Goal: Transaction & Acquisition: Purchase product/service

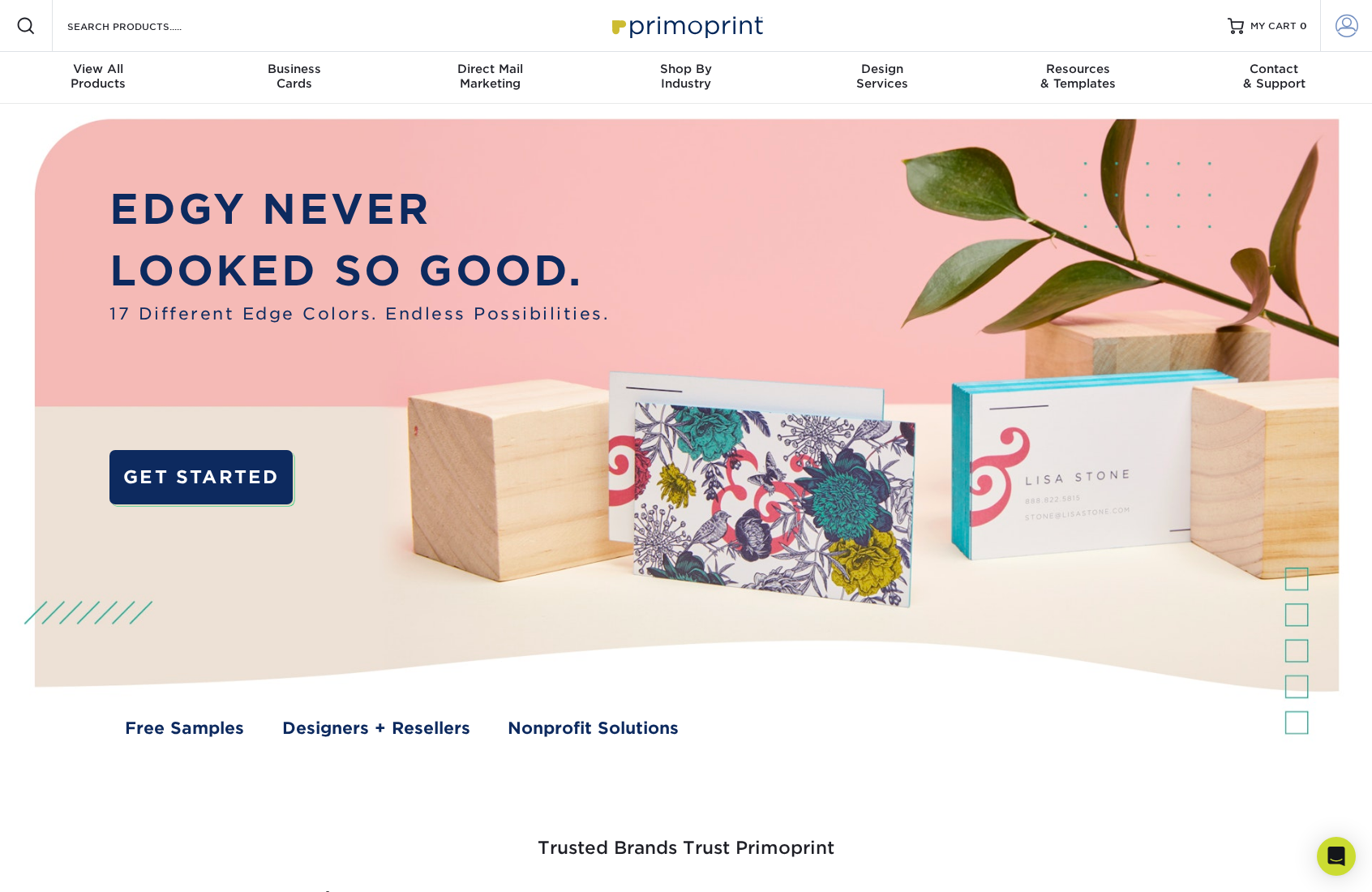
click at [1343, 24] on span at bounding box center [1347, 26] width 22 height 22
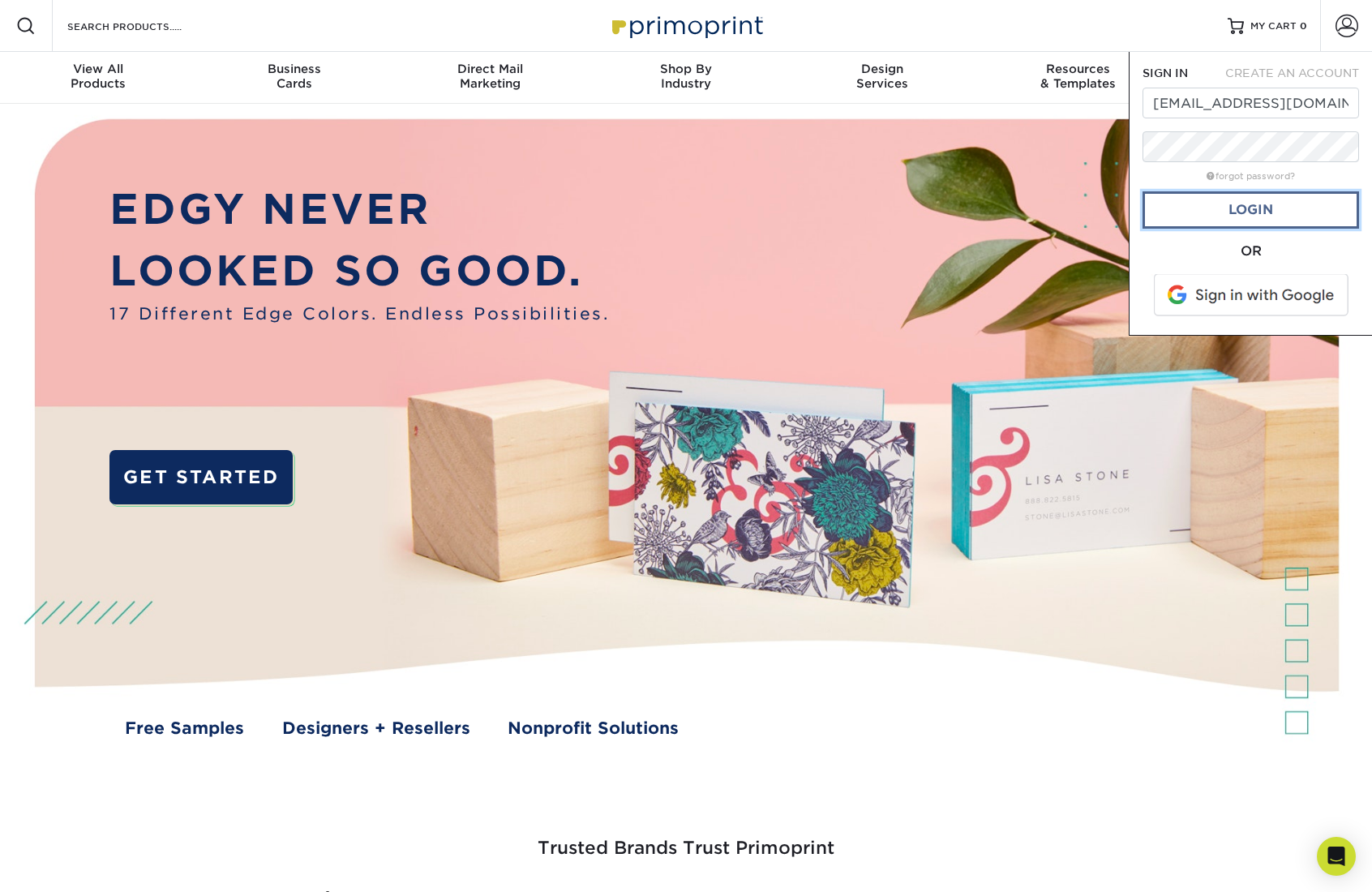
click at [1268, 217] on link "Login" at bounding box center [1251, 210] width 217 height 37
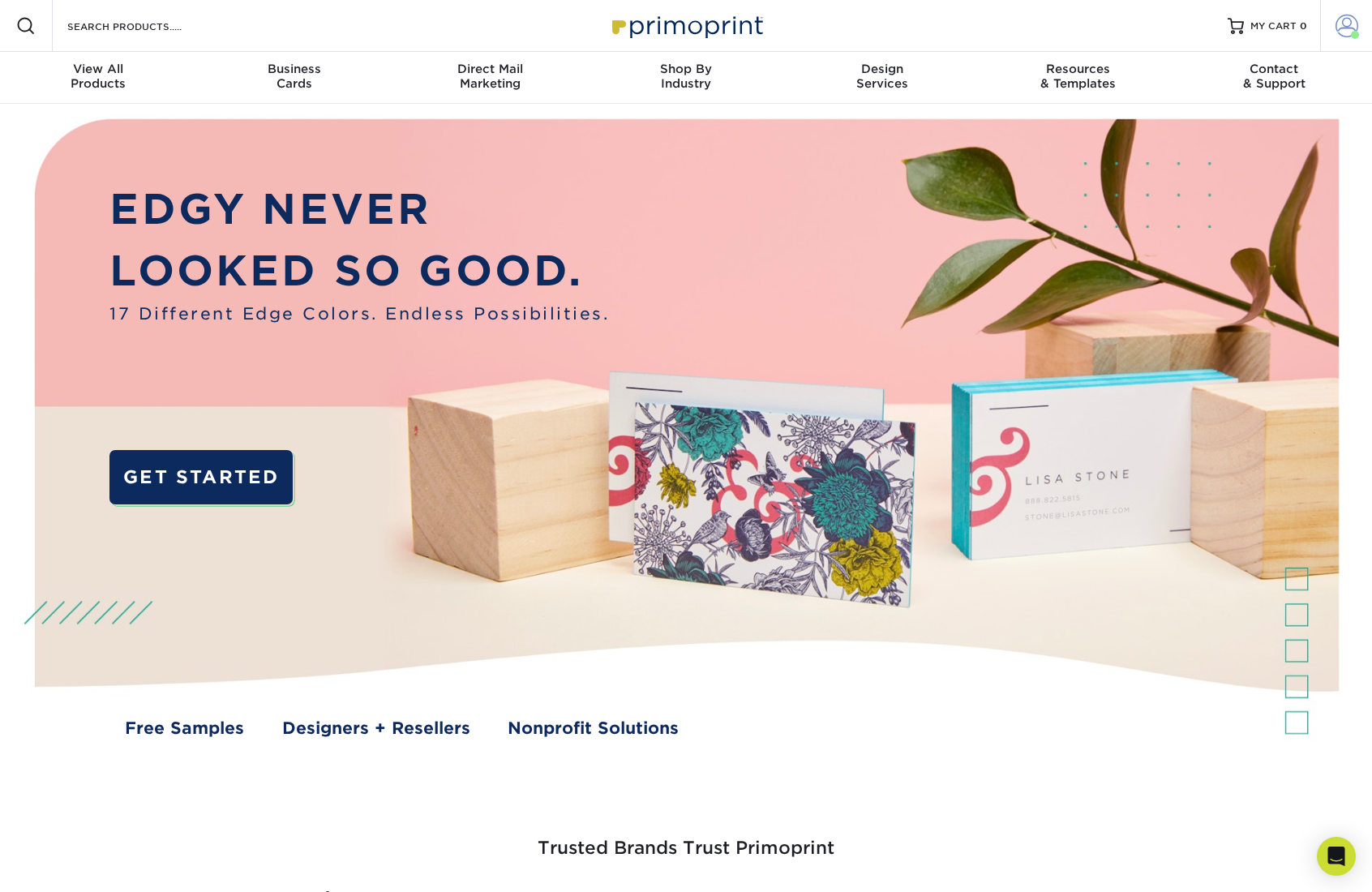
click at [1332, 21] on link "Account" at bounding box center [1346, 26] width 52 height 52
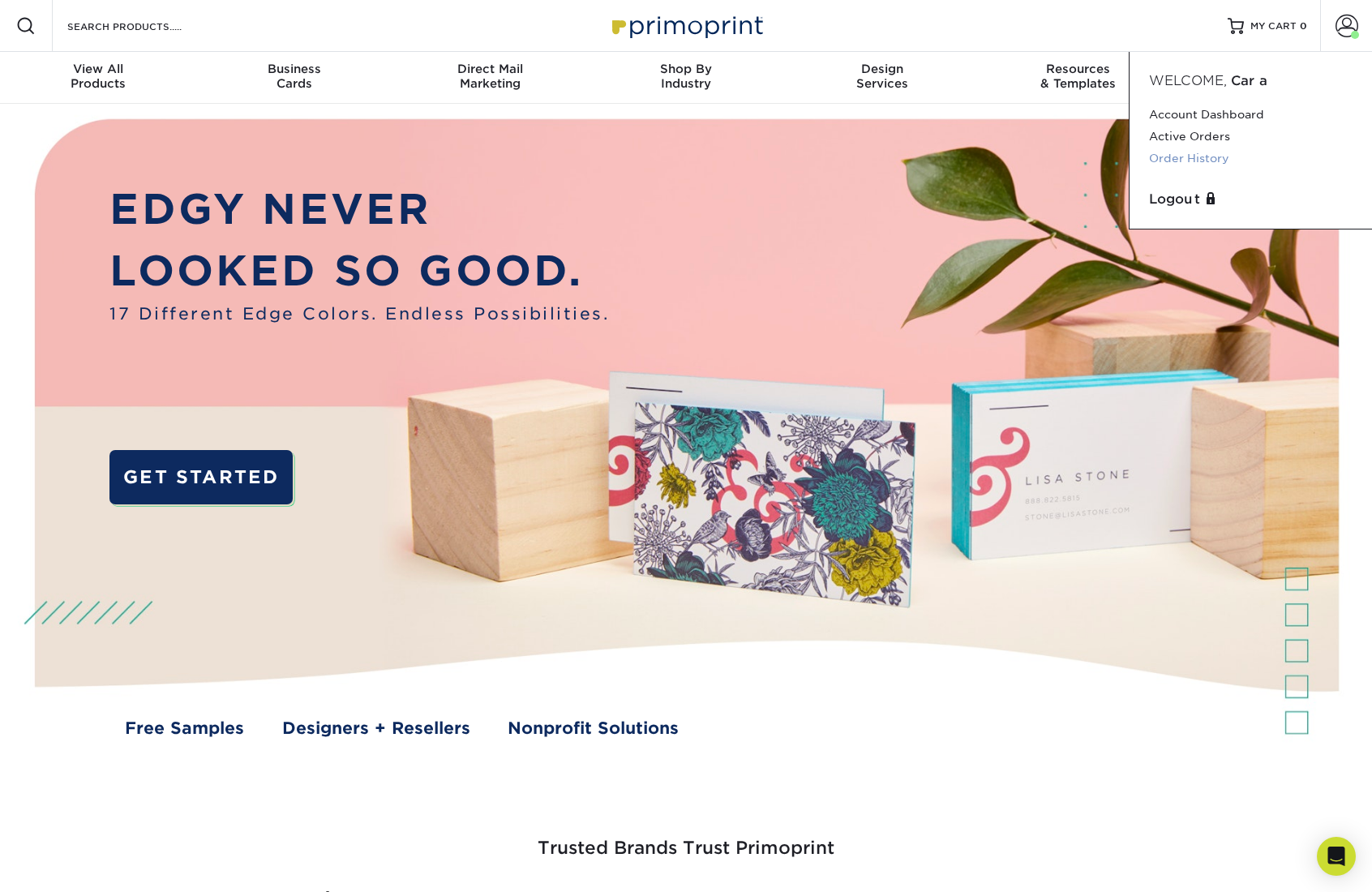
click at [1196, 159] on link "Order History" at bounding box center [1251, 159] width 204 height 22
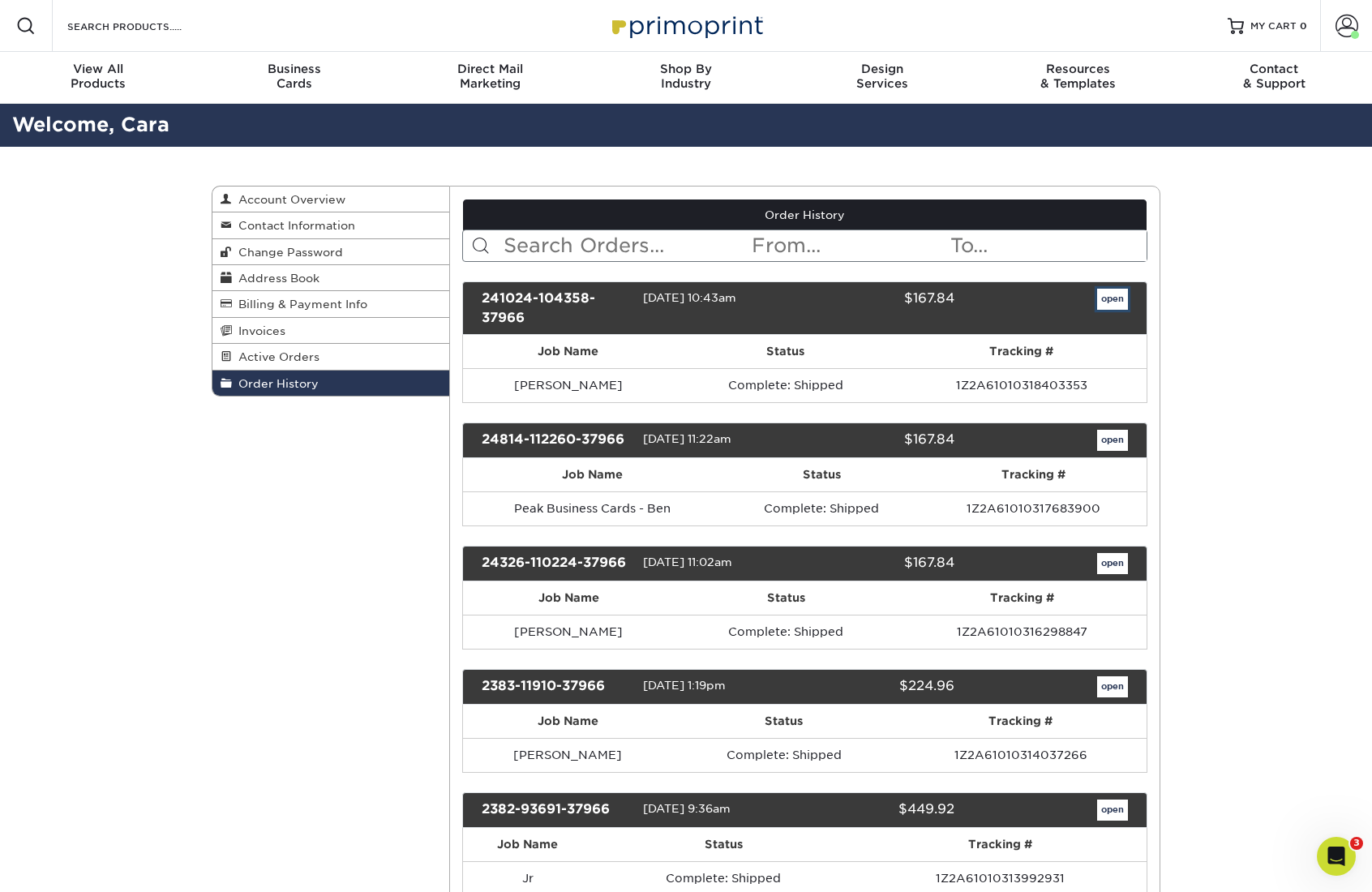
click at [1112, 302] on link "open" at bounding box center [1112, 299] width 31 height 21
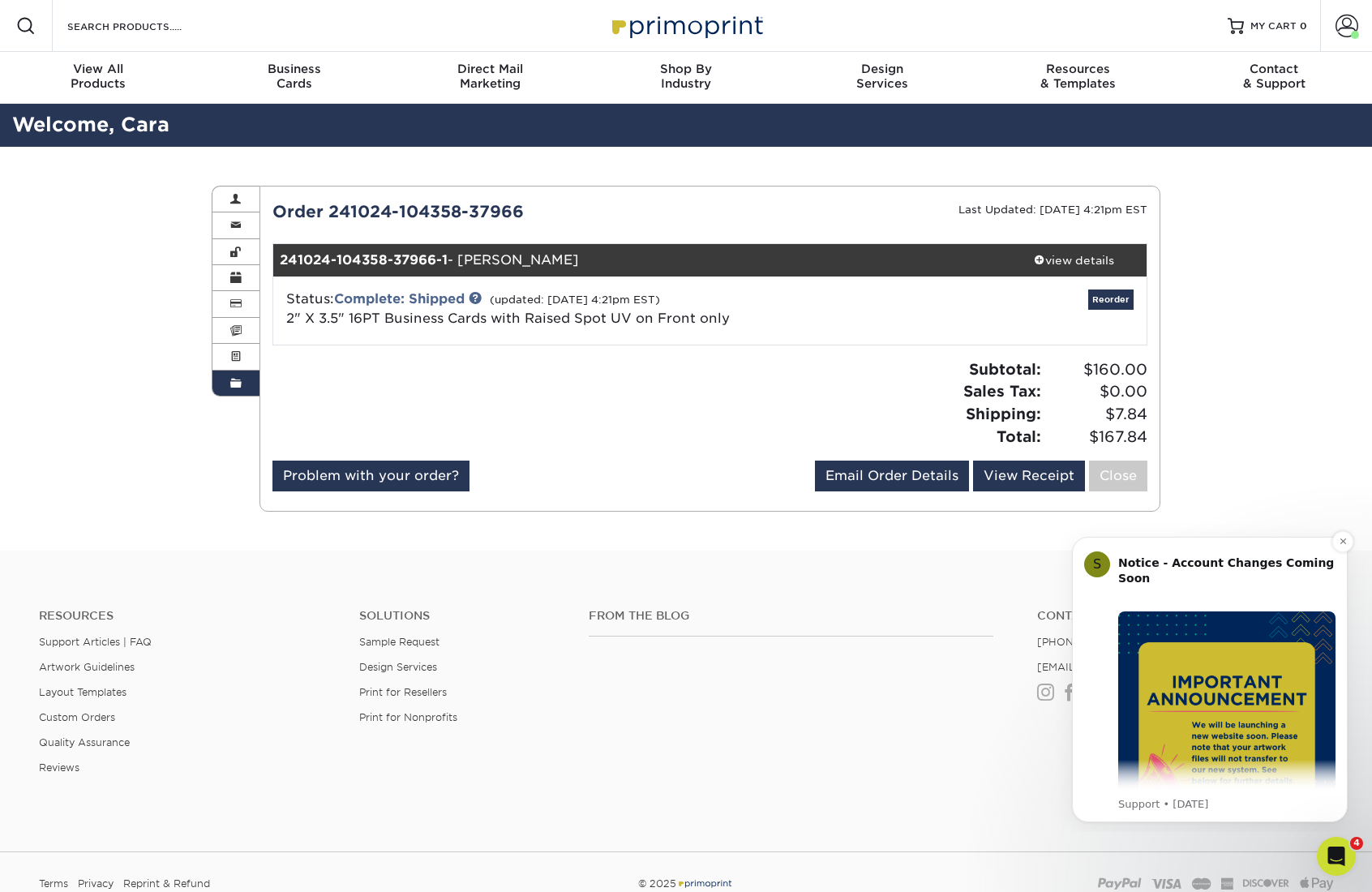
scroll to position [49, 0]
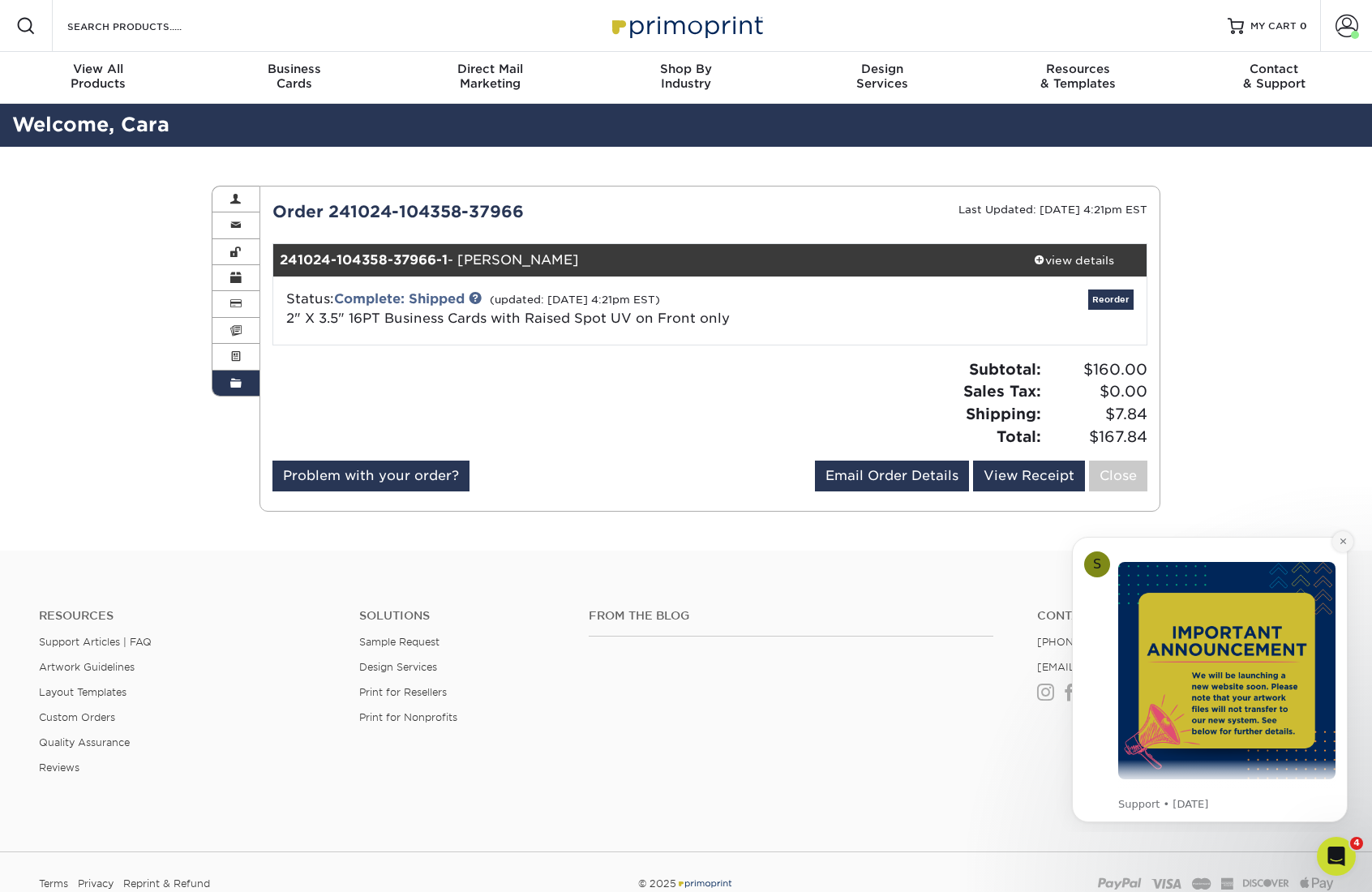
click at [1341, 541] on icon "Dismiss notification" at bounding box center [1342, 542] width 6 height 6
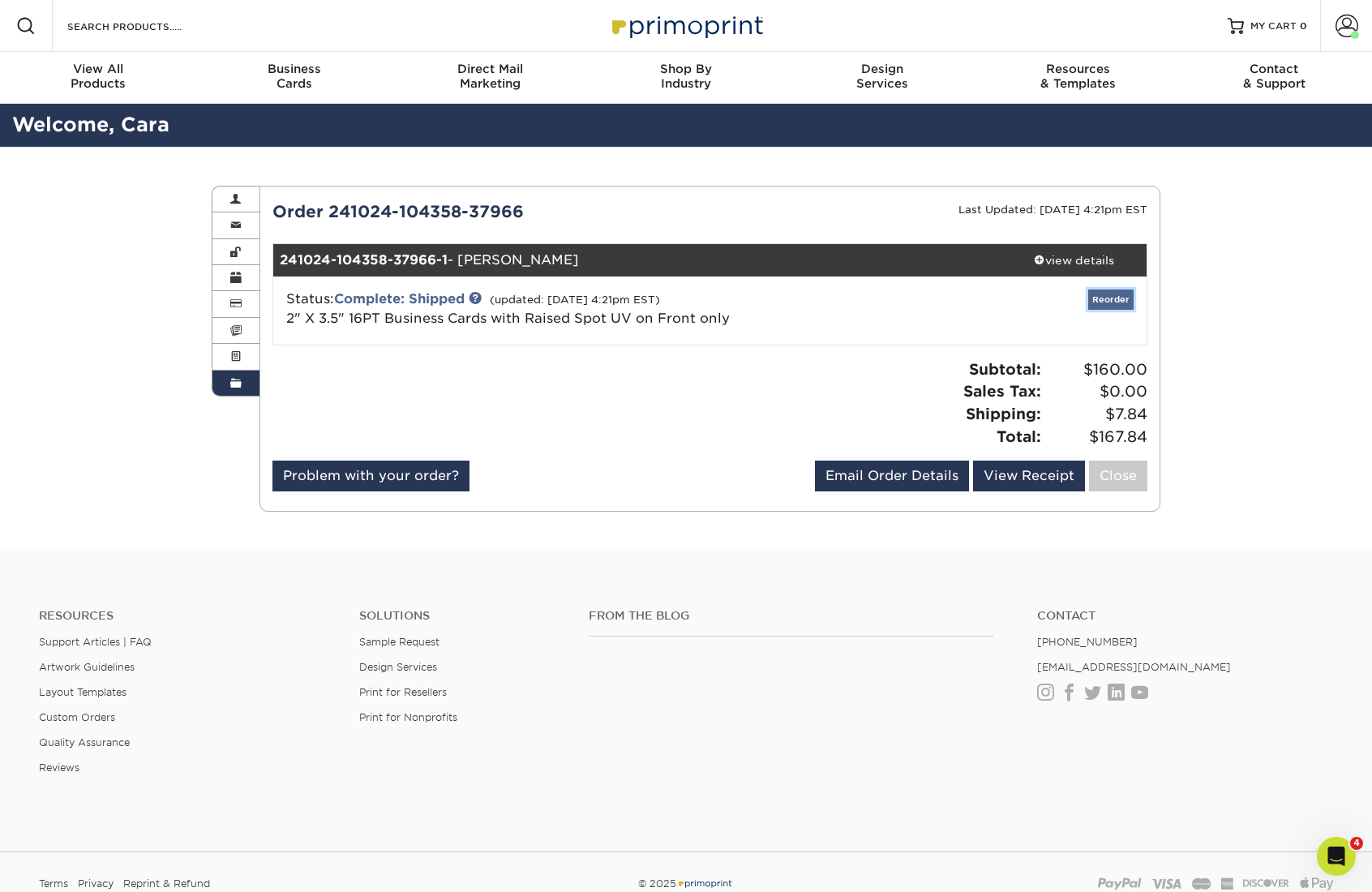
click at [1112, 303] on link "Reorder" at bounding box center [1111, 299] width 45 height 20
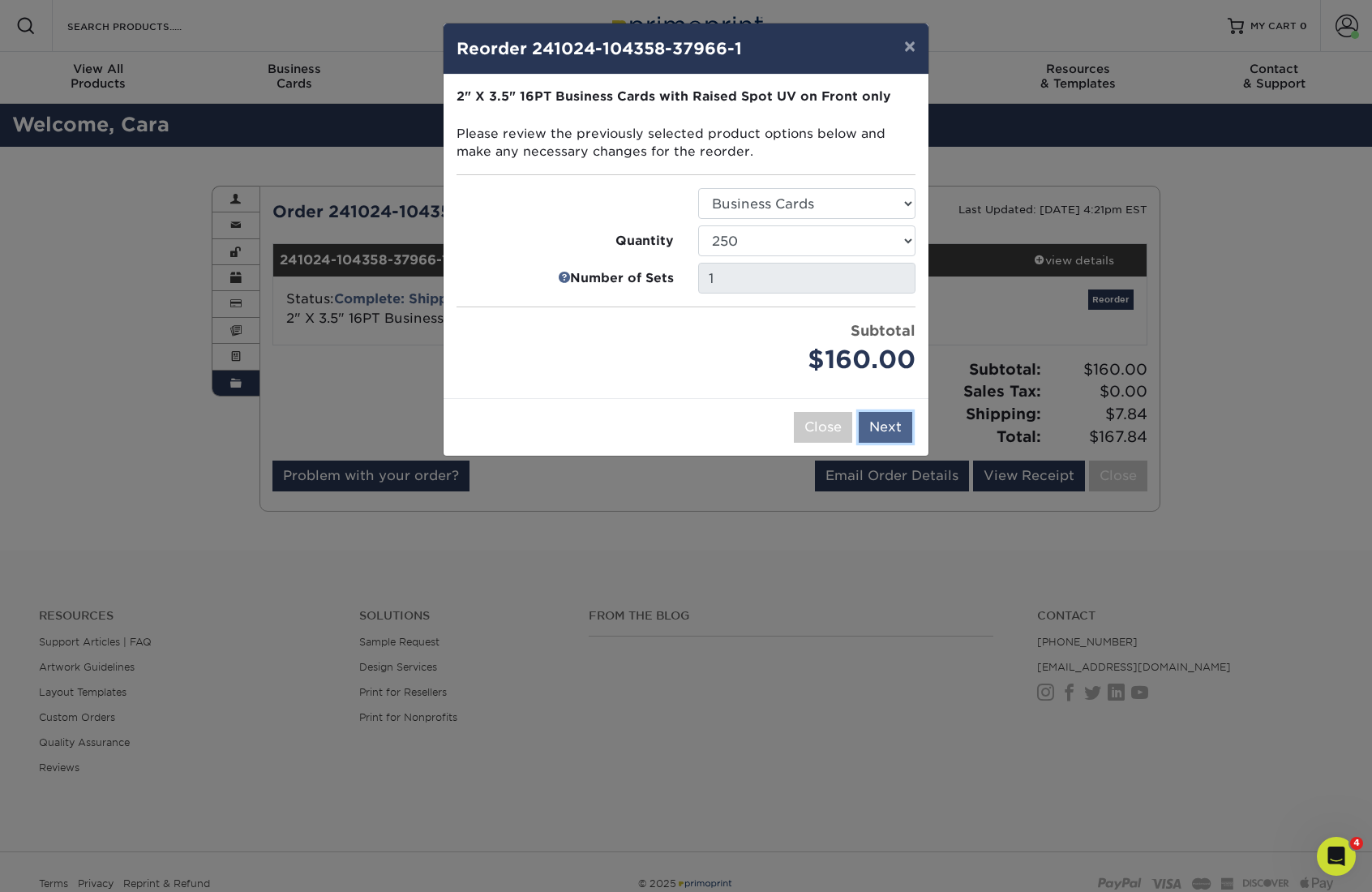
click at [903, 421] on button "Next" at bounding box center [886, 427] width 54 height 31
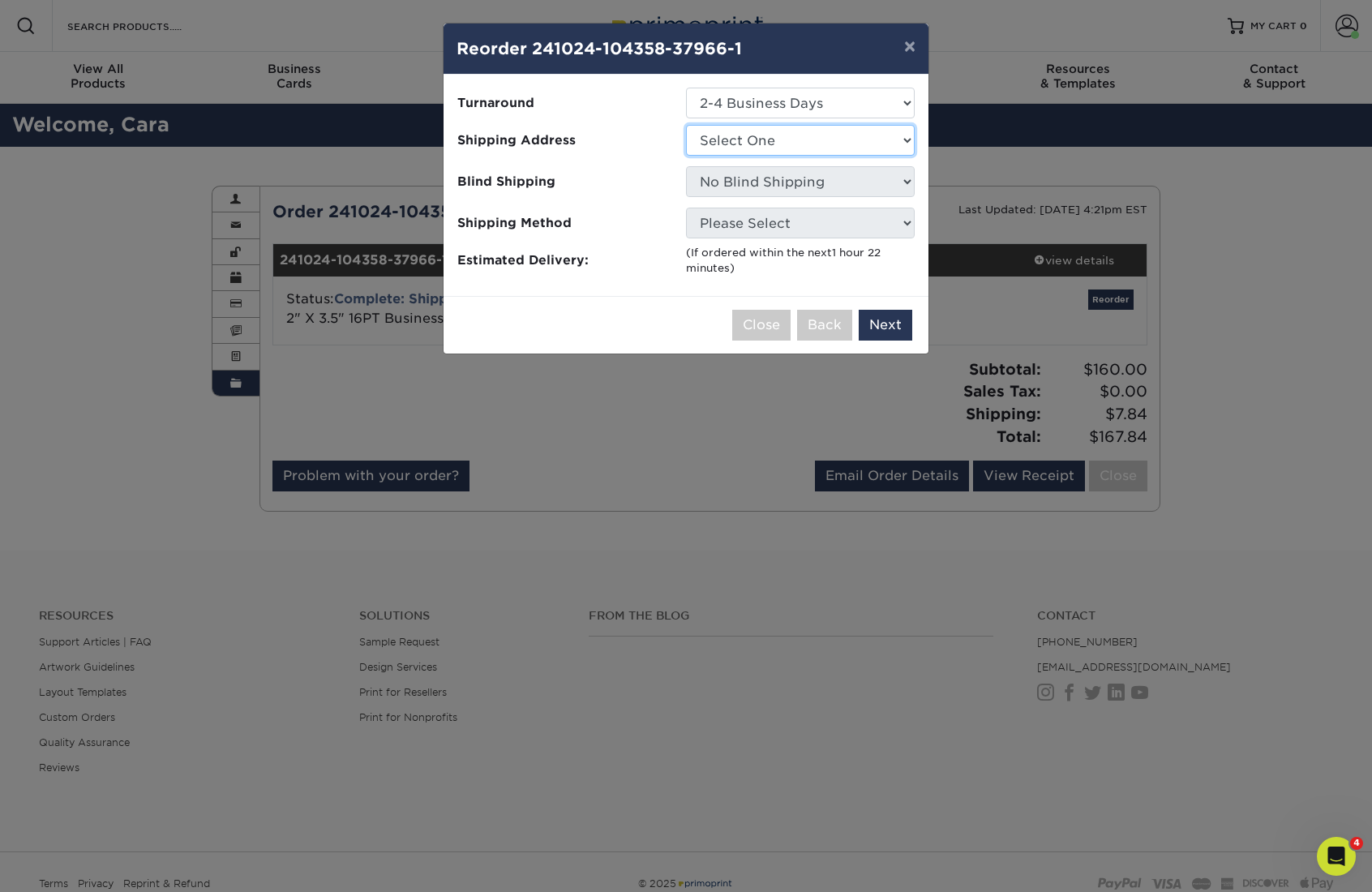
click at [781, 145] on select "Select One Cara Biz Cards" at bounding box center [800, 140] width 229 height 31
select select "201639"
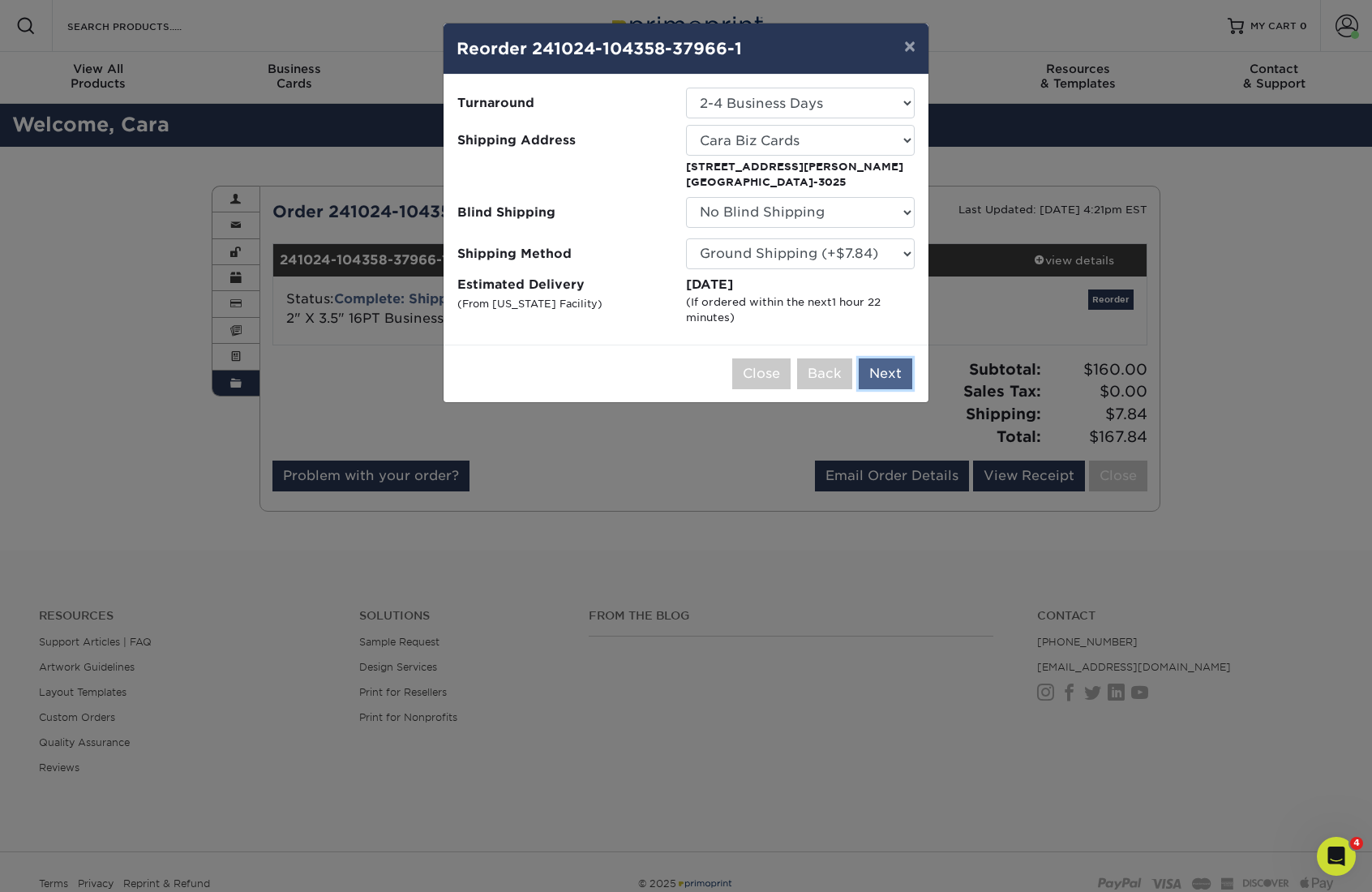
click at [895, 363] on button "Next" at bounding box center [886, 374] width 54 height 31
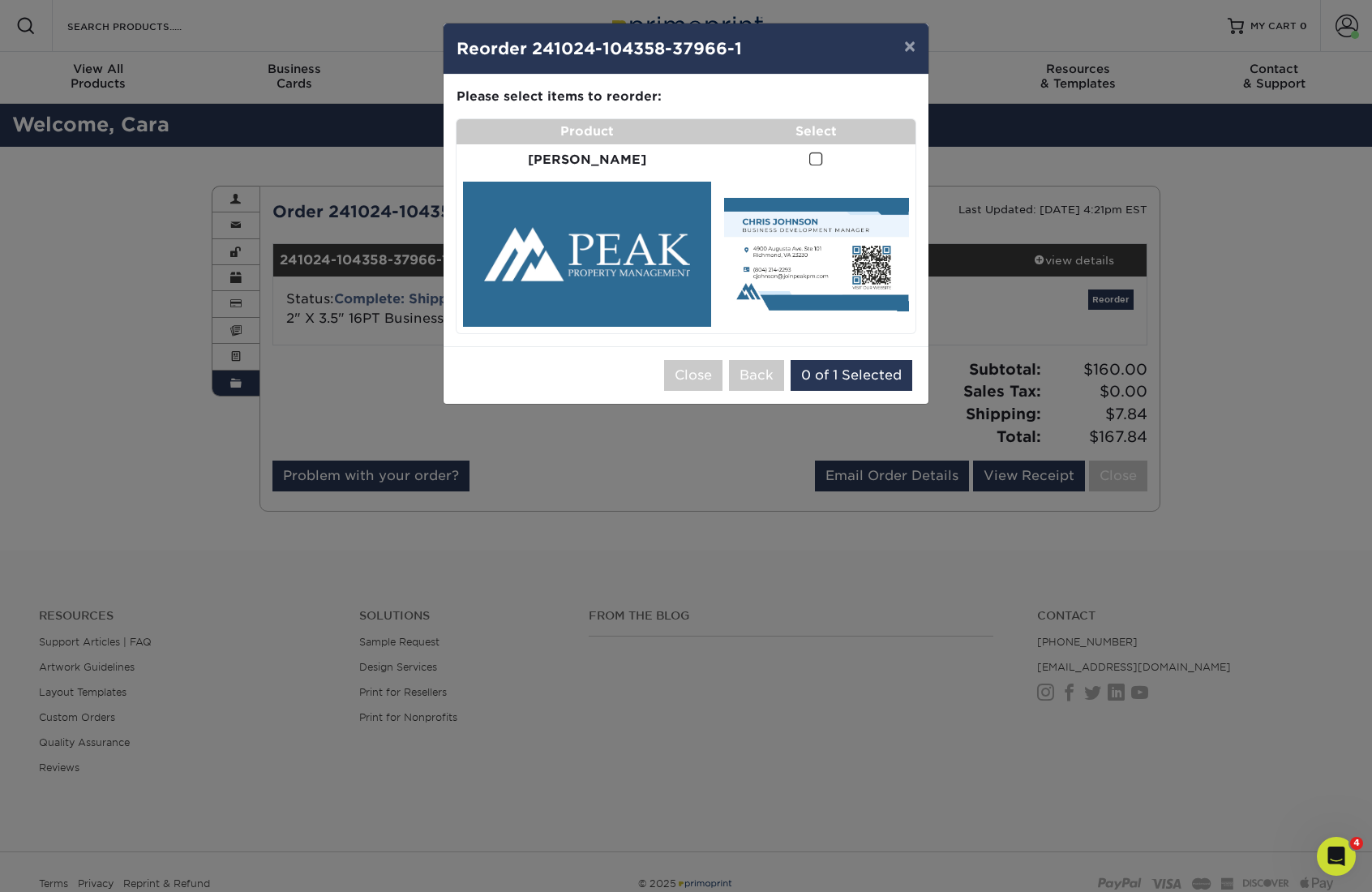
click at [809, 160] on span at bounding box center [816, 159] width 14 height 16
click at [0, 0] on input "checkbox" at bounding box center [0, 0] width 0 height 0
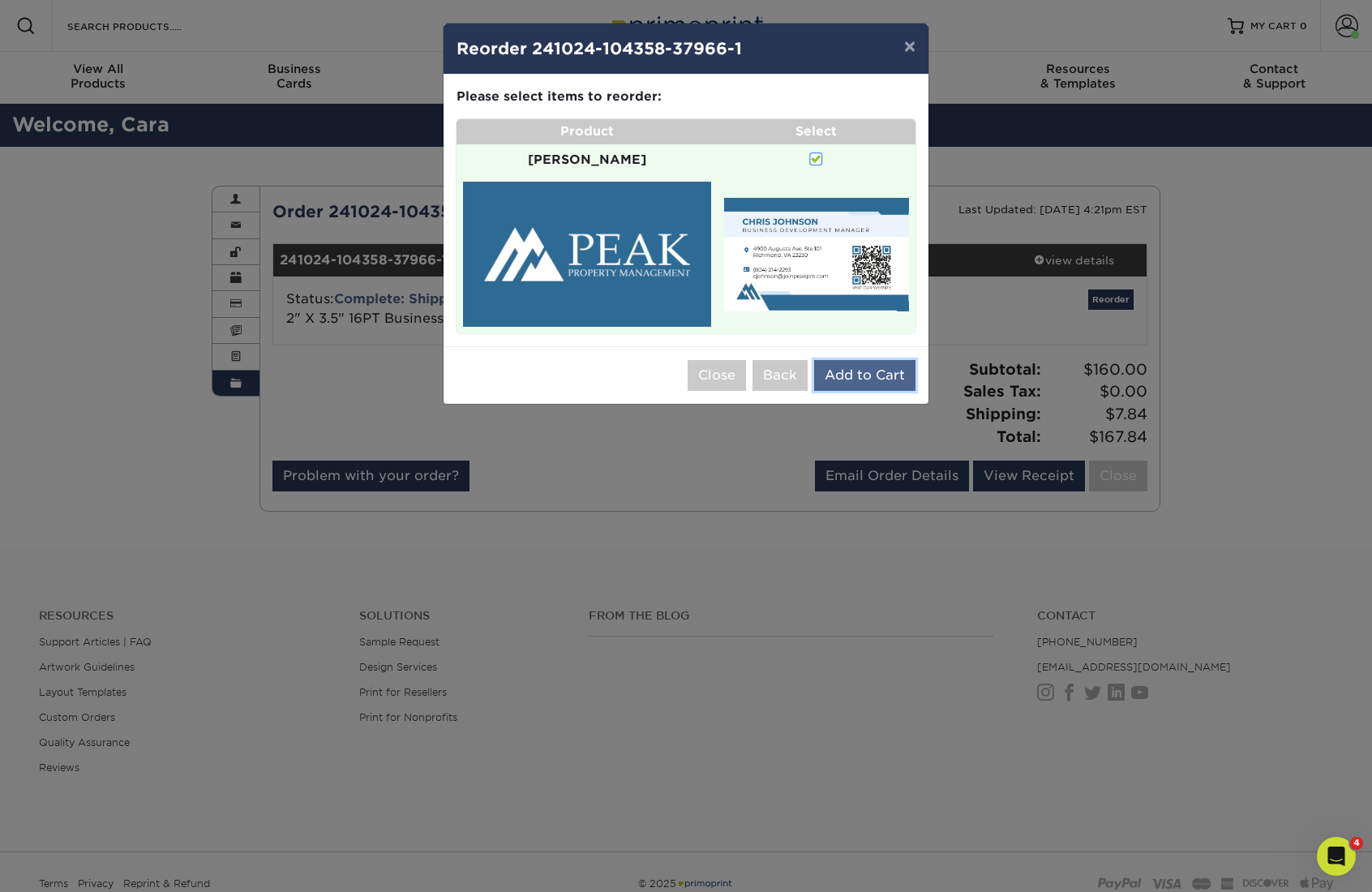
click at [850, 360] on button "Add to Cart" at bounding box center [864, 375] width 101 height 31
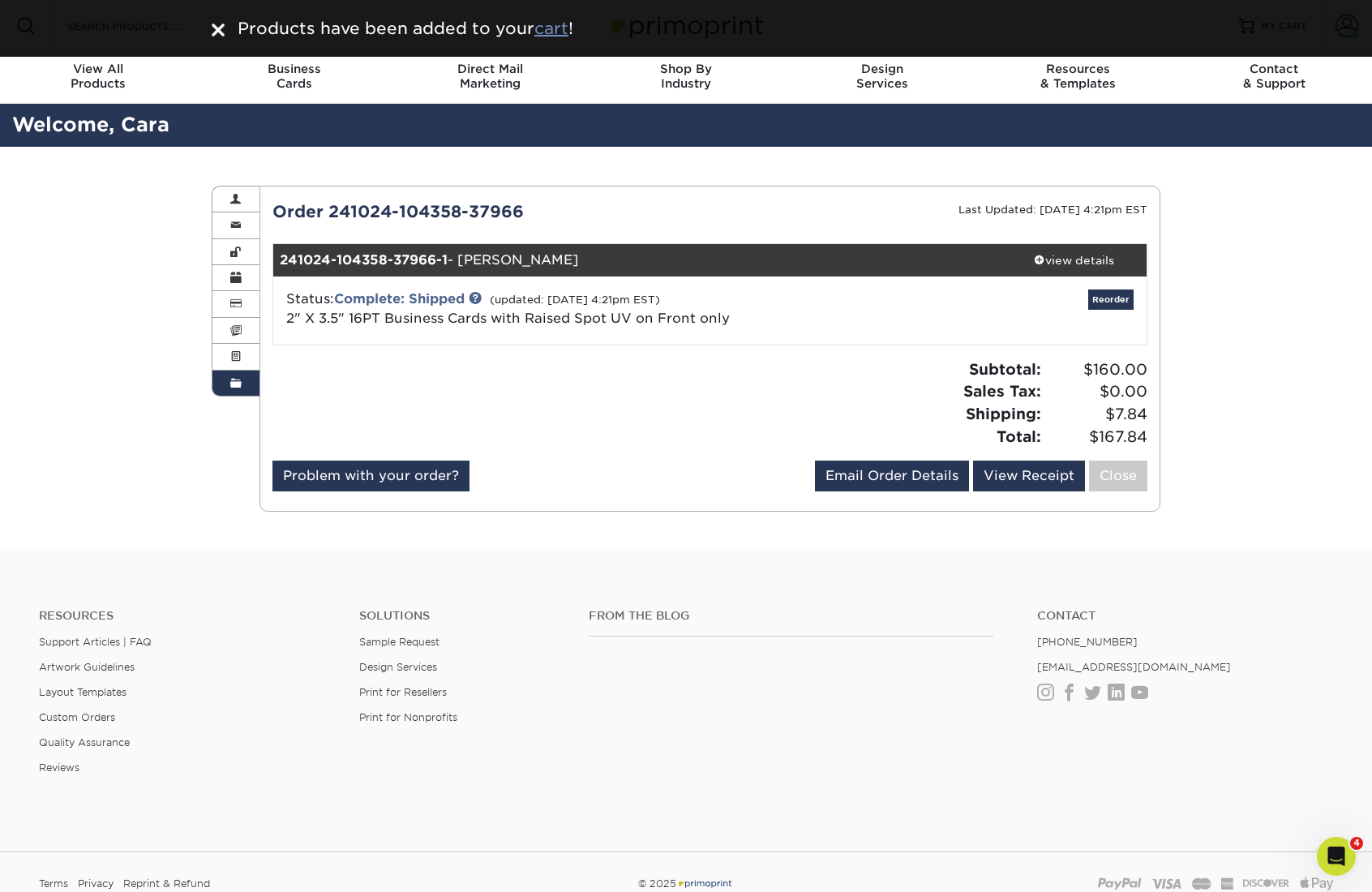
click at [548, 25] on u "cart" at bounding box center [552, 28] width 34 height 19
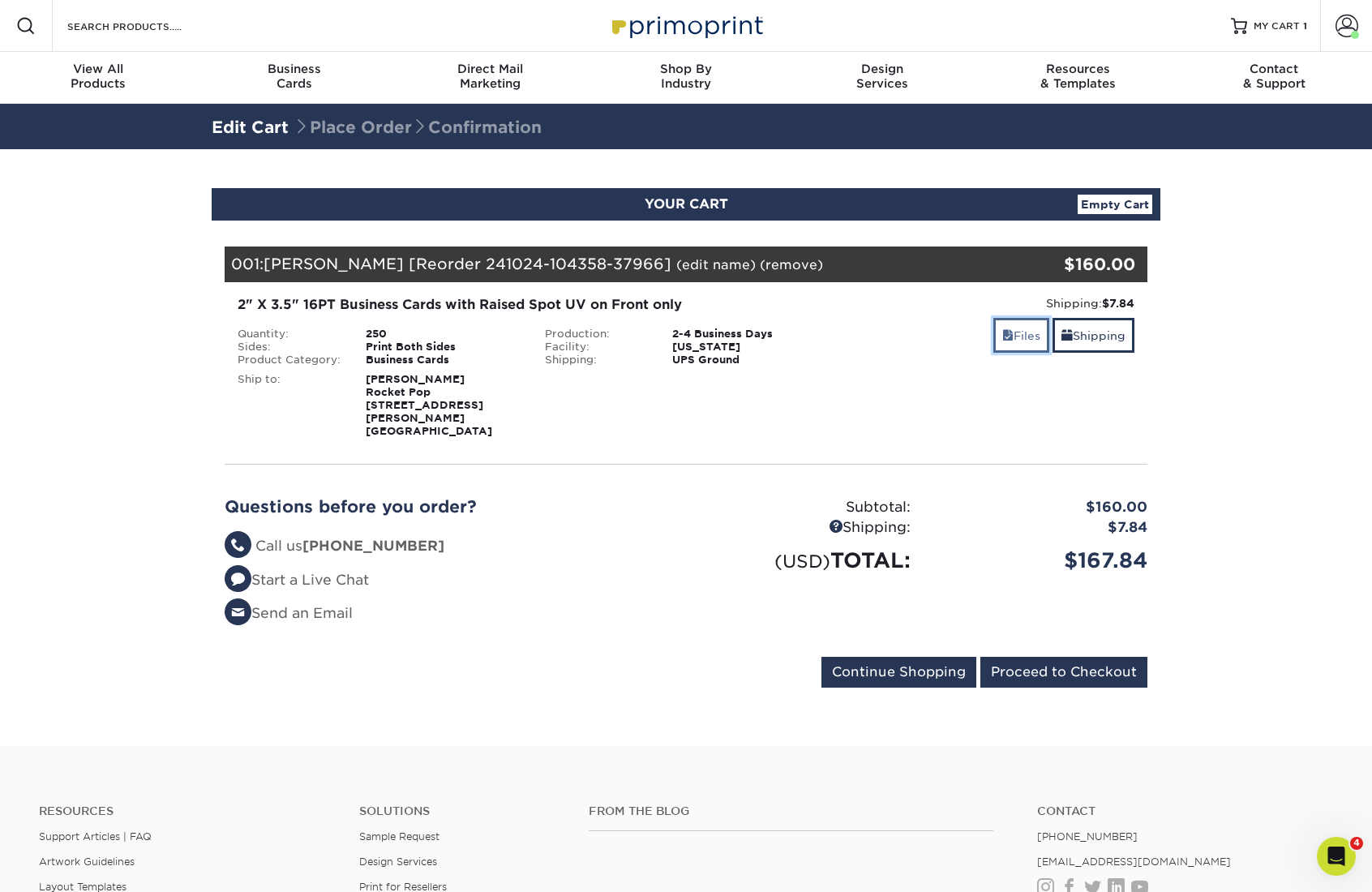
click at [1034, 334] on link "Files" at bounding box center [1022, 336] width 56 height 35
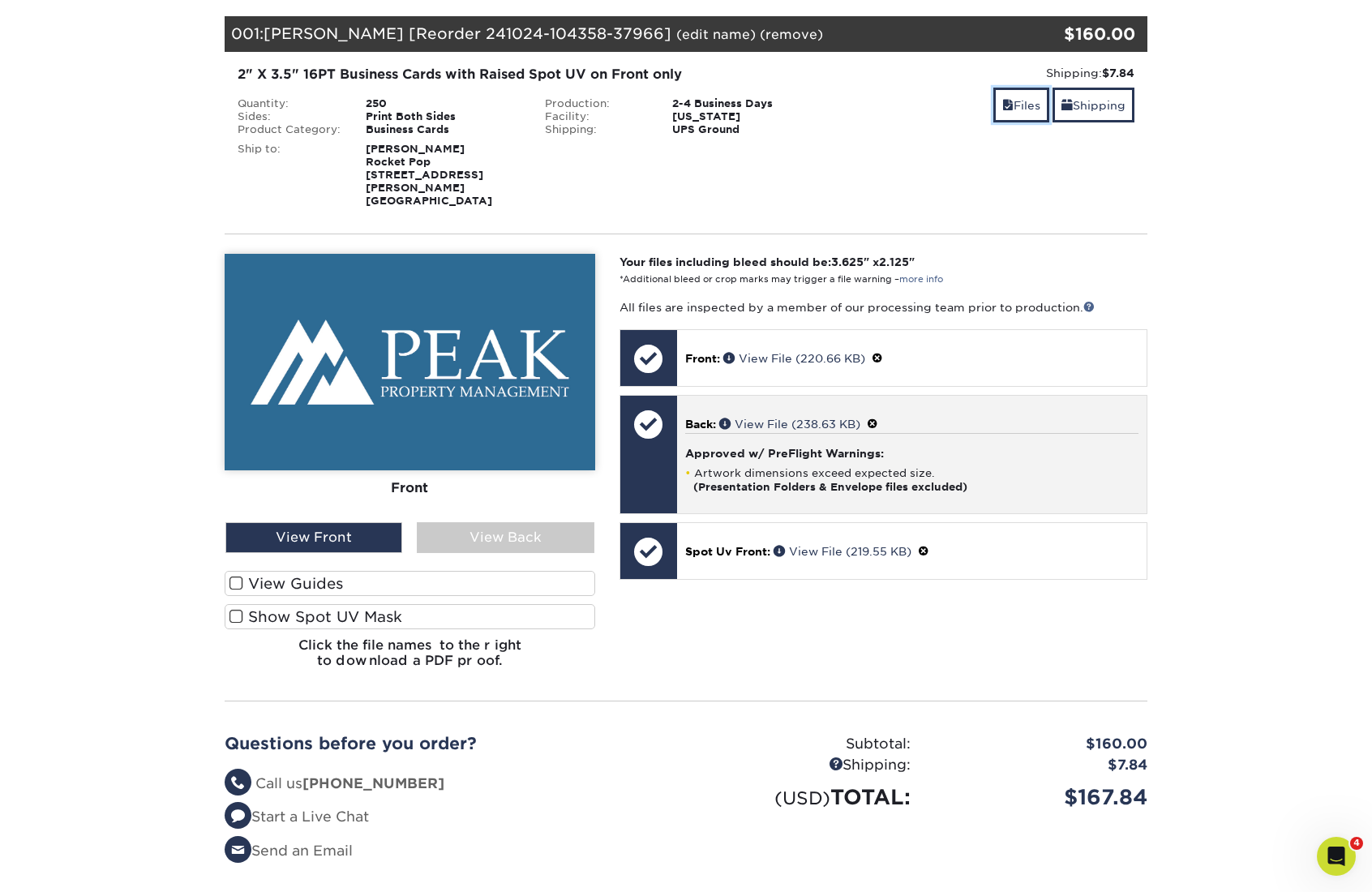
scroll to position [232, 0]
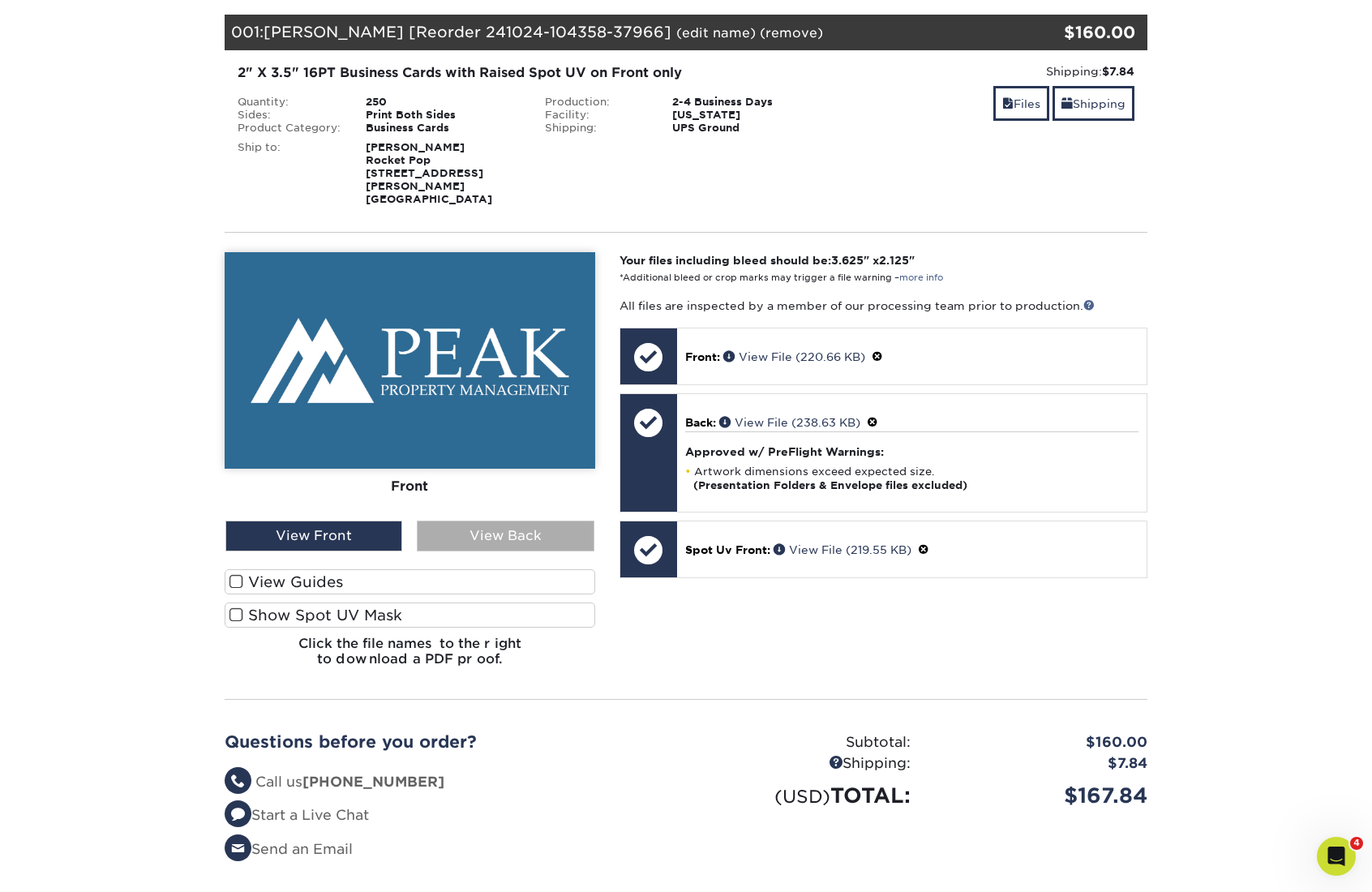
click at [519, 521] on div "View Back" at bounding box center [505, 536] width 177 height 31
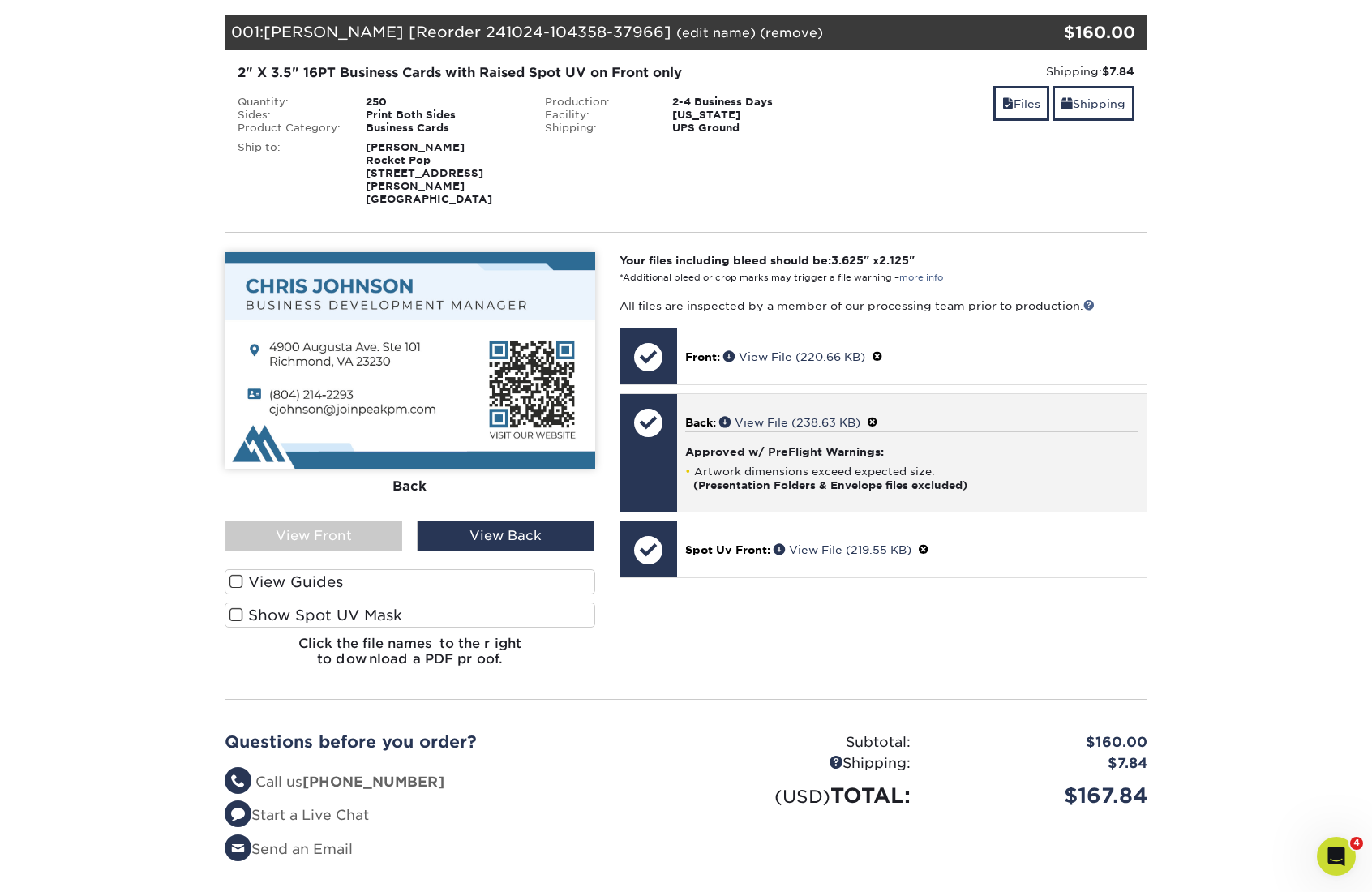
click at [875, 416] on span at bounding box center [872, 423] width 11 height 13
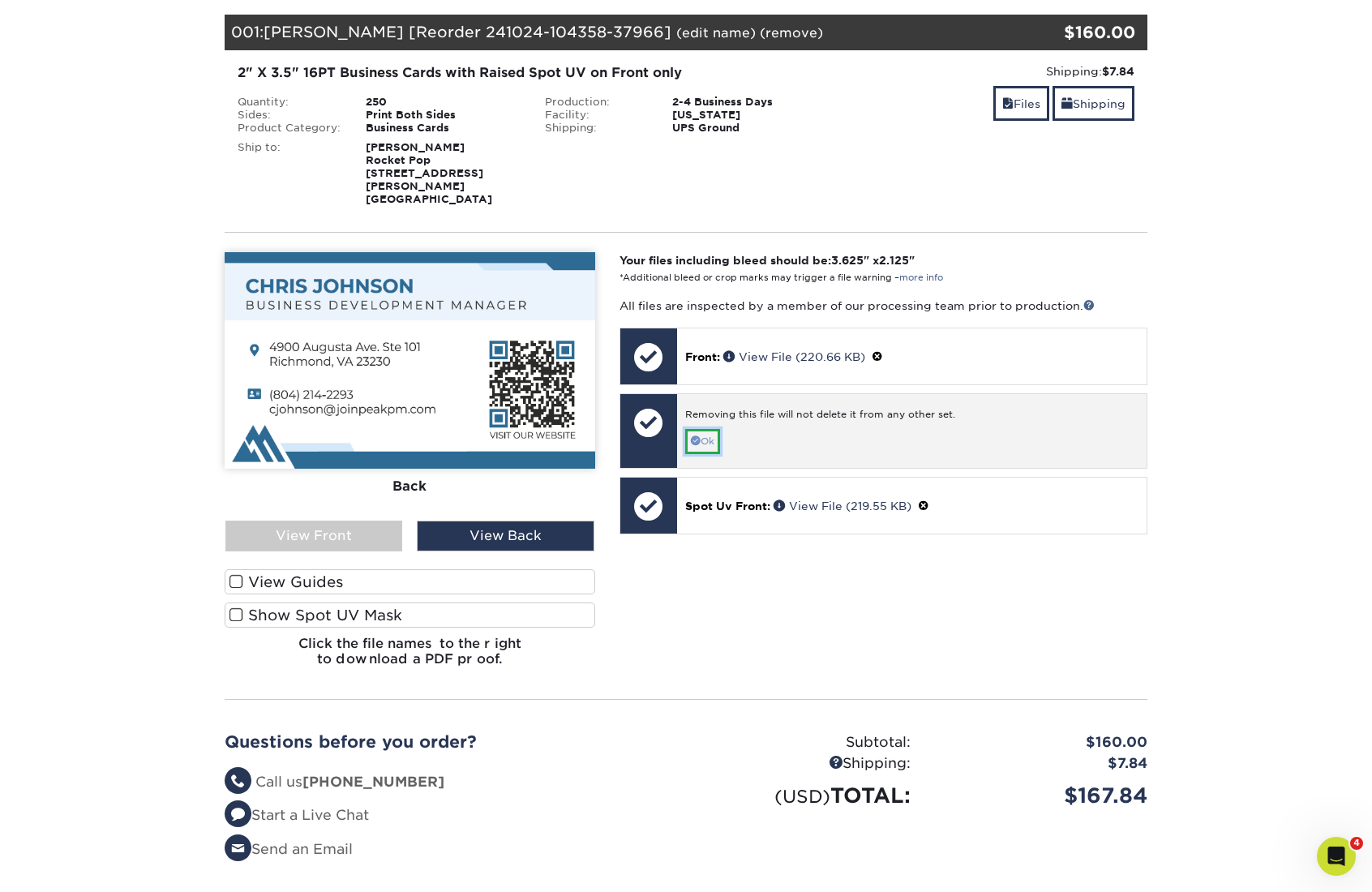
click at [697, 436] on span at bounding box center [695, 440] width 9 height 9
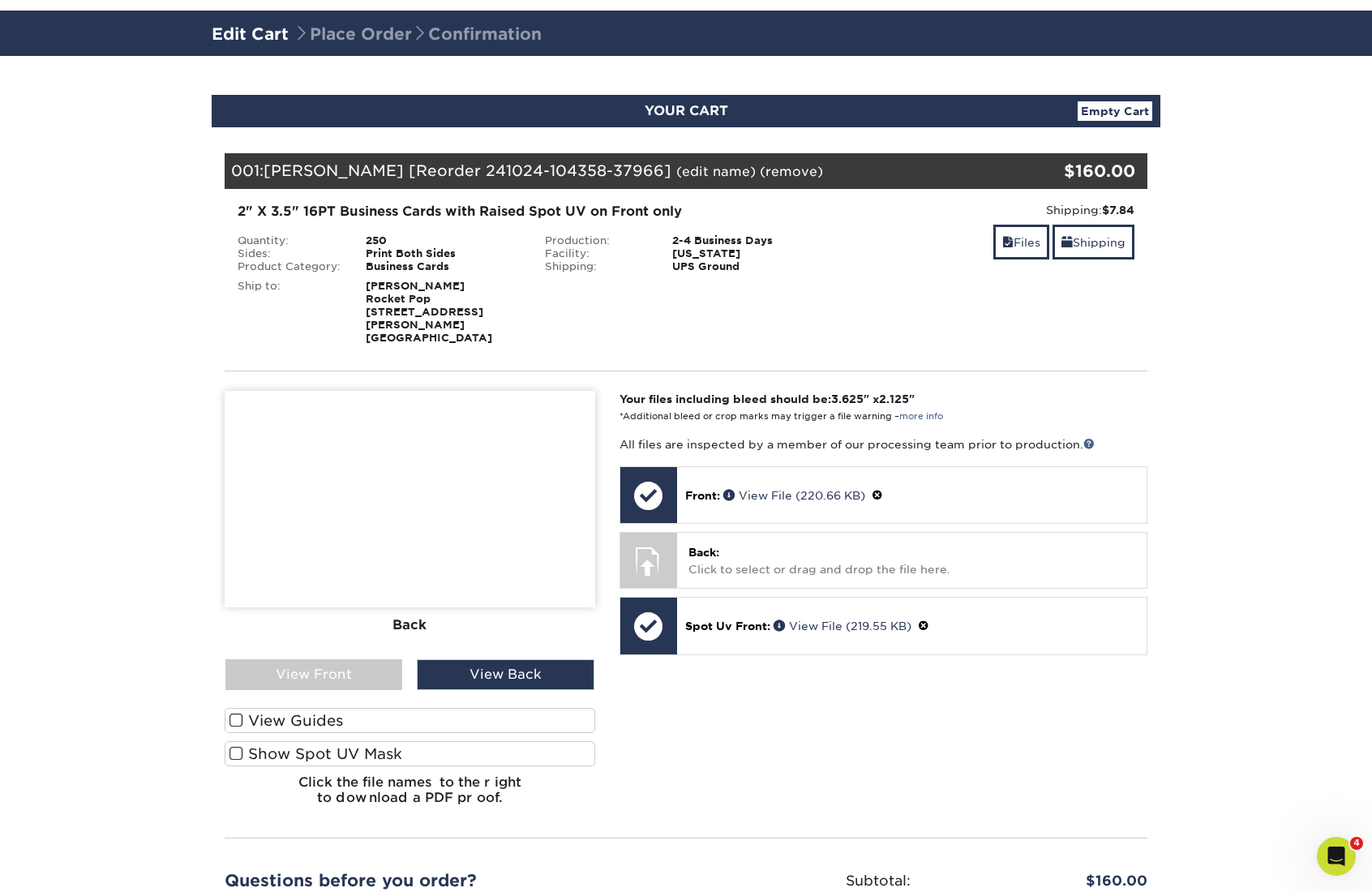
scroll to position [101, 0]
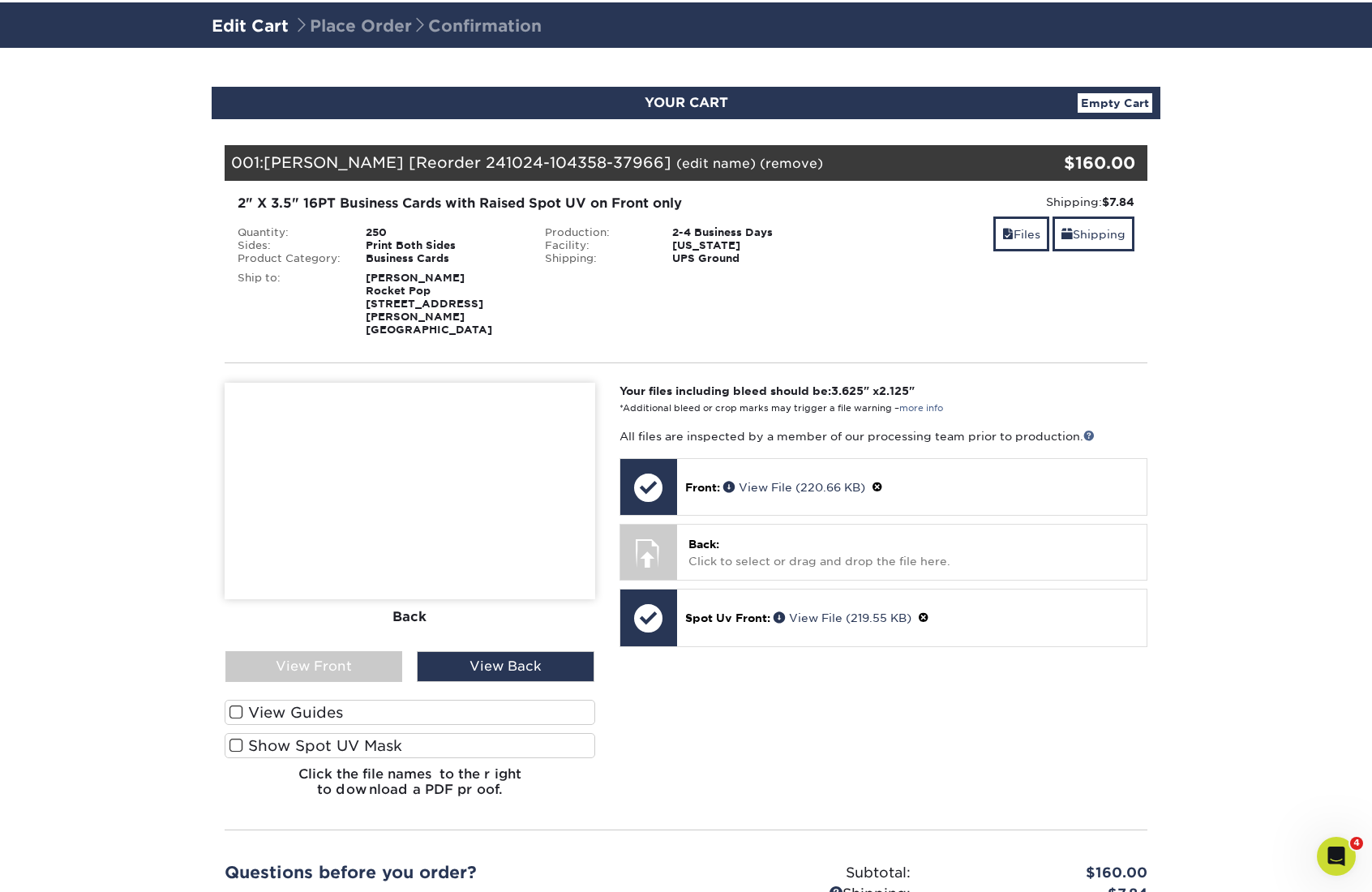
click at [677, 161] on link "(edit name)" at bounding box center [717, 163] width 80 height 16
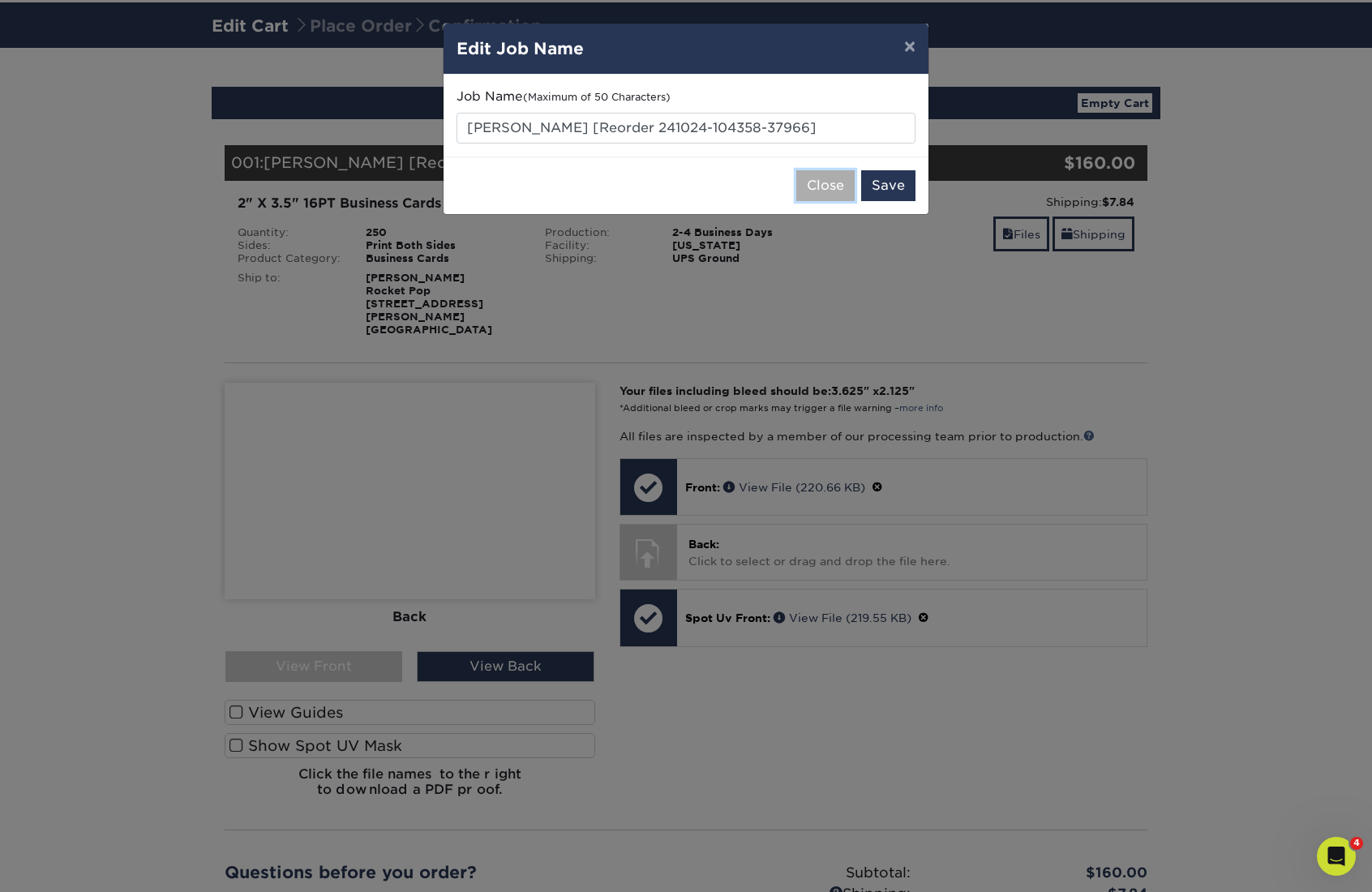
click at [838, 194] on button "Close" at bounding box center [825, 185] width 58 height 31
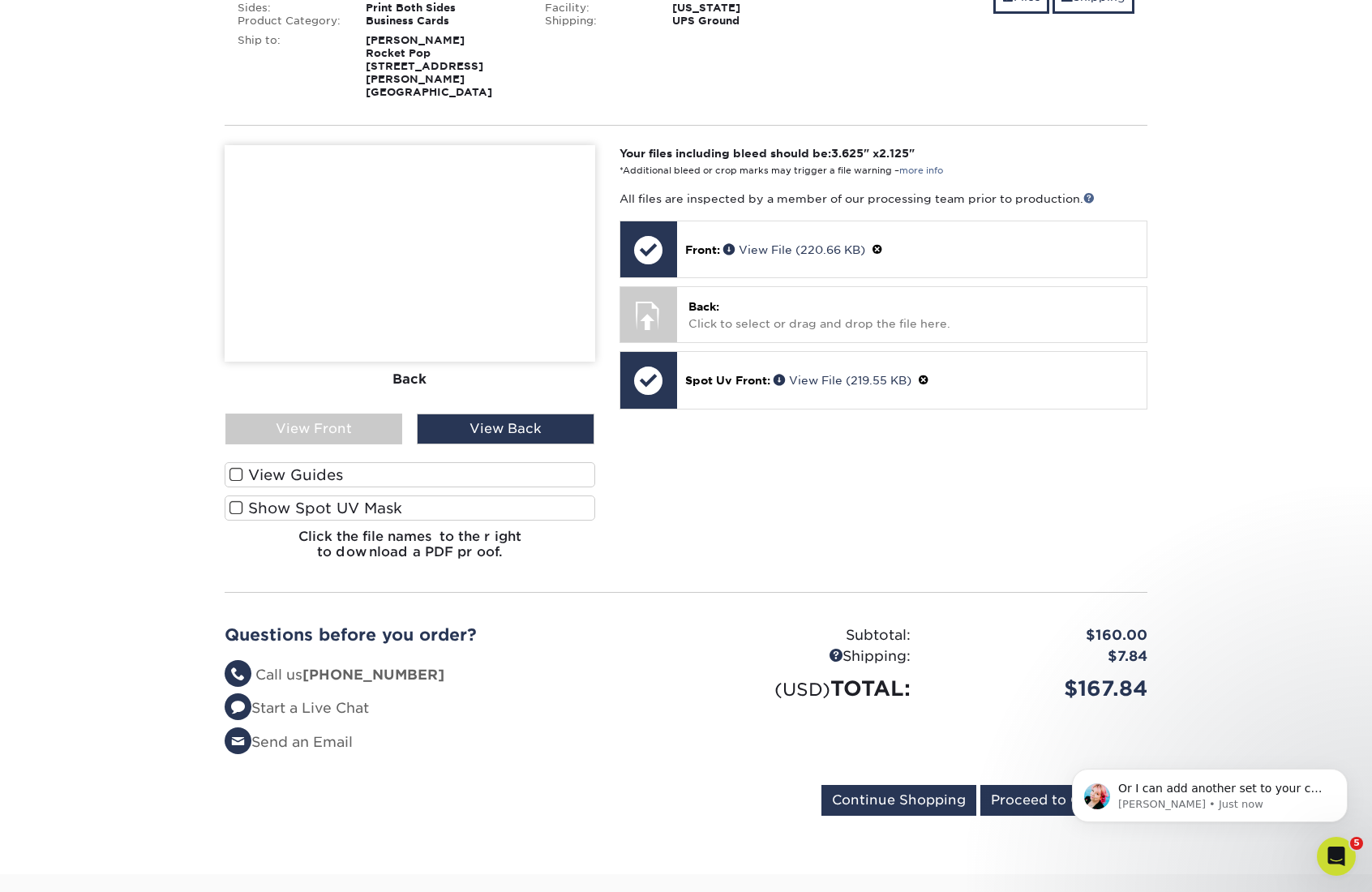
scroll to position [426, 0]
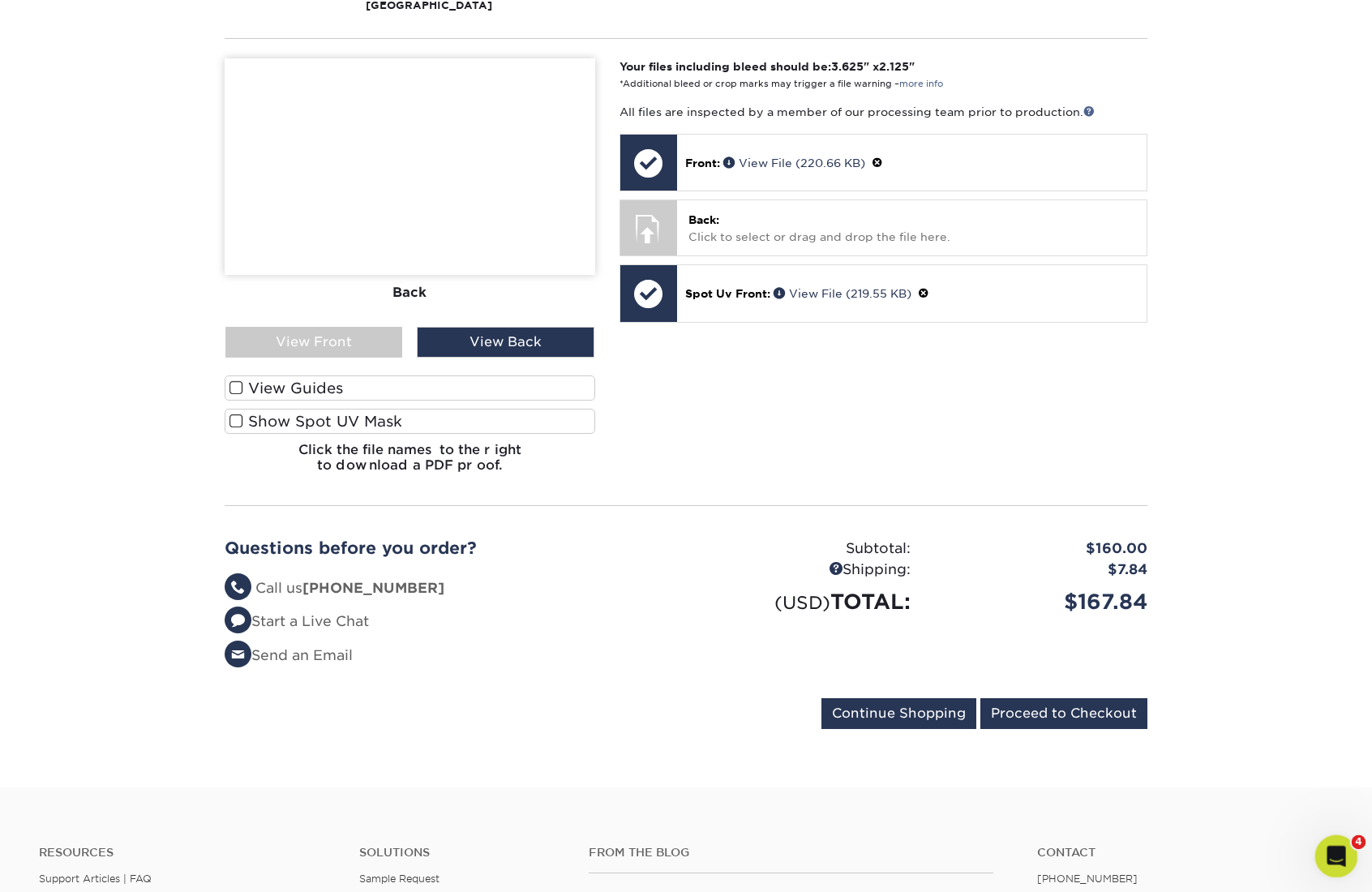
click at [1330, 857] on icon "Open Intercom Messenger" at bounding box center [1334, 854] width 11 height 13
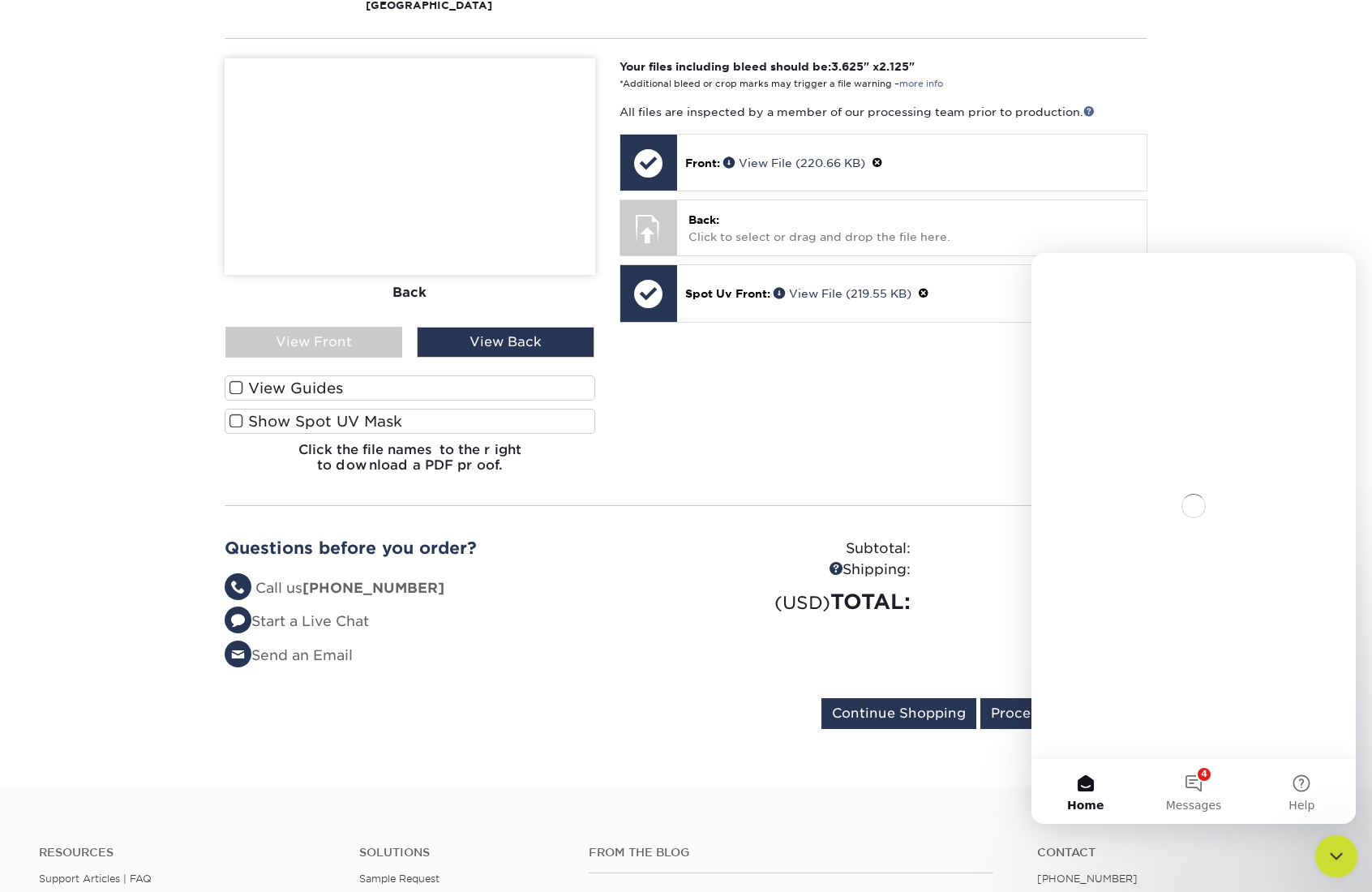
scroll to position [0, 0]
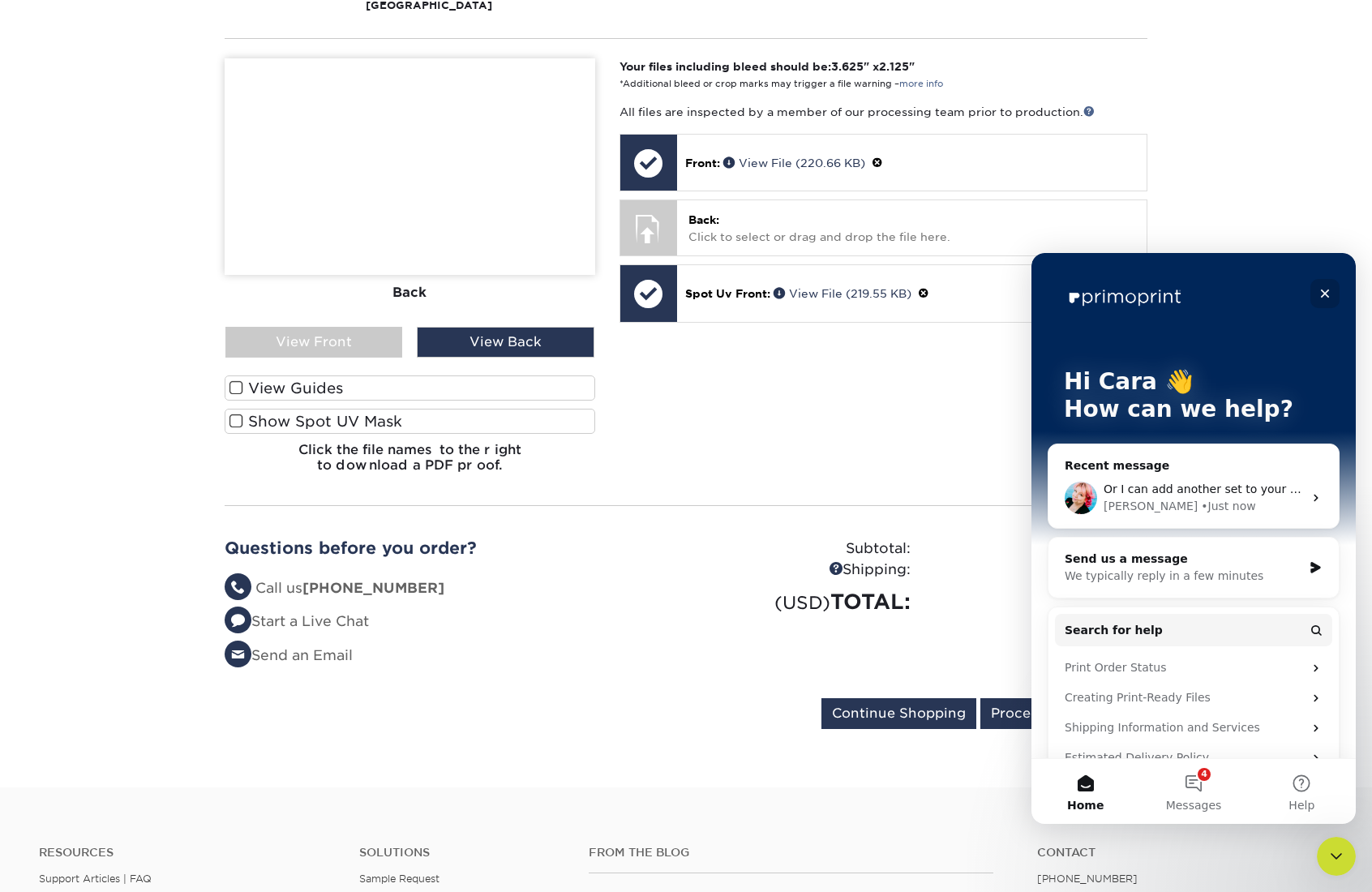
click at [1328, 290] on icon "Close" at bounding box center [1326, 294] width 9 height 9
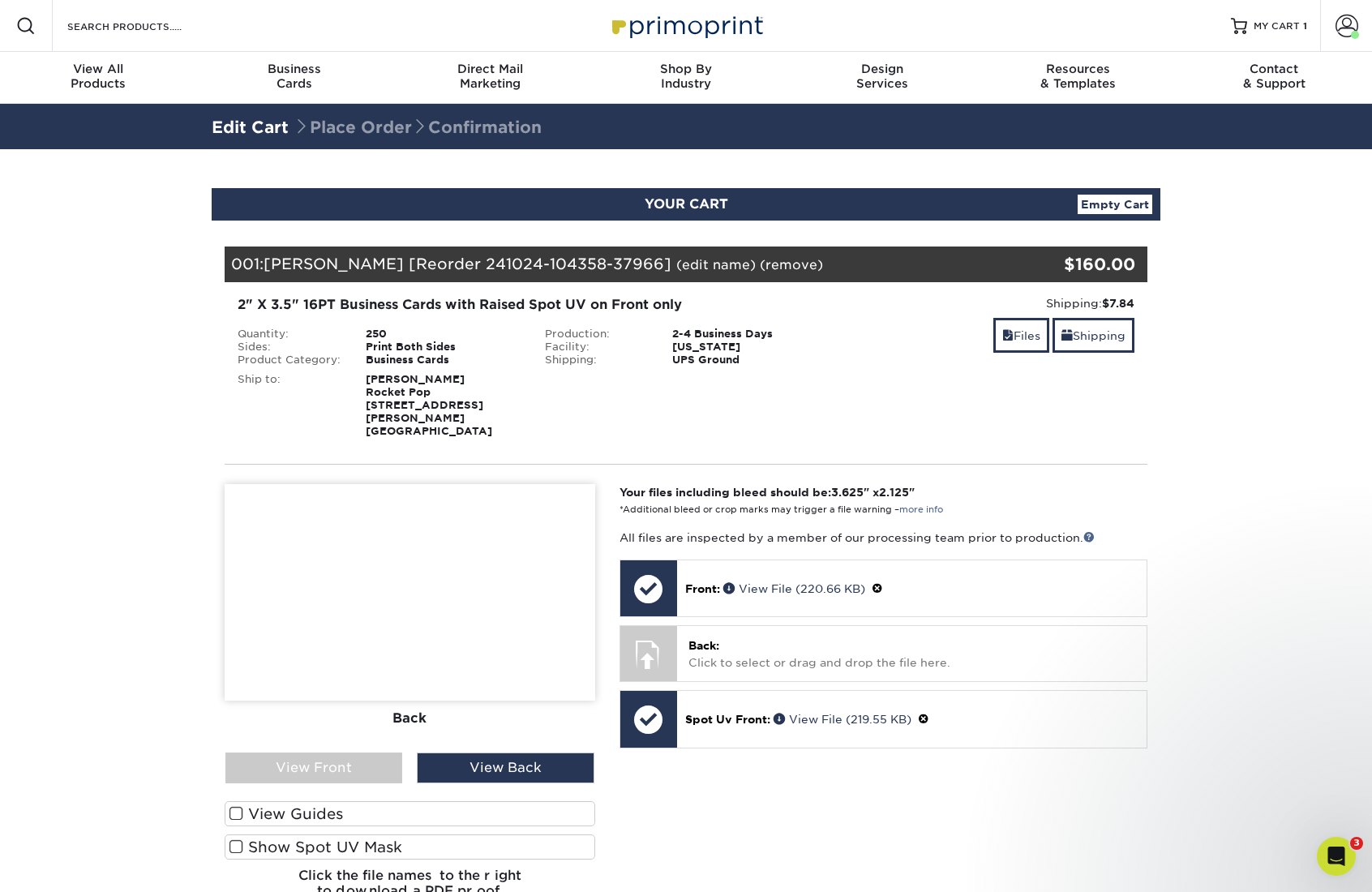
click at [677, 267] on link "(edit name)" at bounding box center [717, 264] width 80 height 16
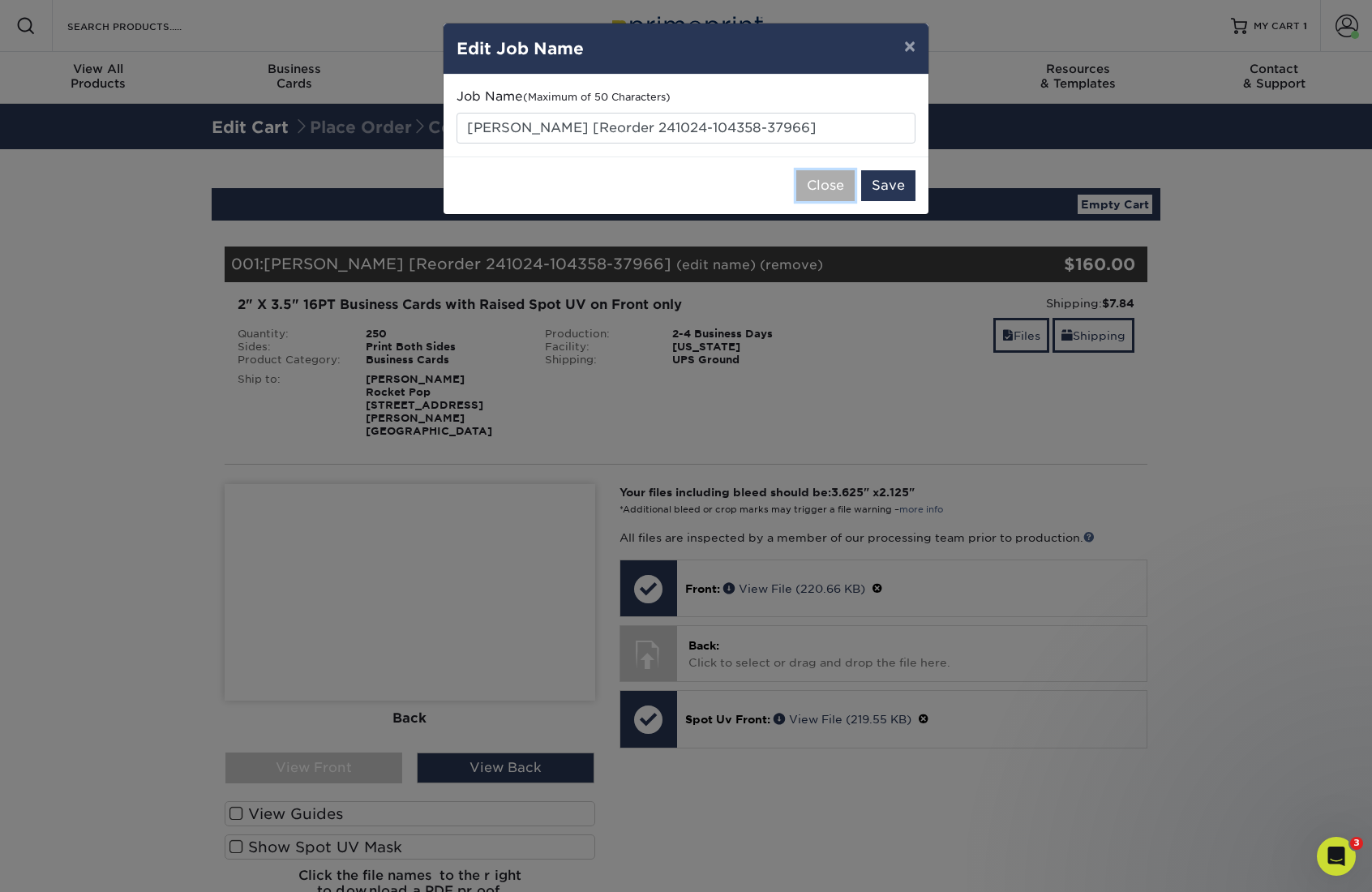
click at [830, 189] on button "Close" at bounding box center [825, 185] width 58 height 31
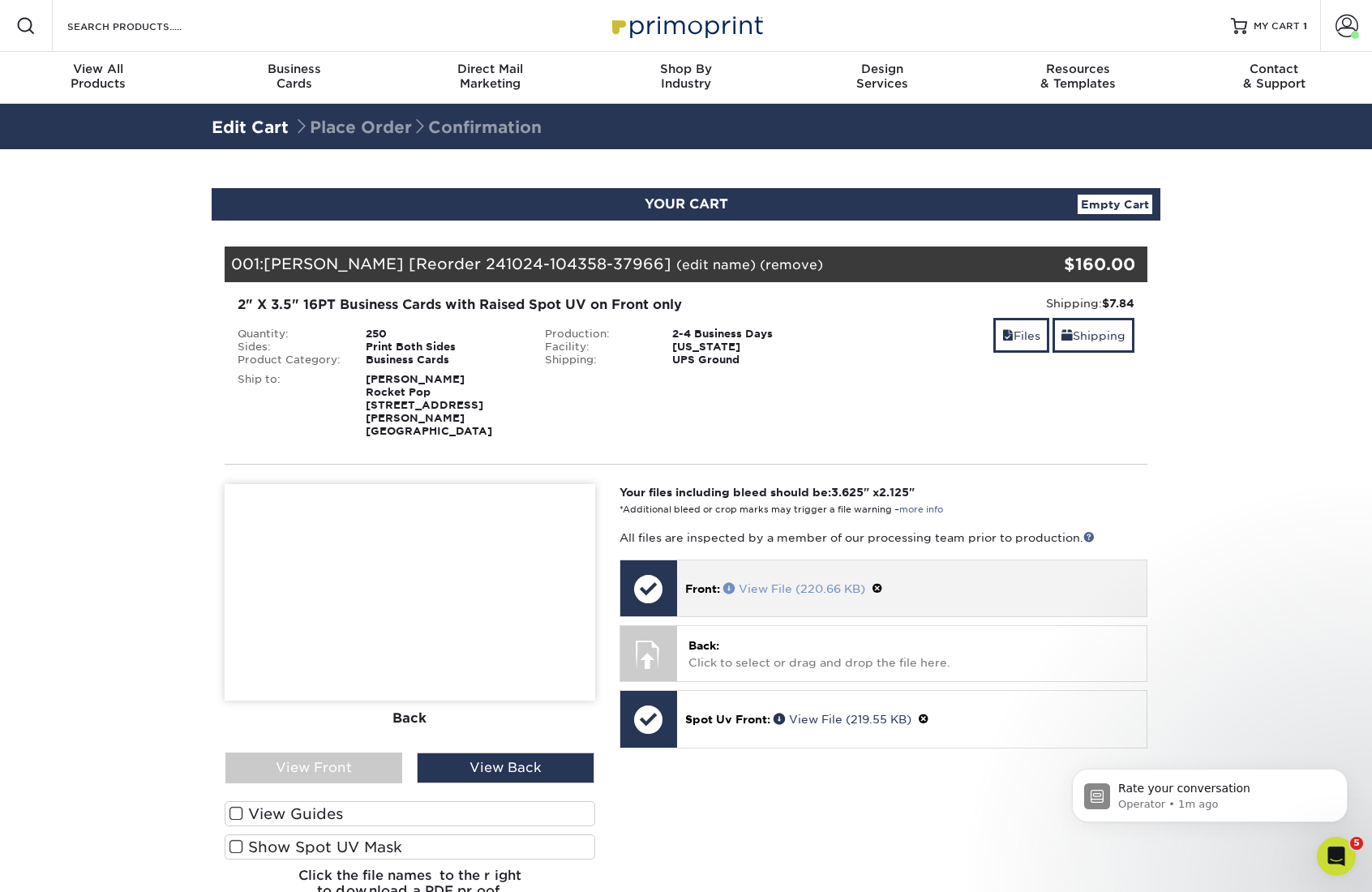
click at [783, 582] on link "View File (220.66 KB)" at bounding box center [794, 589] width 142 height 13
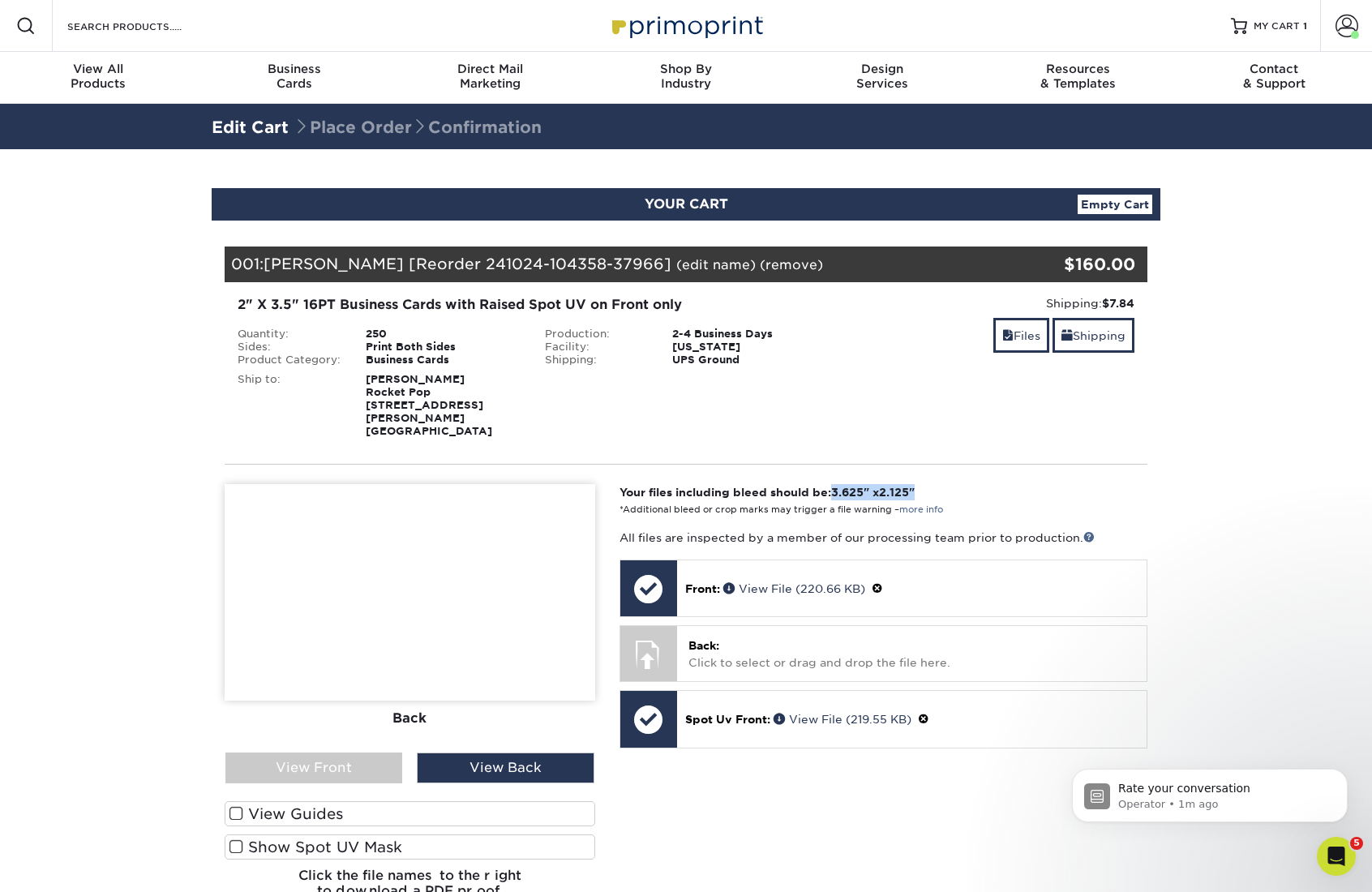
drag, startPoint x: 936, startPoint y: 477, endPoint x: 877, endPoint y: 481, distance: 59.1
click at [836, 484] on p "Your files including bleed should be: 3.625 " x 2.125 " *Additional bleed or cr…" at bounding box center [883, 501] width 528 height 33
copy strong "3.625 " x 2.125 ""
click at [832, 412] on div "Blind Ship:" at bounding box center [687, 401] width 308 height 71
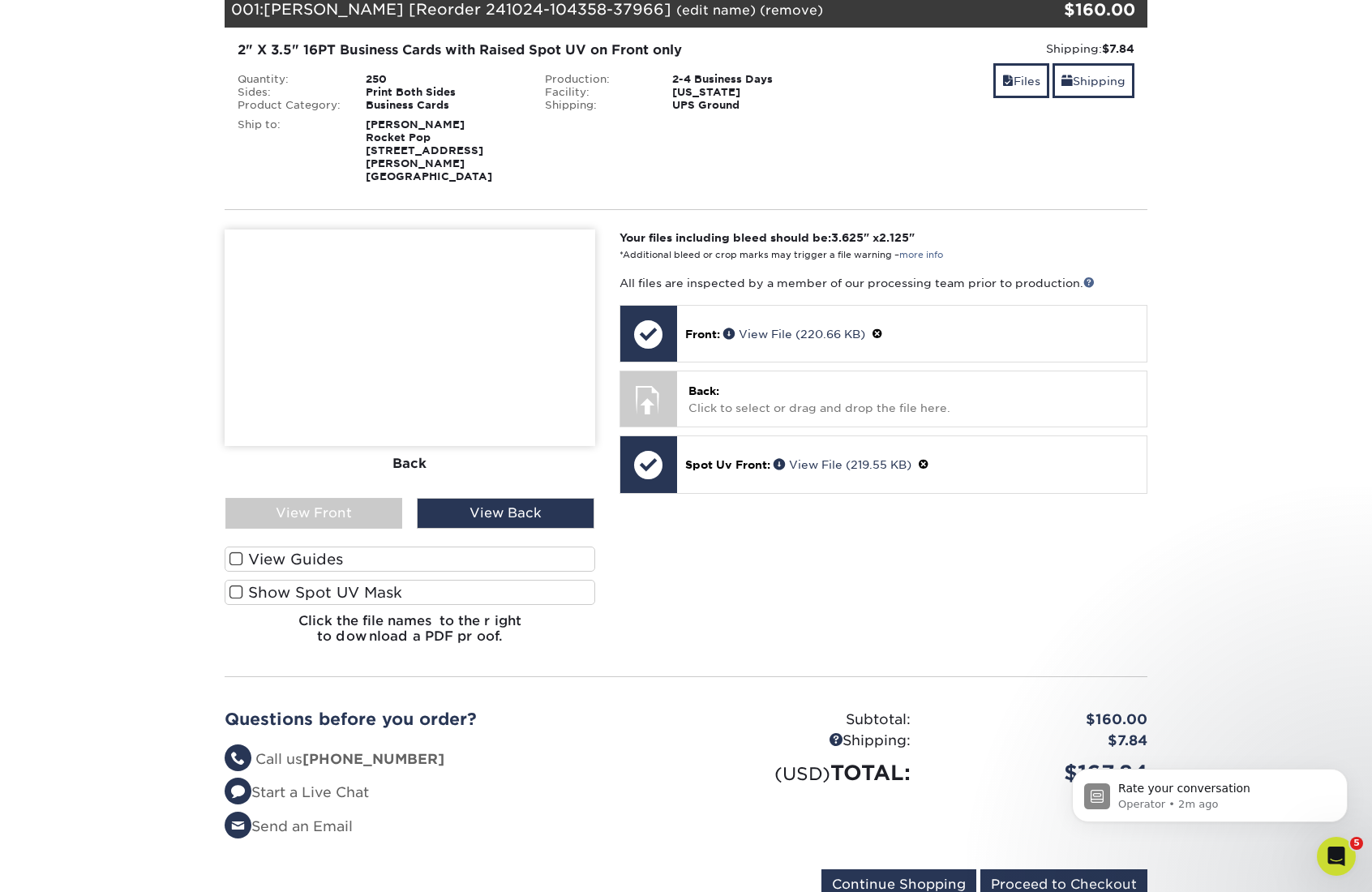
scroll to position [314, 0]
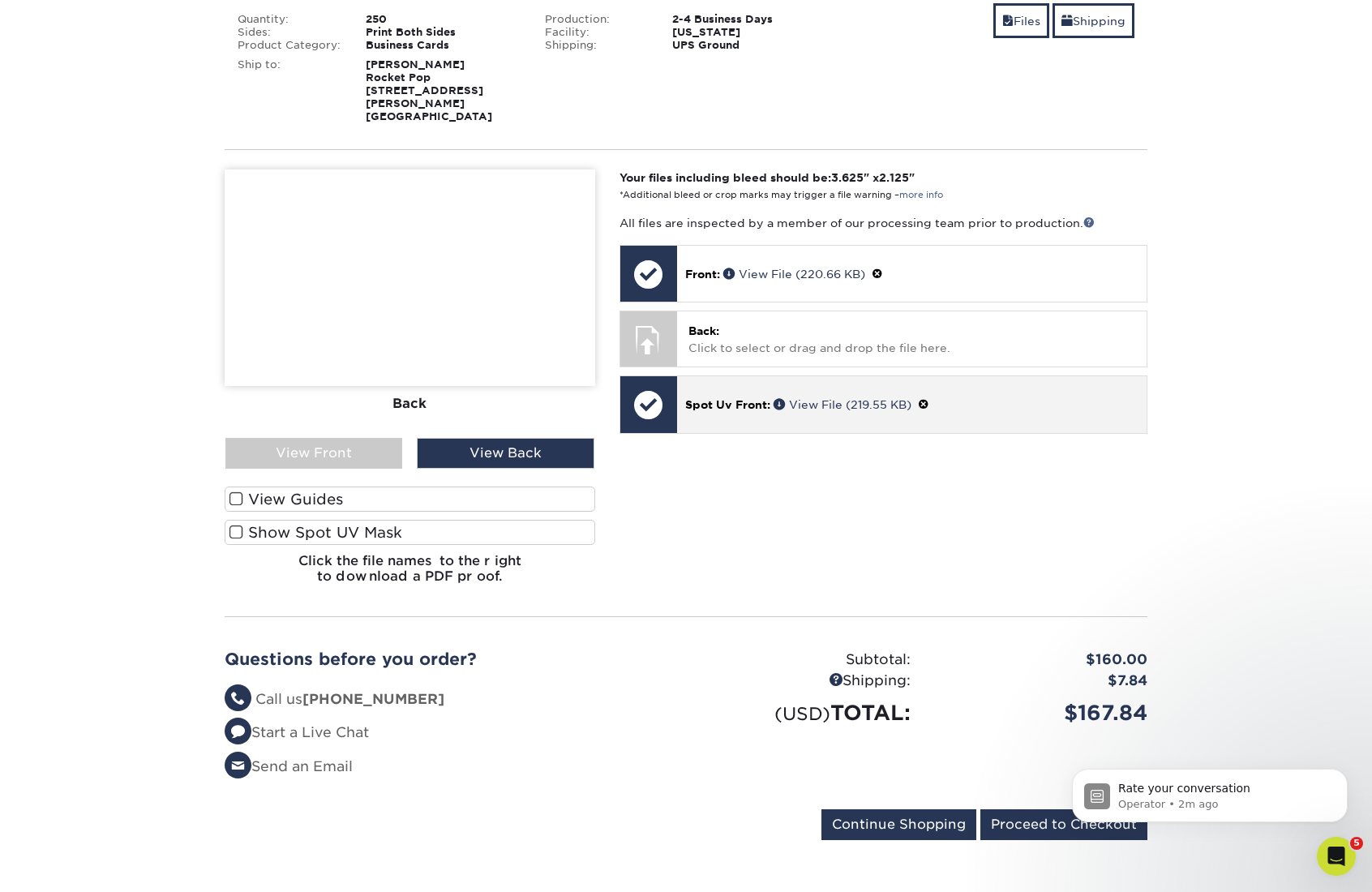
click at [749, 411] on div "Spot Uv Front: View File (219.55 KB)" at bounding box center [912, 404] width 470 height 56
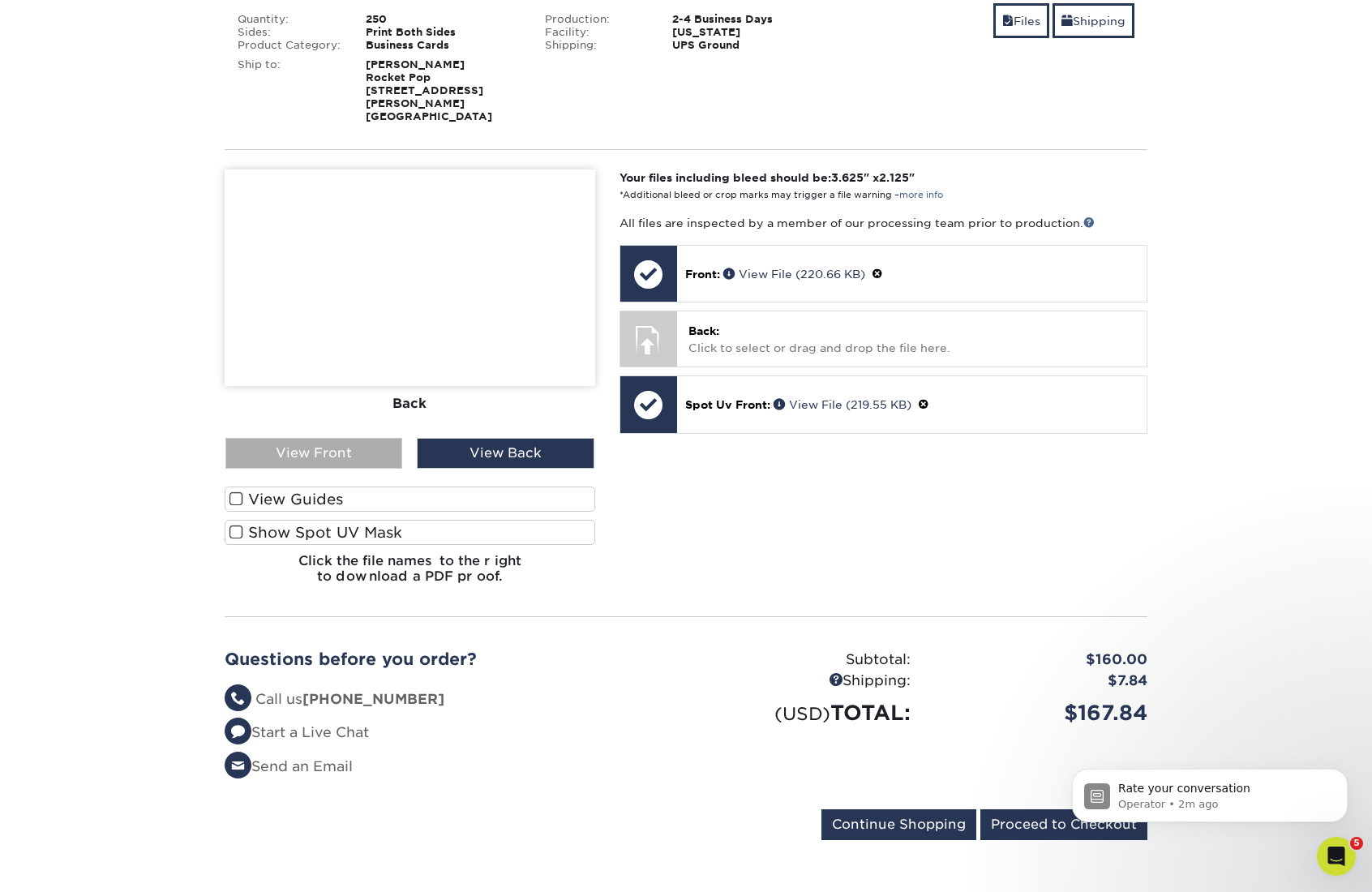
click at [356, 439] on div "View Front" at bounding box center [313, 452] width 177 height 31
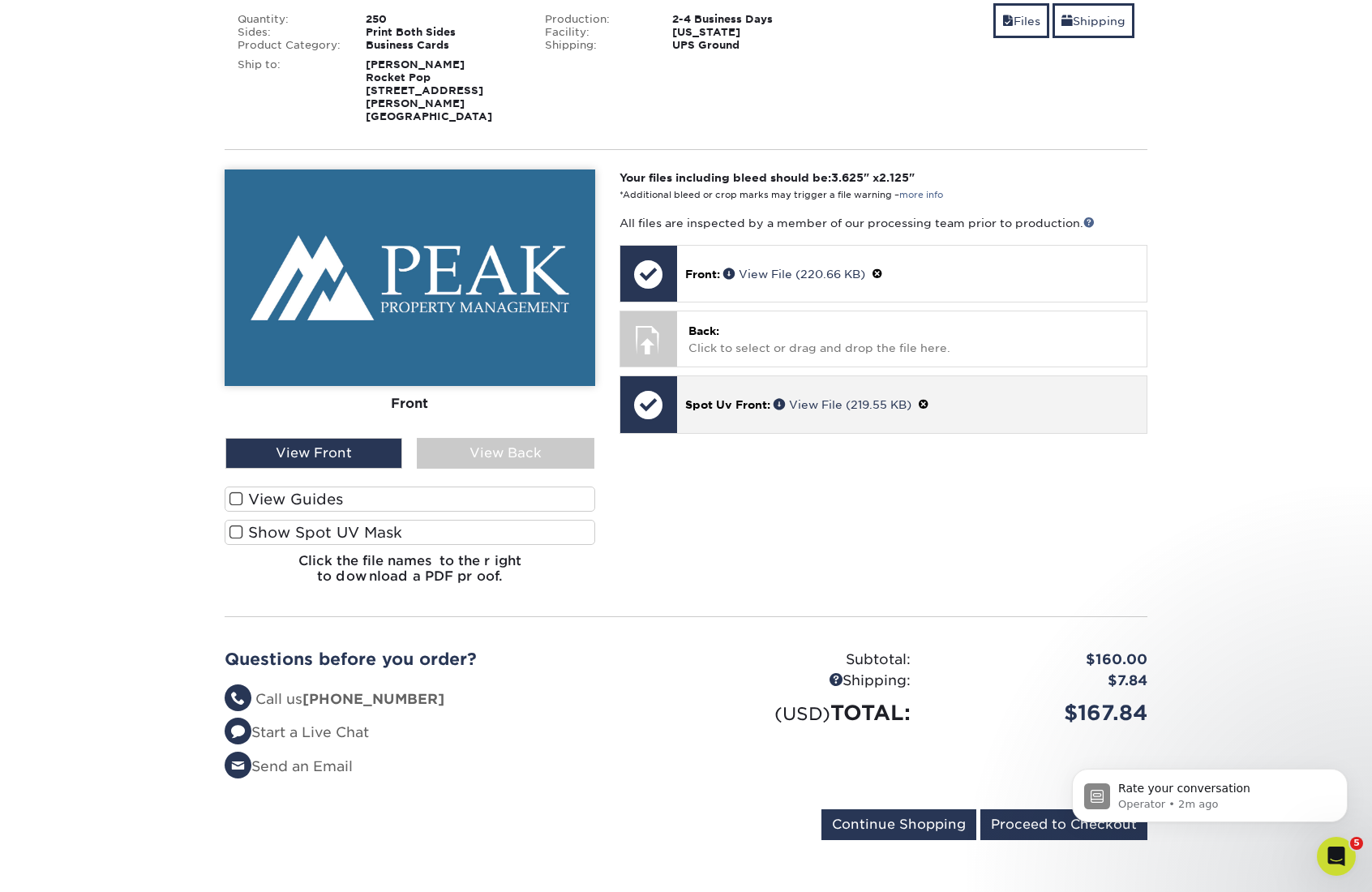
click at [733, 399] on span "Spot Uv Front:" at bounding box center [728, 405] width 85 height 13
click at [805, 399] on link "View File (219.55 KB)" at bounding box center [843, 405] width 138 height 13
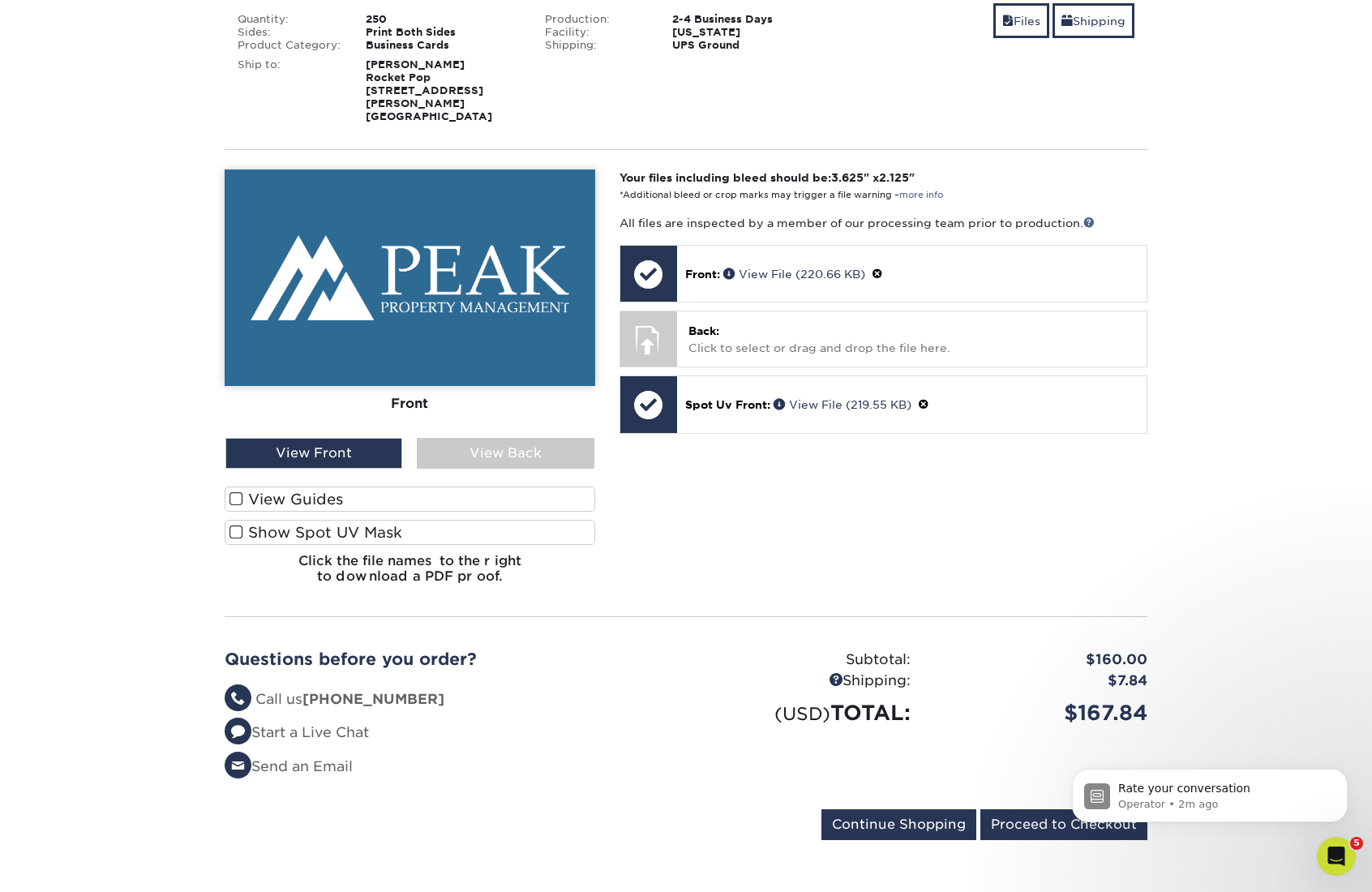
click at [762, 524] on div "Your files including bleed should be: 3.625 " x 2.125 " *Additional bleed or cr…" at bounding box center [883, 384] width 553 height 428
click at [229, 520] on label "Show Spot UV Mask" at bounding box center [410, 532] width 371 height 25
click at [0, 0] on input "Show Spot UV Mask" at bounding box center [0, 0] width 0 height 0
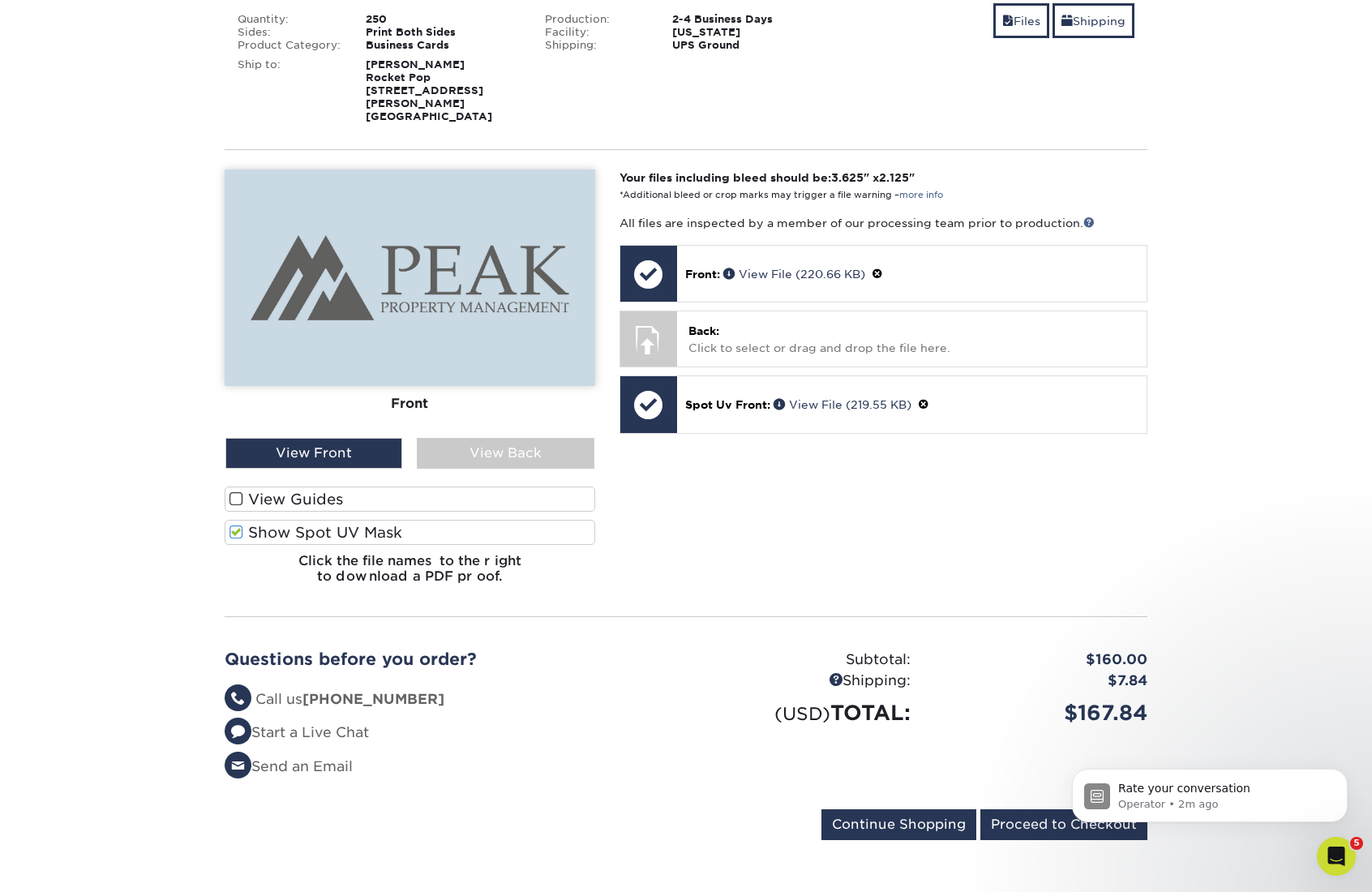
click at [229, 520] on label "Show Spot UV Mask" at bounding box center [410, 532] width 371 height 25
click at [0, 0] on input "Show Spot UV Mask" at bounding box center [0, 0] width 0 height 0
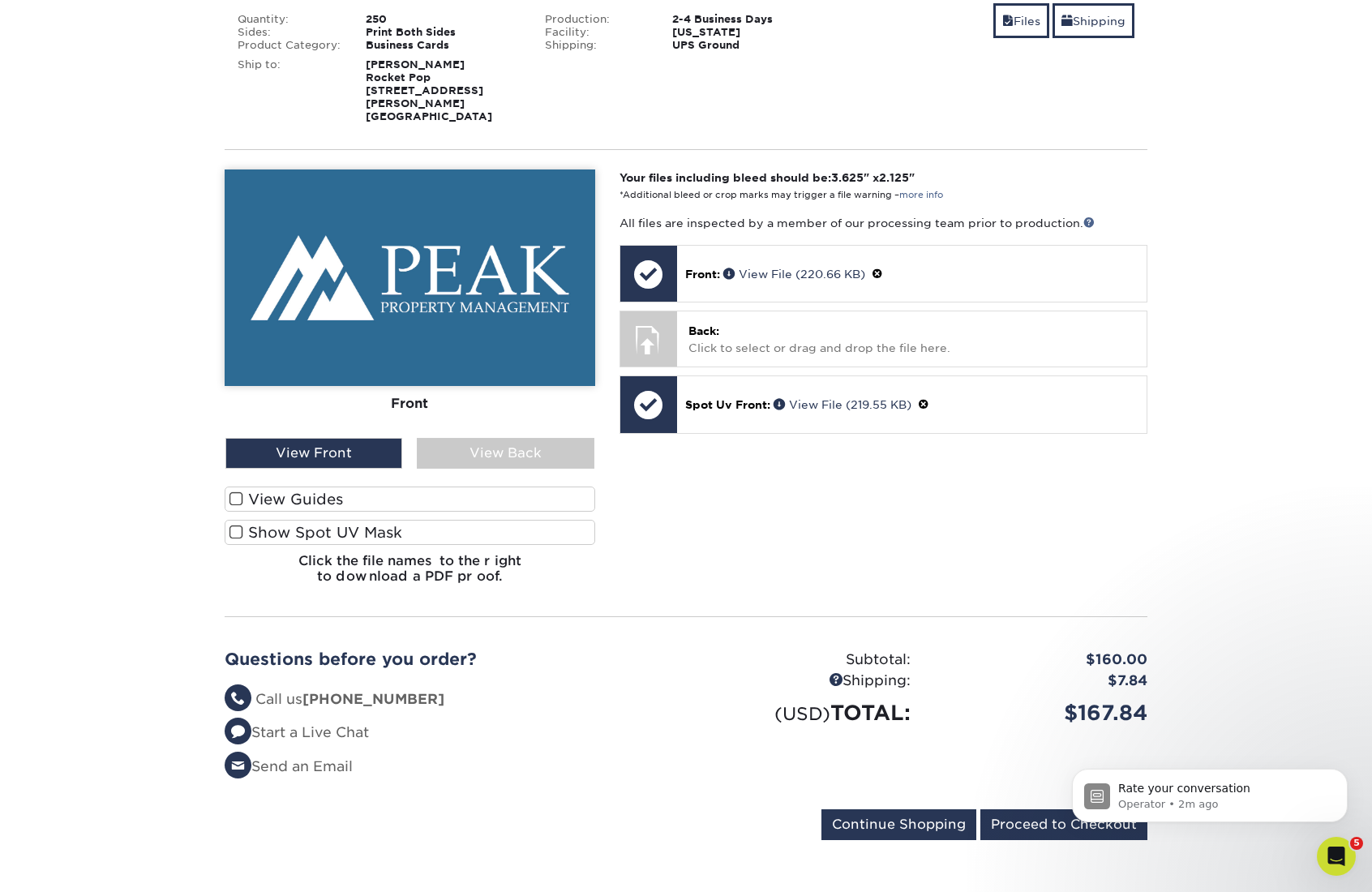
click at [234, 491] on span at bounding box center [236, 499] width 14 height 16
click at [0, 0] on input "View Guides" at bounding box center [0, 0] width 0 height 0
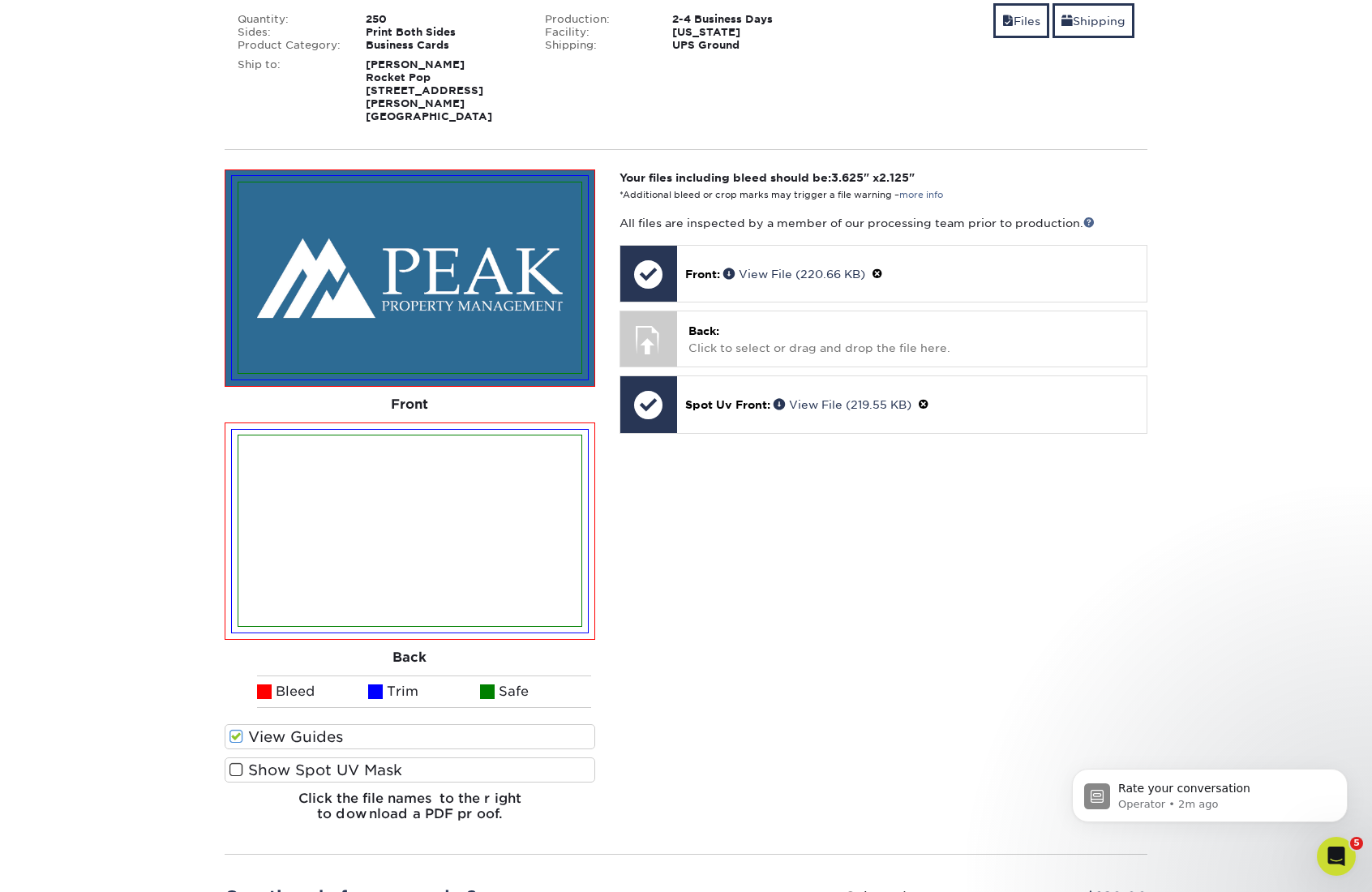
click at [231, 730] on span at bounding box center [236, 737] width 14 height 16
click at [0, 0] on input "View Guides" at bounding box center [0, 0] width 0 height 0
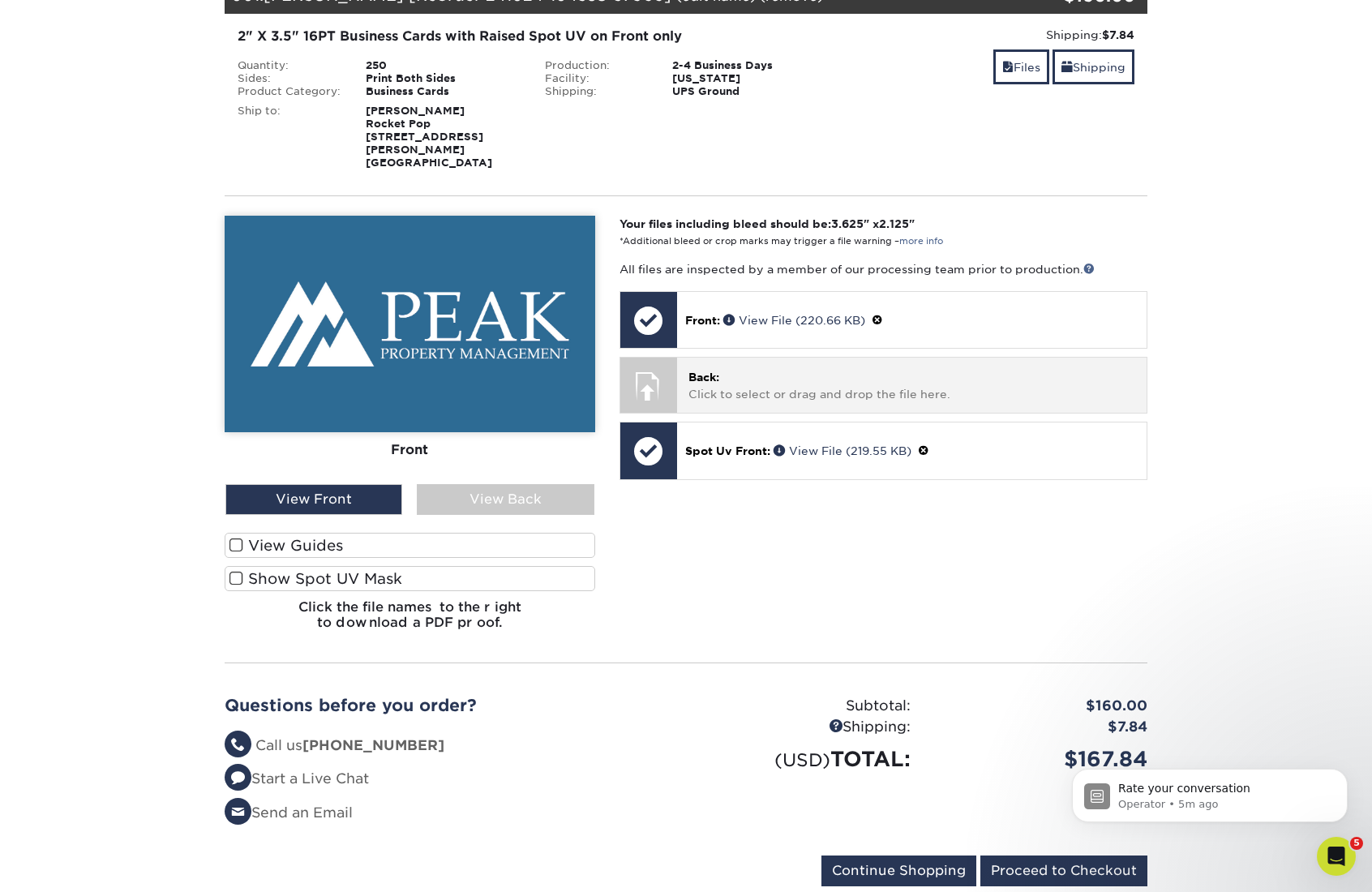
scroll to position [267, 0]
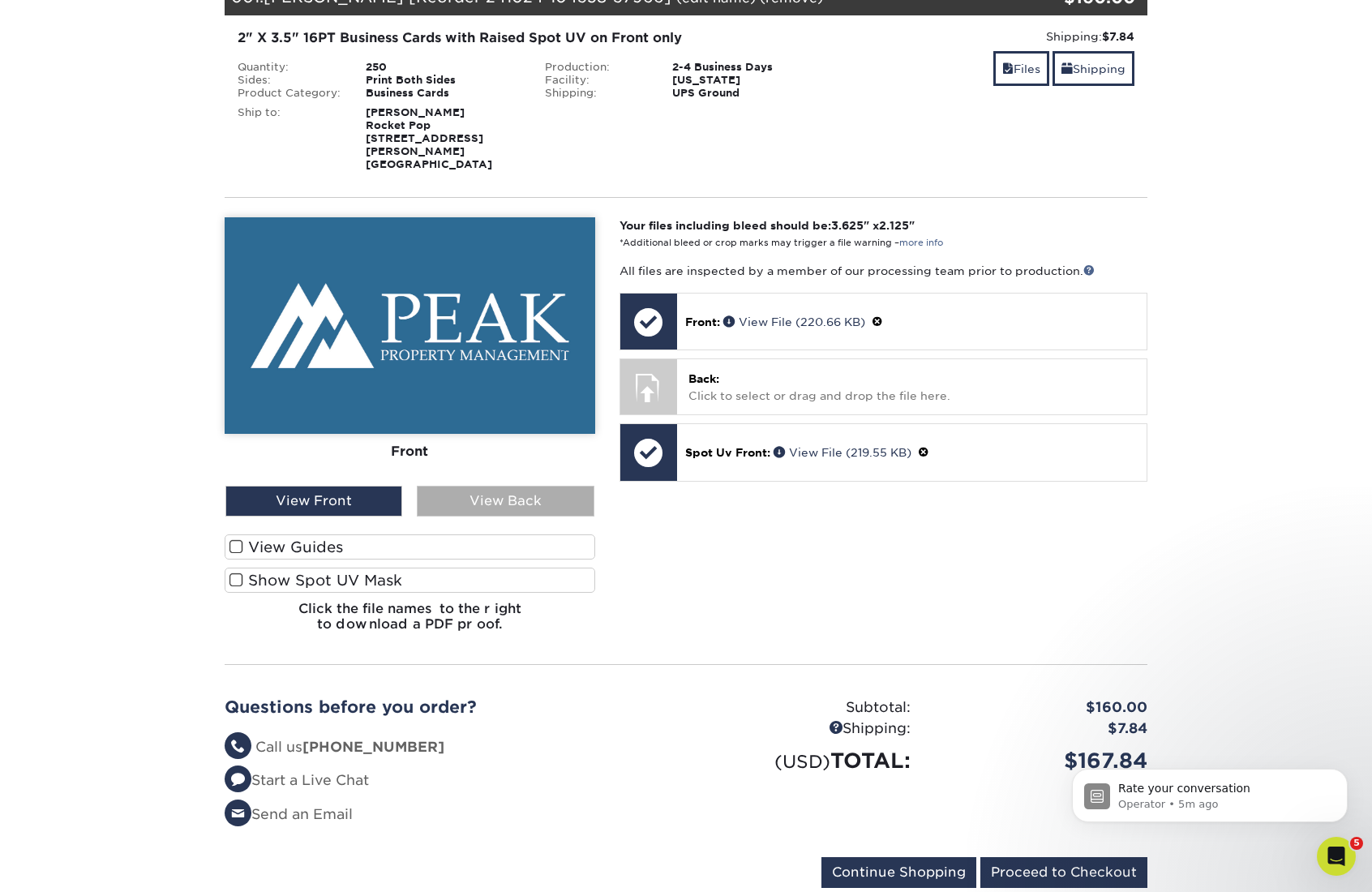
click at [509, 486] on div "View Back" at bounding box center [505, 501] width 177 height 31
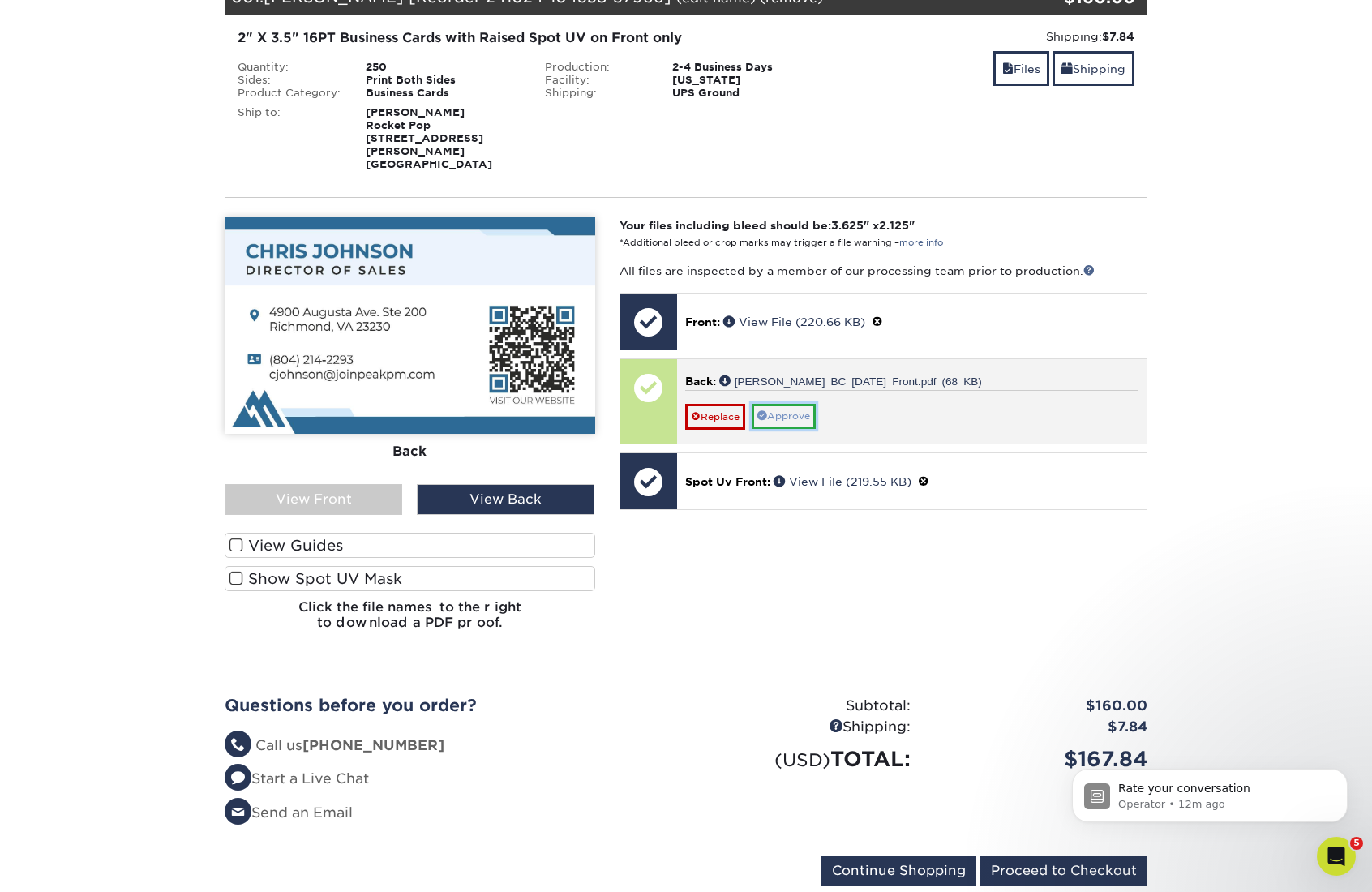
click at [783, 405] on link "Approve" at bounding box center [783, 416] width 64 height 25
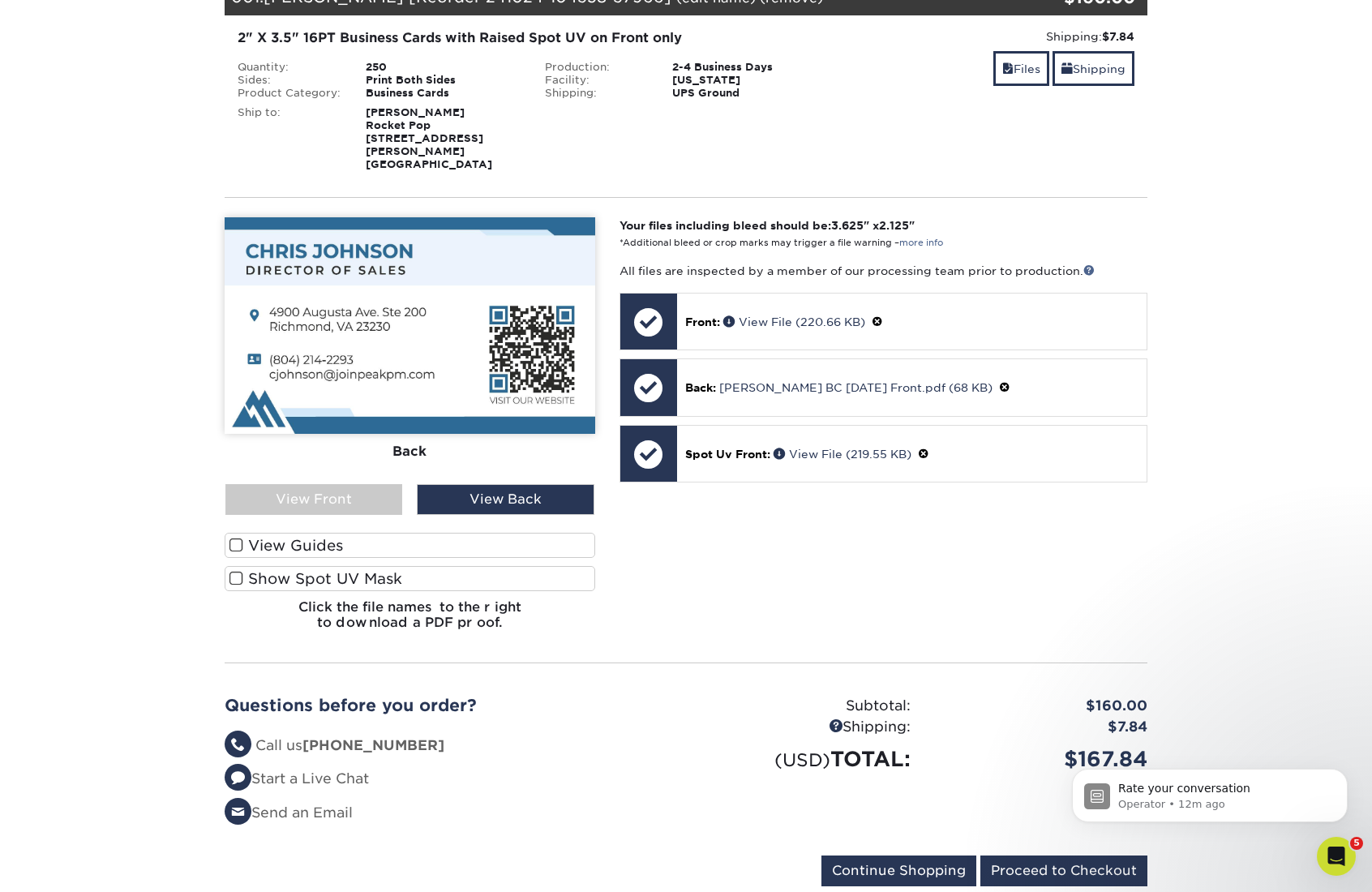
click at [300, 534] on label "View Guides" at bounding box center [410, 545] width 371 height 25
click at [0, 0] on input "View Guides" at bounding box center [0, 0] width 0 height 0
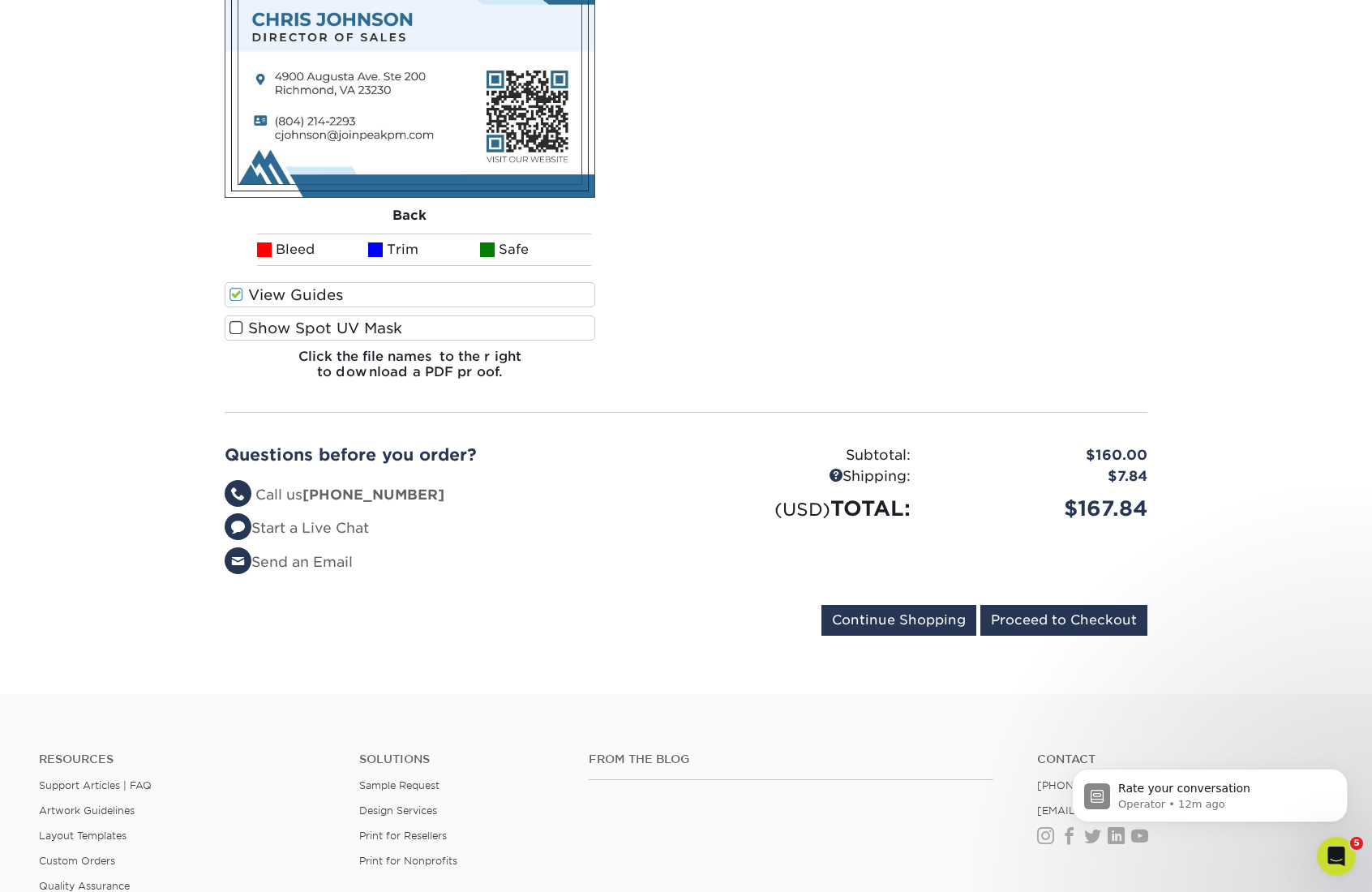
scroll to position [1021, 0]
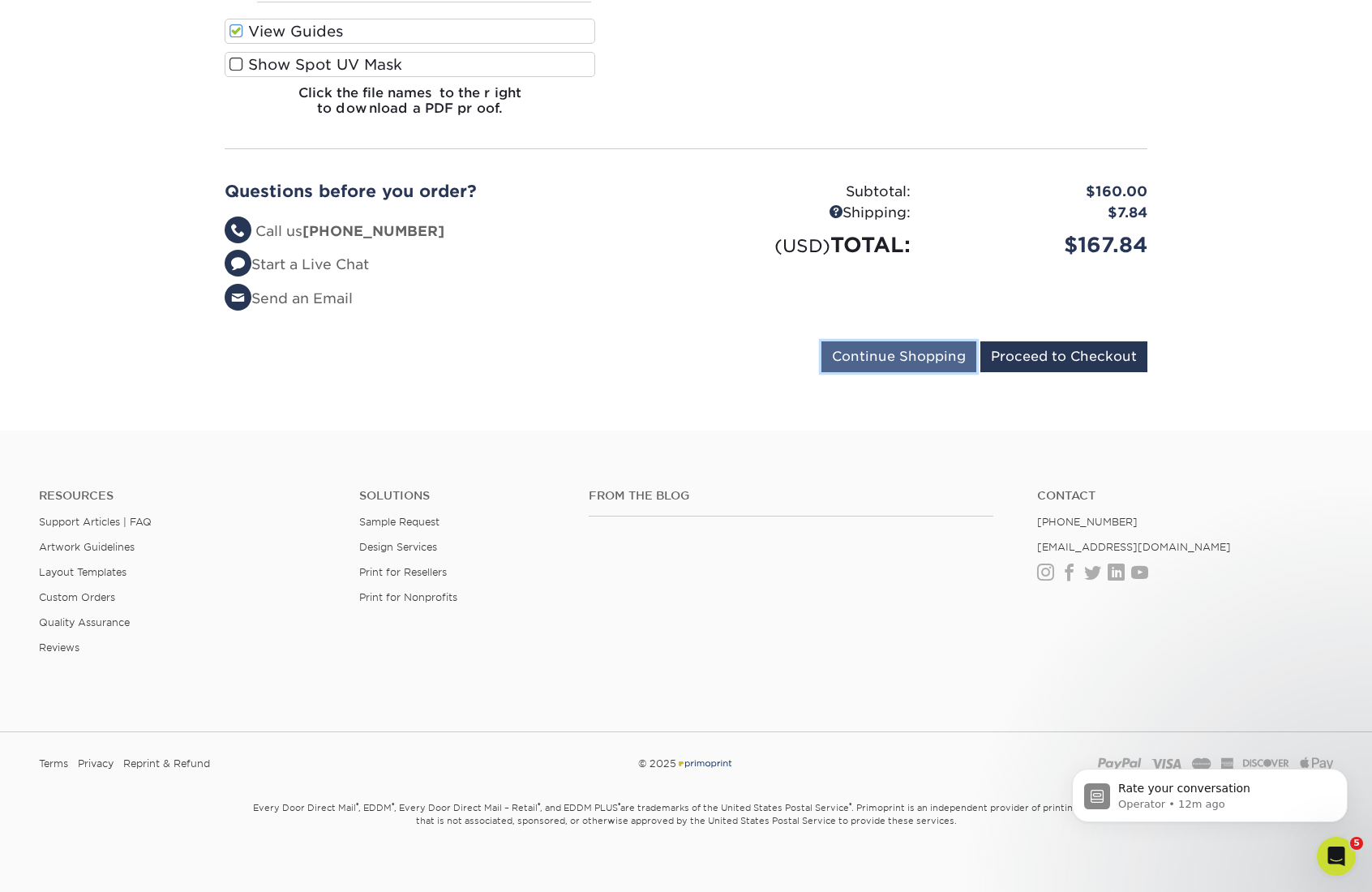
click at [879, 349] on input "Continue Shopping" at bounding box center [898, 356] width 155 height 31
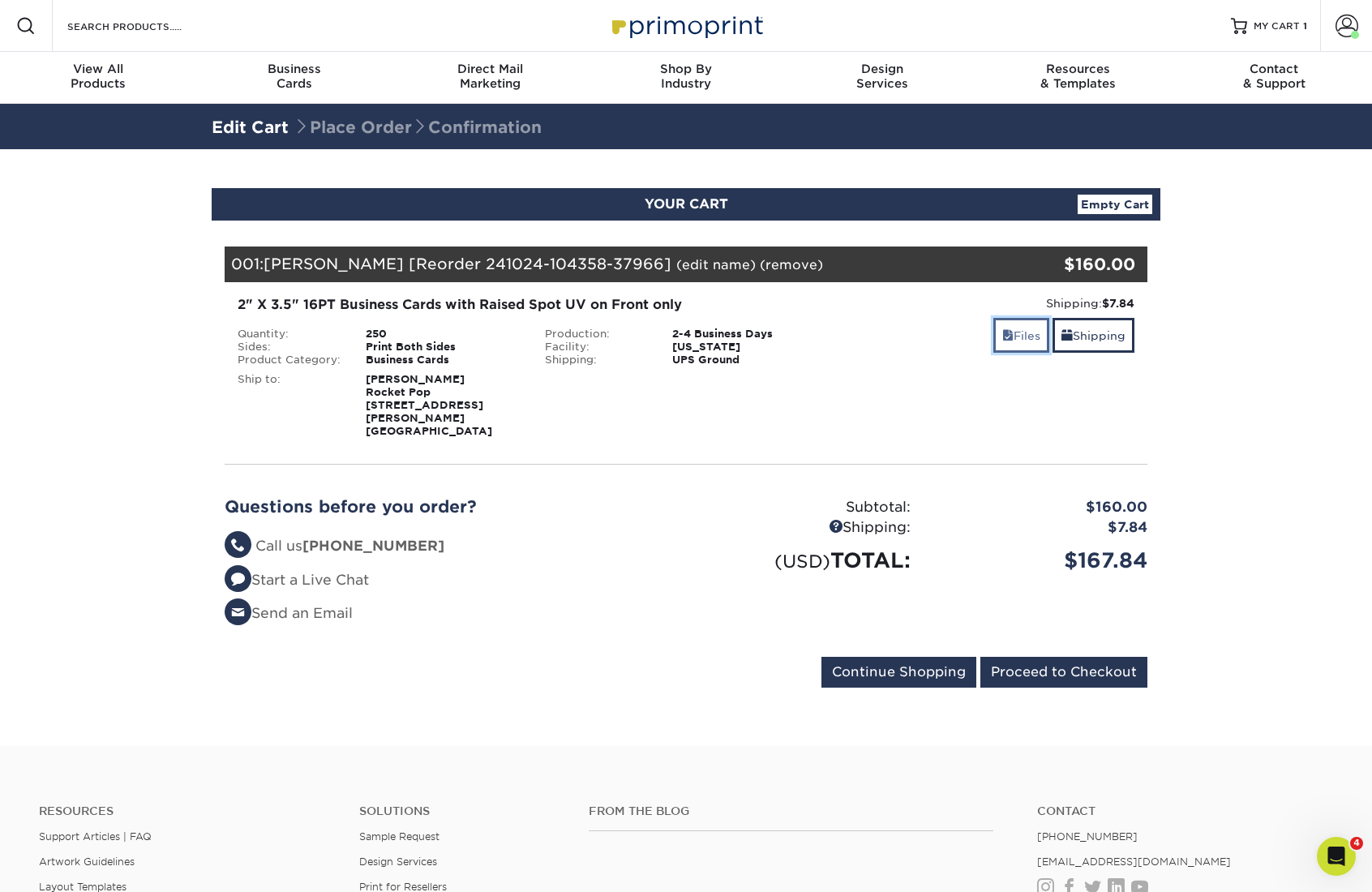
click at [1005, 330] on span at bounding box center [1008, 336] width 11 height 13
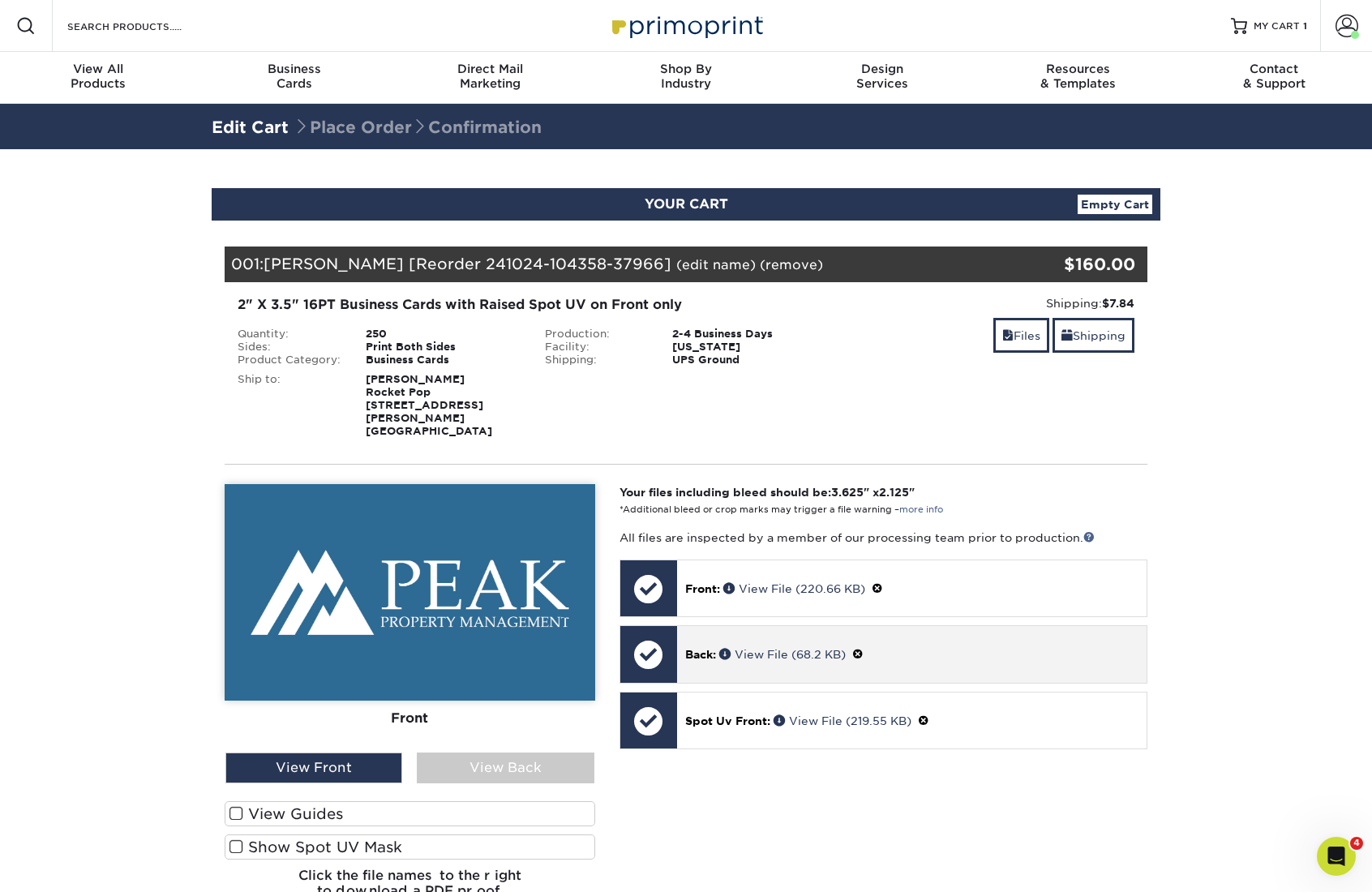
click at [772, 626] on div "Back: View File (68.2 KB)" at bounding box center [912, 654] width 470 height 56
click at [769, 628] on div "Back: View File (68.2 KB)" at bounding box center [912, 654] width 470 height 56
click at [712, 648] on span "Back:" at bounding box center [700, 655] width 31 height 13
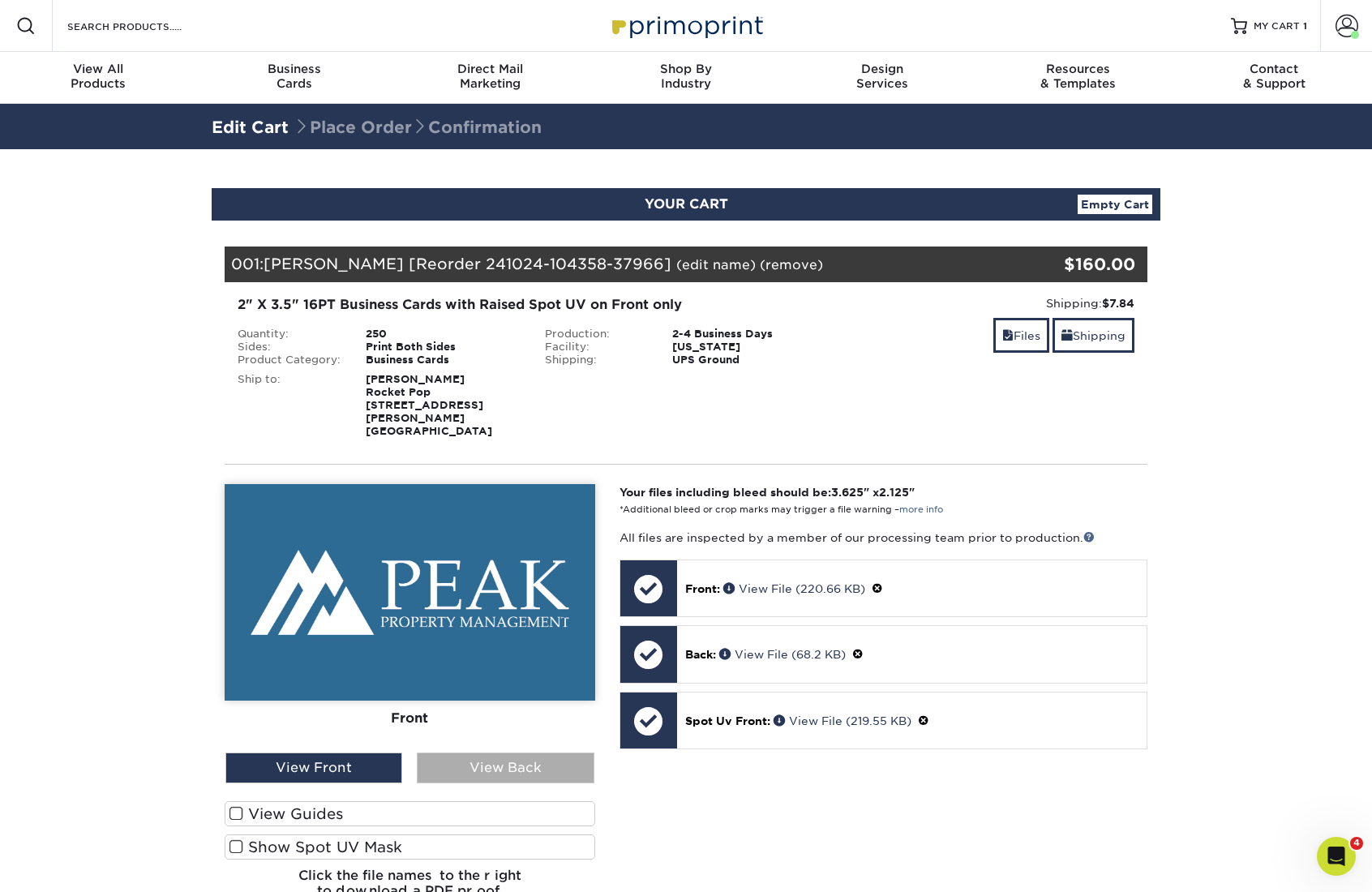
click at [522, 756] on div "View Back" at bounding box center [505, 768] width 177 height 31
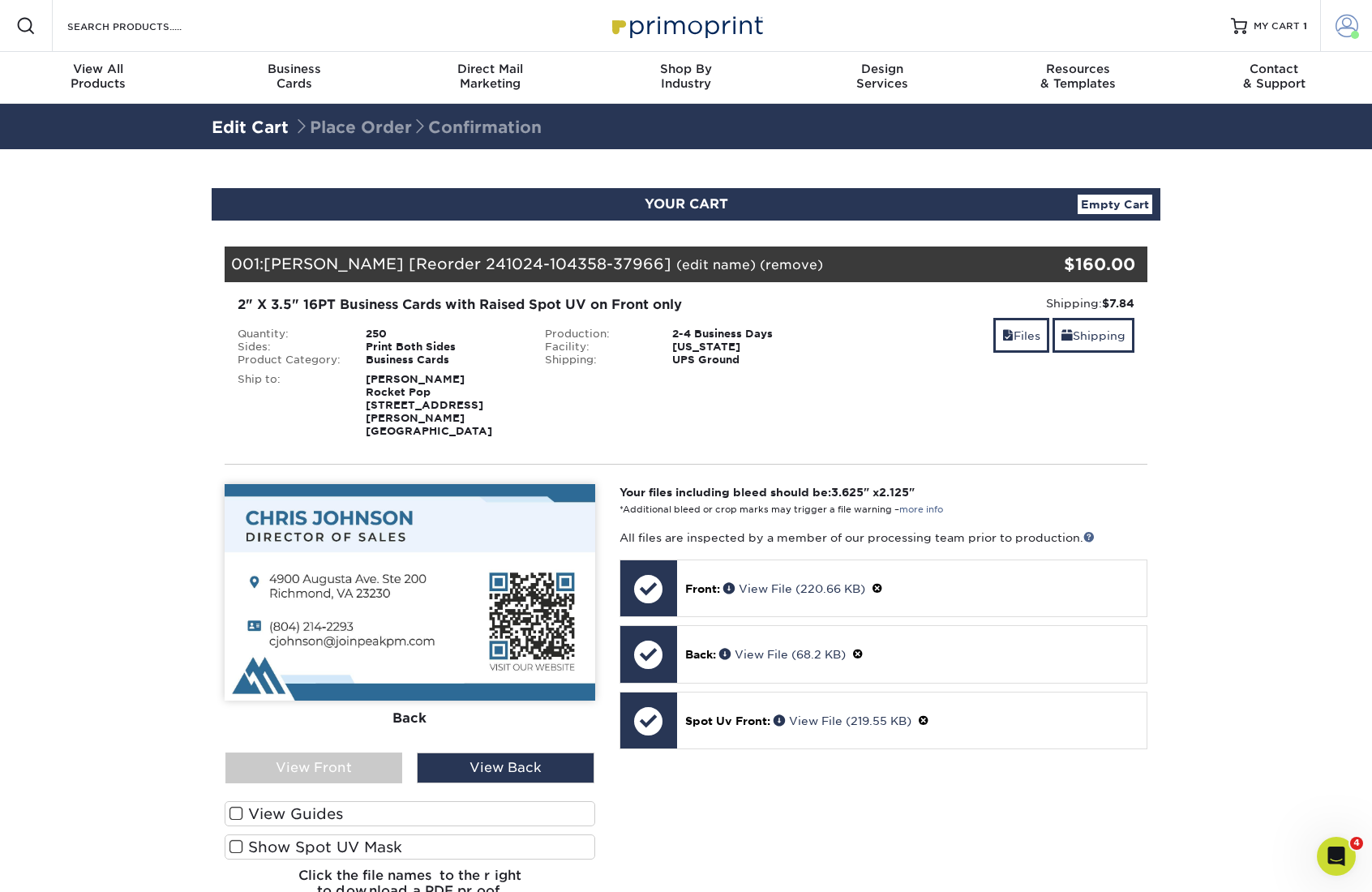
click at [1336, 27] on span at bounding box center [1347, 26] width 22 height 22
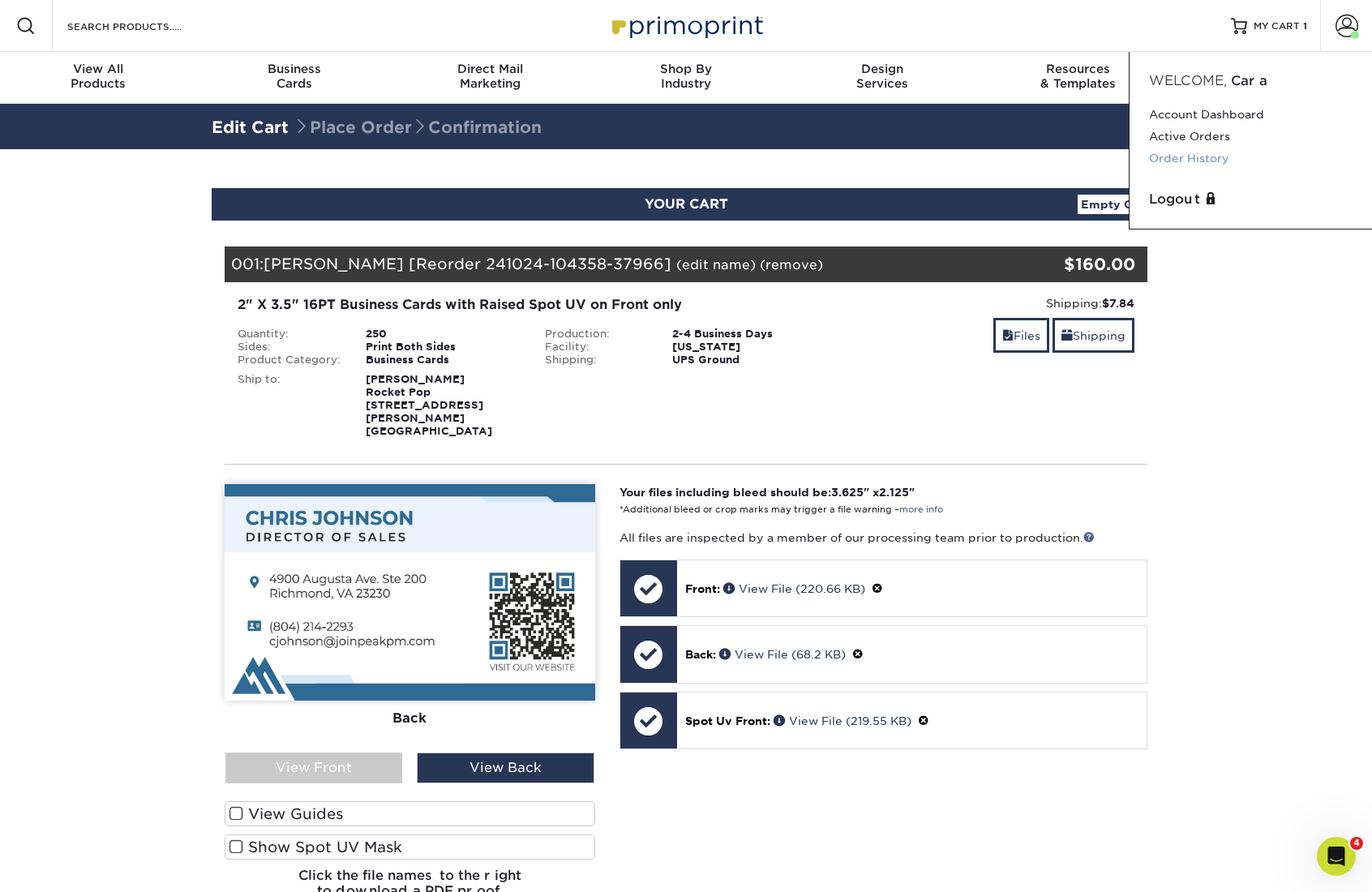
click at [1201, 158] on link "Order History" at bounding box center [1251, 159] width 204 height 22
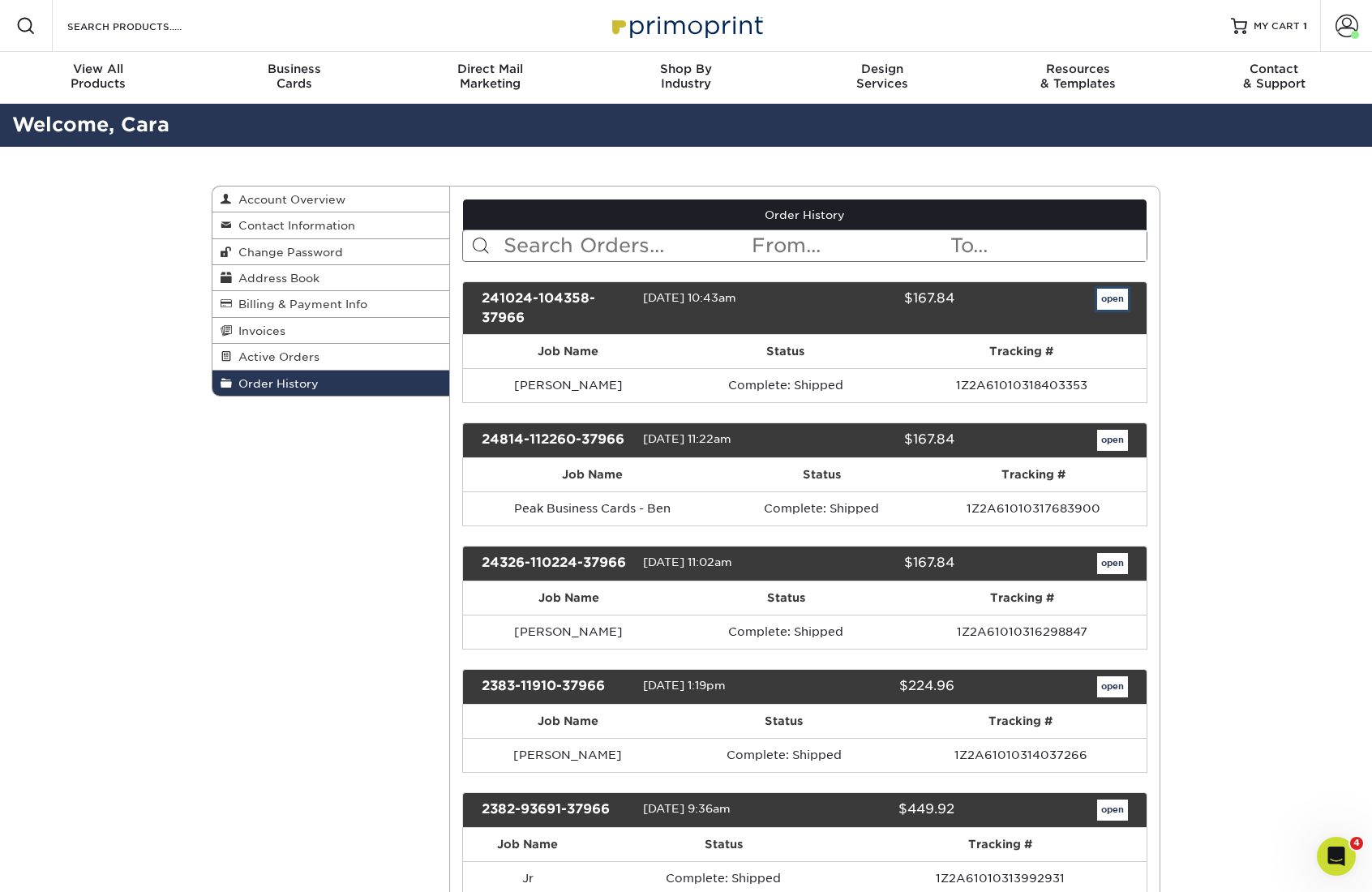
click at [1115, 300] on link "open" at bounding box center [1112, 299] width 31 height 21
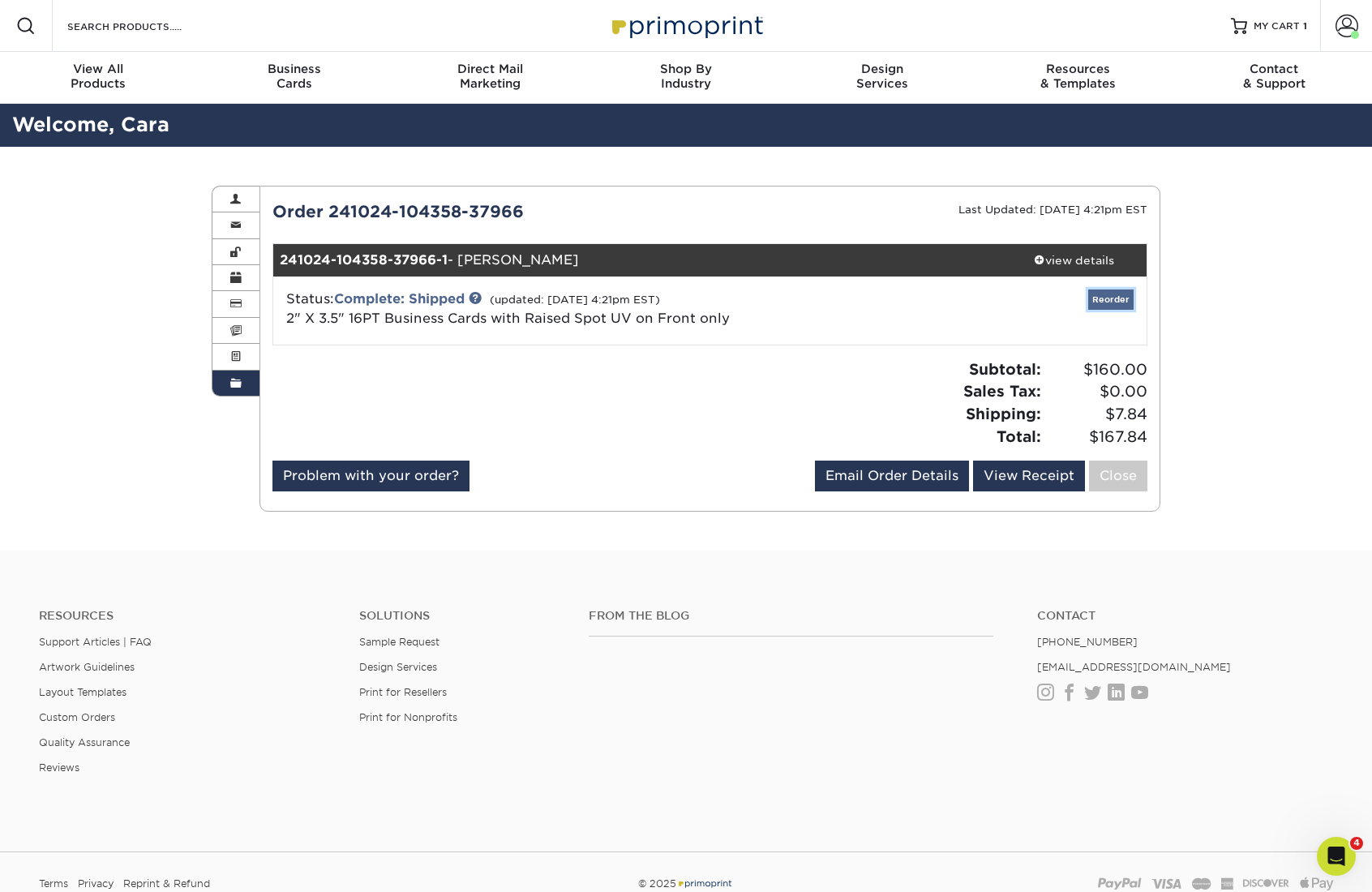
click at [1106, 294] on link "Reorder" at bounding box center [1111, 299] width 45 height 20
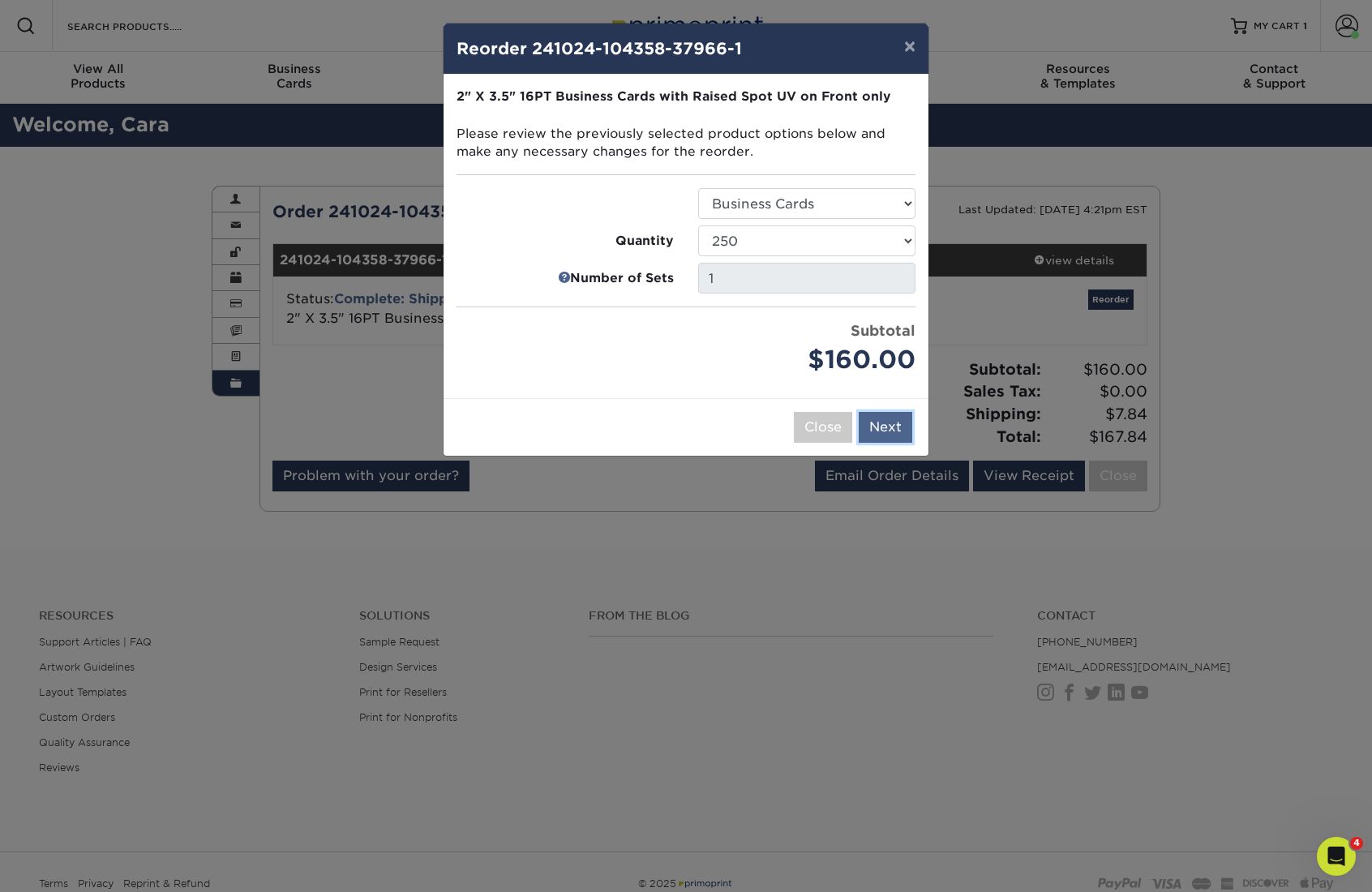
click at [881, 421] on button "Next" at bounding box center [886, 427] width 54 height 31
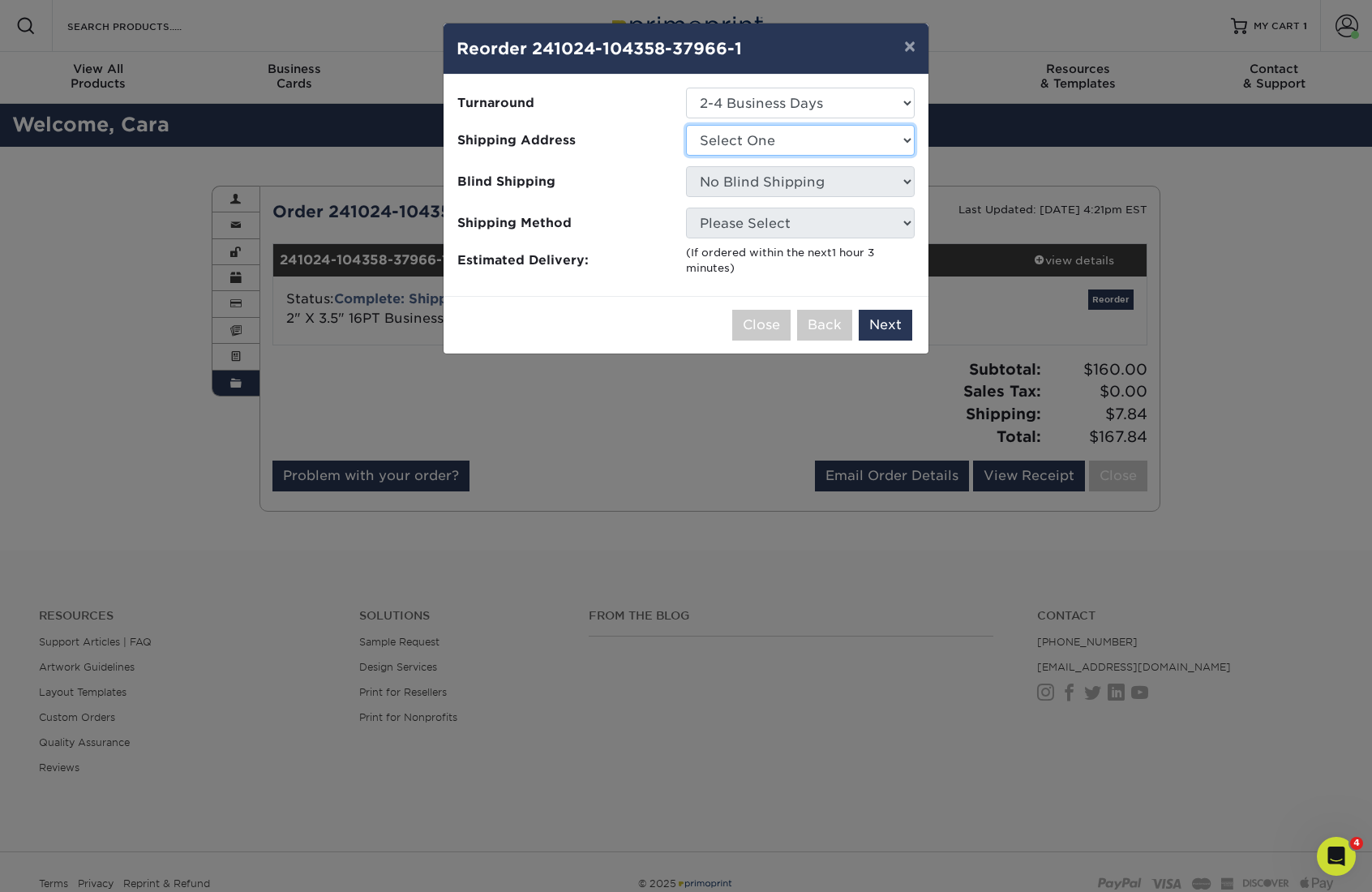
click at [762, 149] on select "Select One Cara Biz Cards" at bounding box center [800, 140] width 229 height 31
select select "201639"
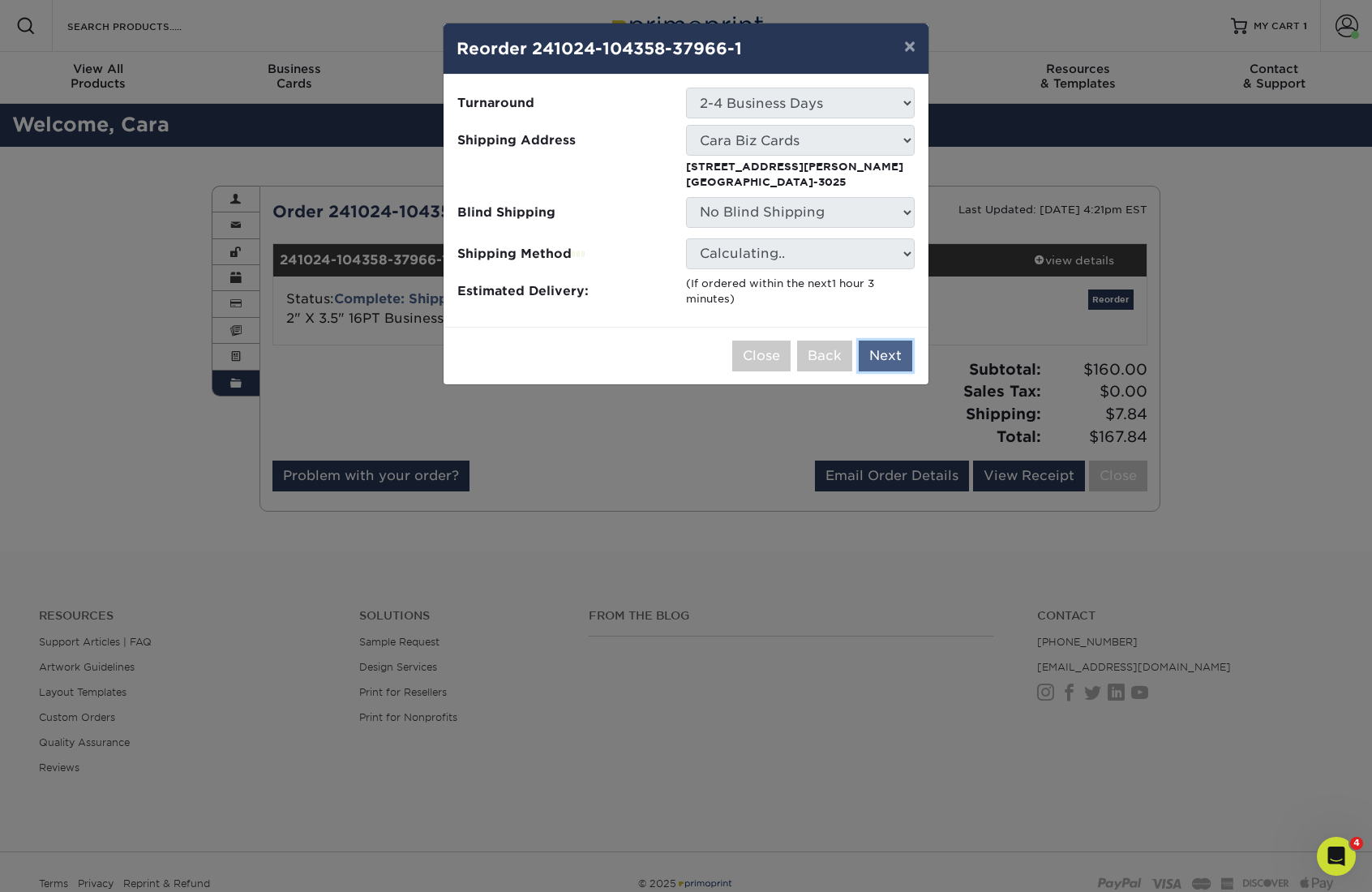
click at [880, 354] on button "Next" at bounding box center [886, 355] width 54 height 31
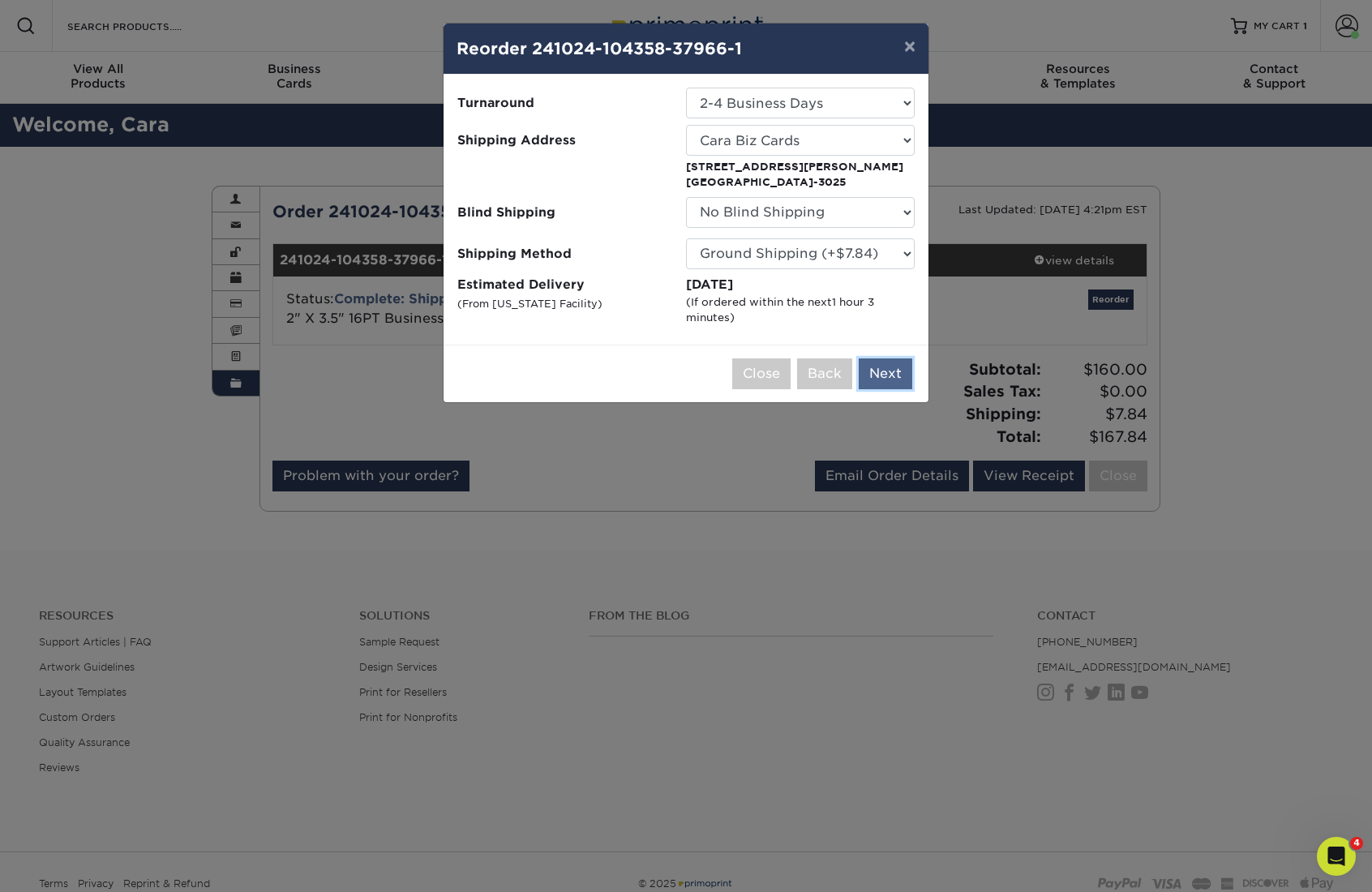
click at [881, 365] on button "Next" at bounding box center [886, 374] width 54 height 31
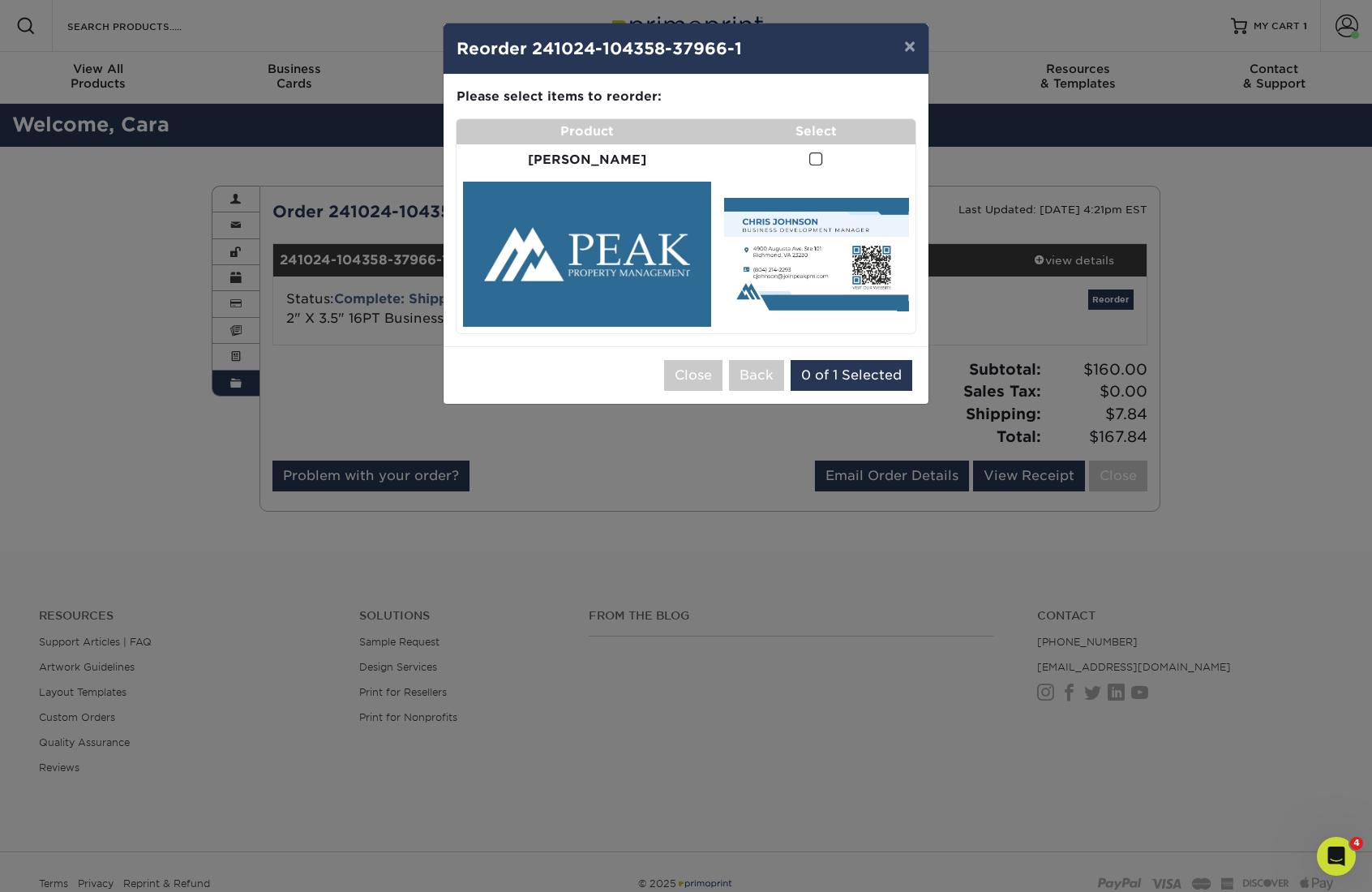
click at [809, 160] on span at bounding box center [816, 159] width 14 height 16
click at [0, 0] on input "checkbox" at bounding box center [0, 0] width 0 height 0
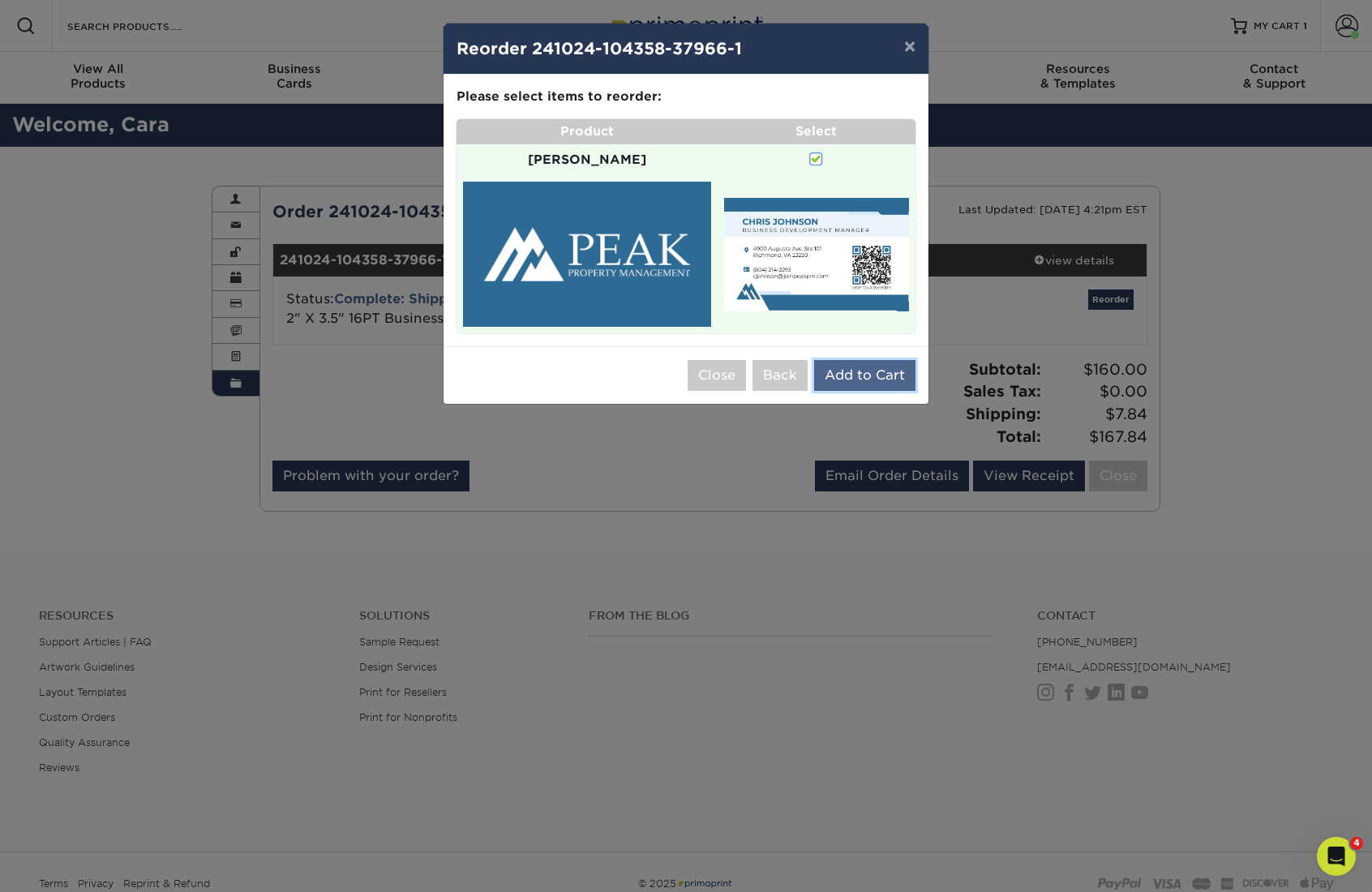
click at [846, 361] on button "Add to Cart" at bounding box center [864, 375] width 101 height 31
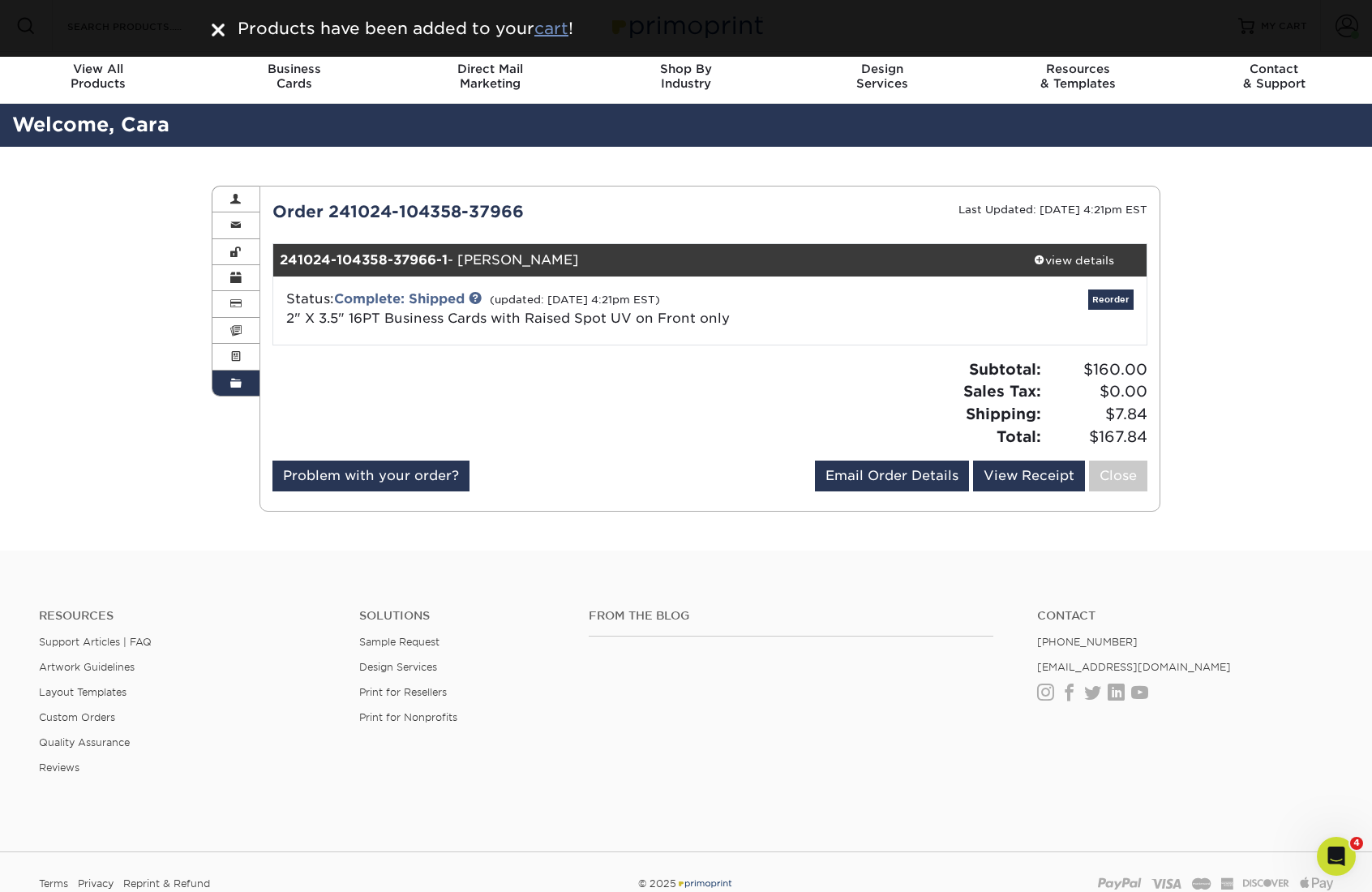
click at [565, 35] on u "cart" at bounding box center [552, 28] width 34 height 19
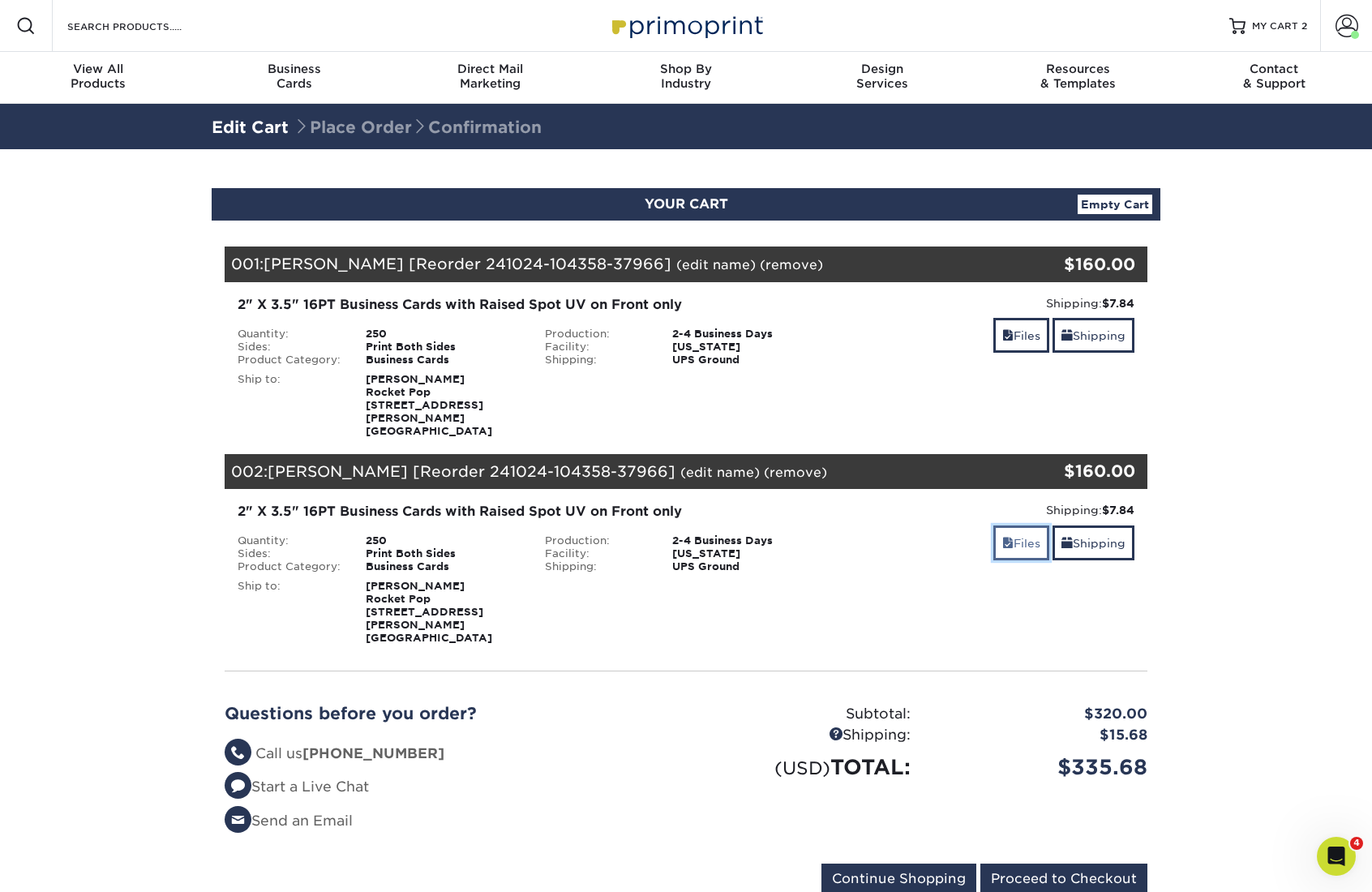
click at [1013, 536] on link "Files" at bounding box center [1022, 543] width 56 height 35
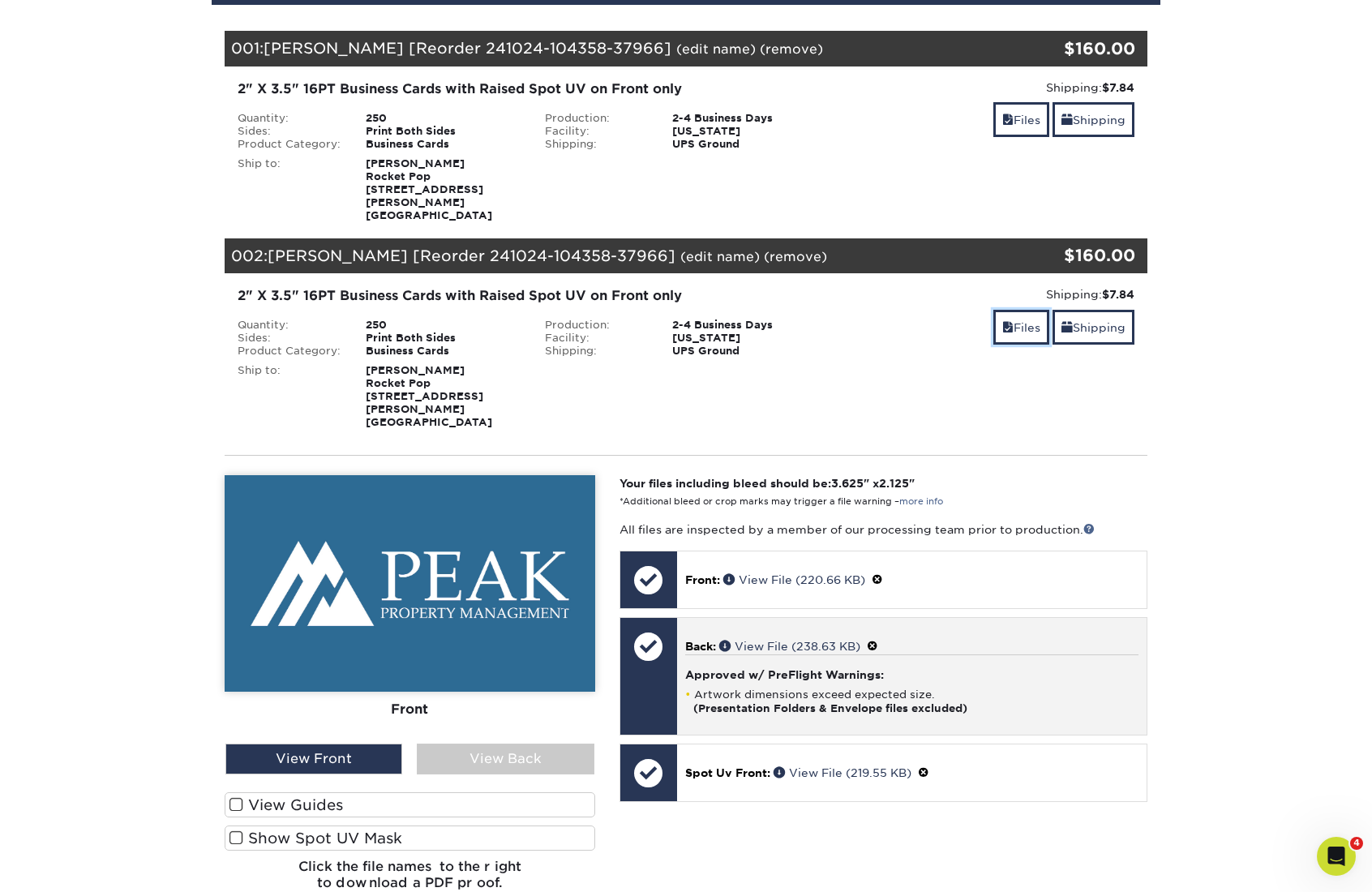
scroll to position [247, 0]
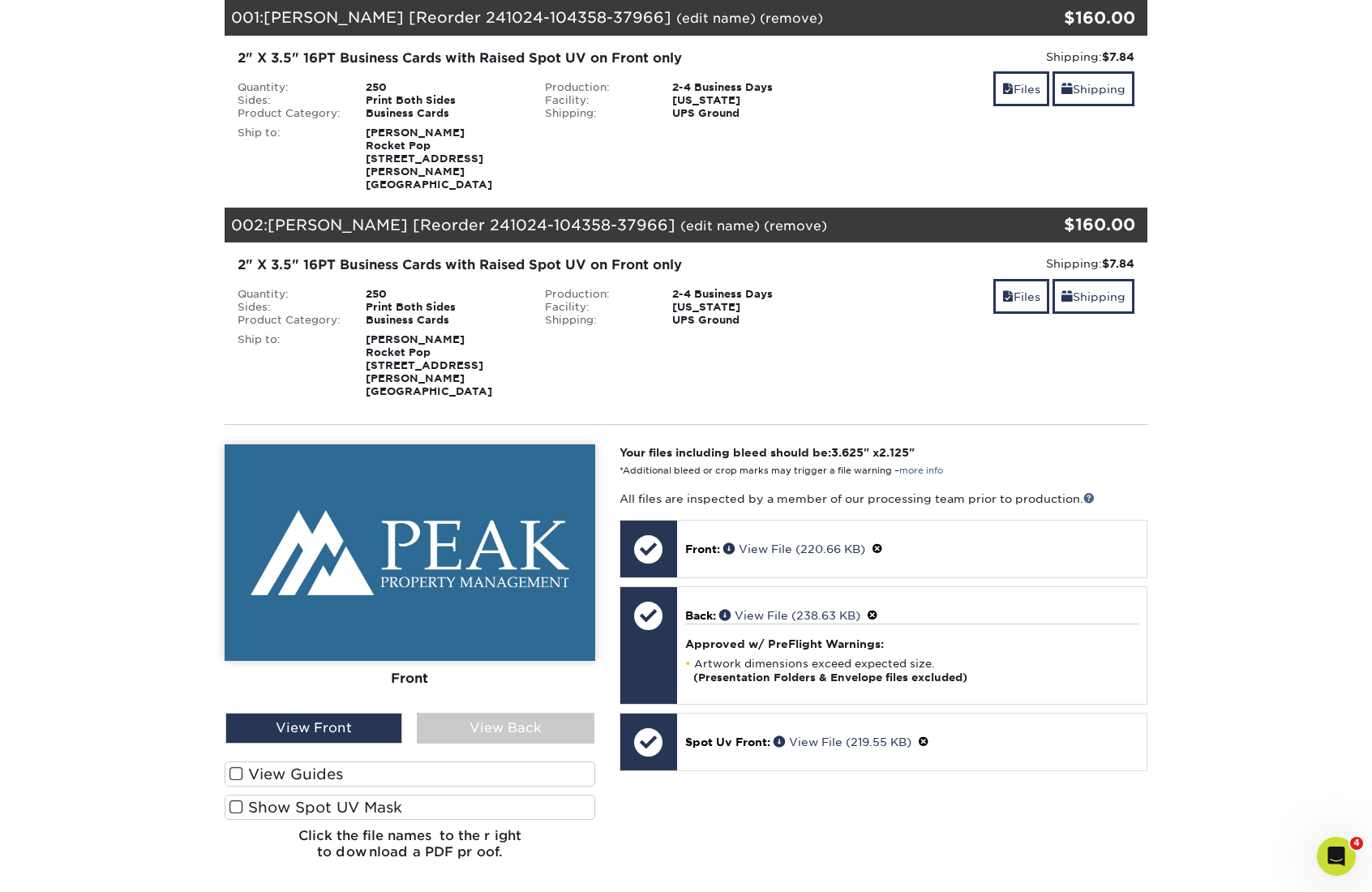
click at [680, 218] on link "(edit name)" at bounding box center [720, 225] width 80 height 16
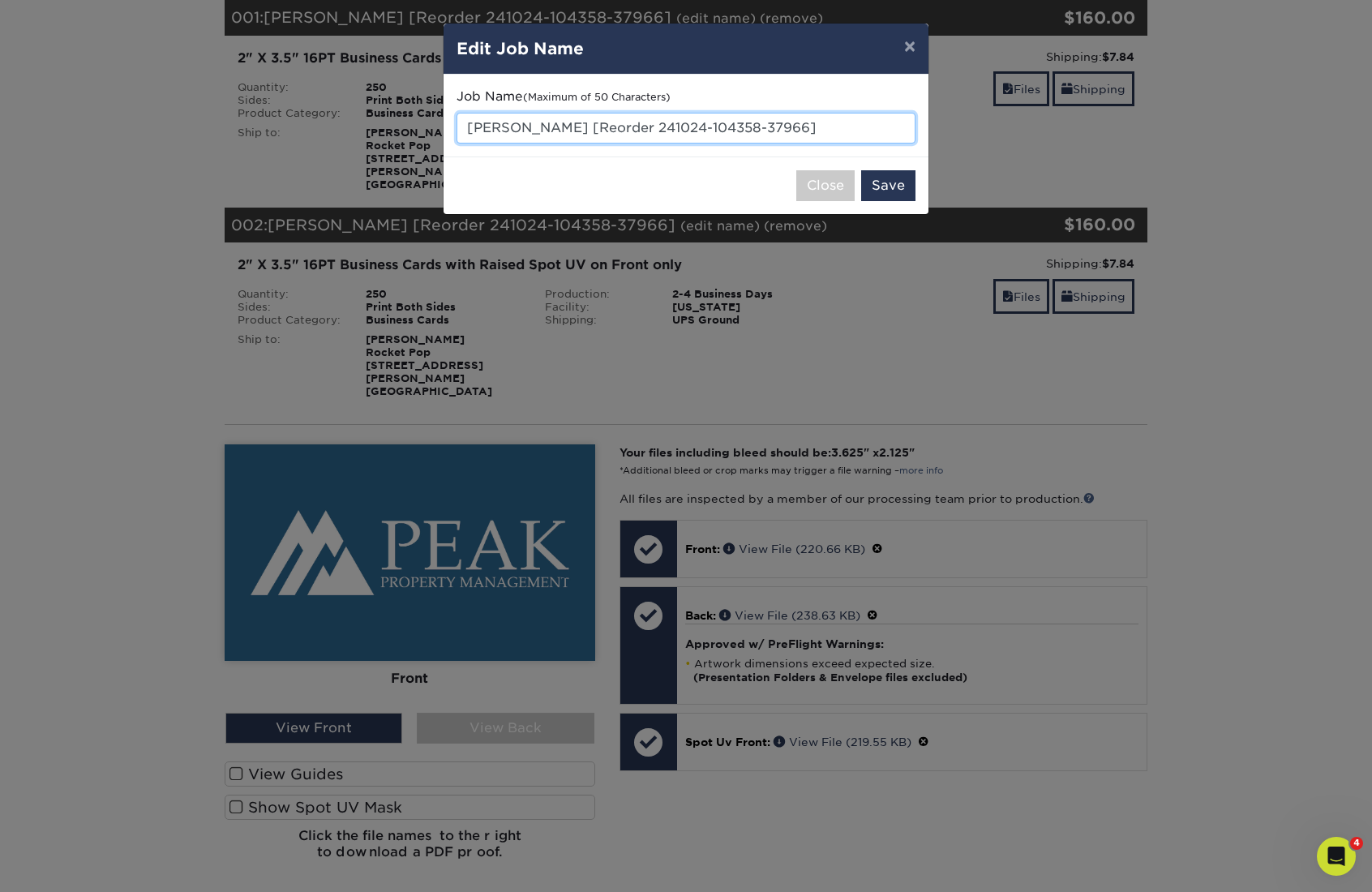
click at [609, 124] on input "[PERSON_NAME] [Reorder 241024-104358-37966]" at bounding box center [686, 128] width 459 height 31
type input "[PERSON_NAME] [Reorder 241024-104358-37966]"
click at [502, 124] on input "[PERSON_NAME] [Reorder 241024-104358-37966]" at bounding box center [686, 128] width 459 height 31
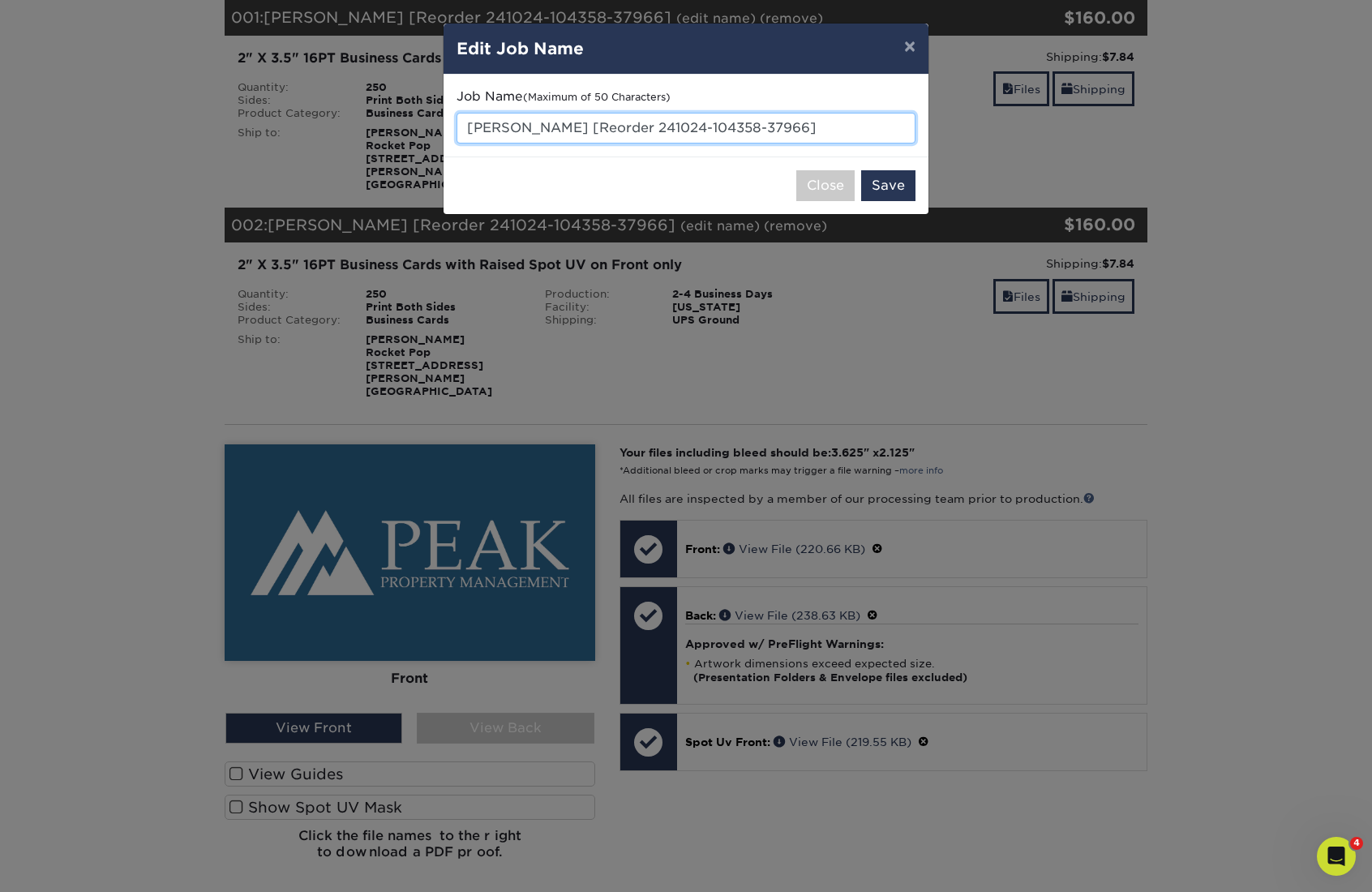
drag, startPoint x: 502, startPoint y: 126, endPoint x: 426, endPoint y: 126, distance: 76.0
click at [427, 126] on div "× Edit Job Name Job Name (Maximum of 50 Characters) [PERSON_NAME] [Reorder 2410…" at bounding box center [686, 446] width 1372 height 892
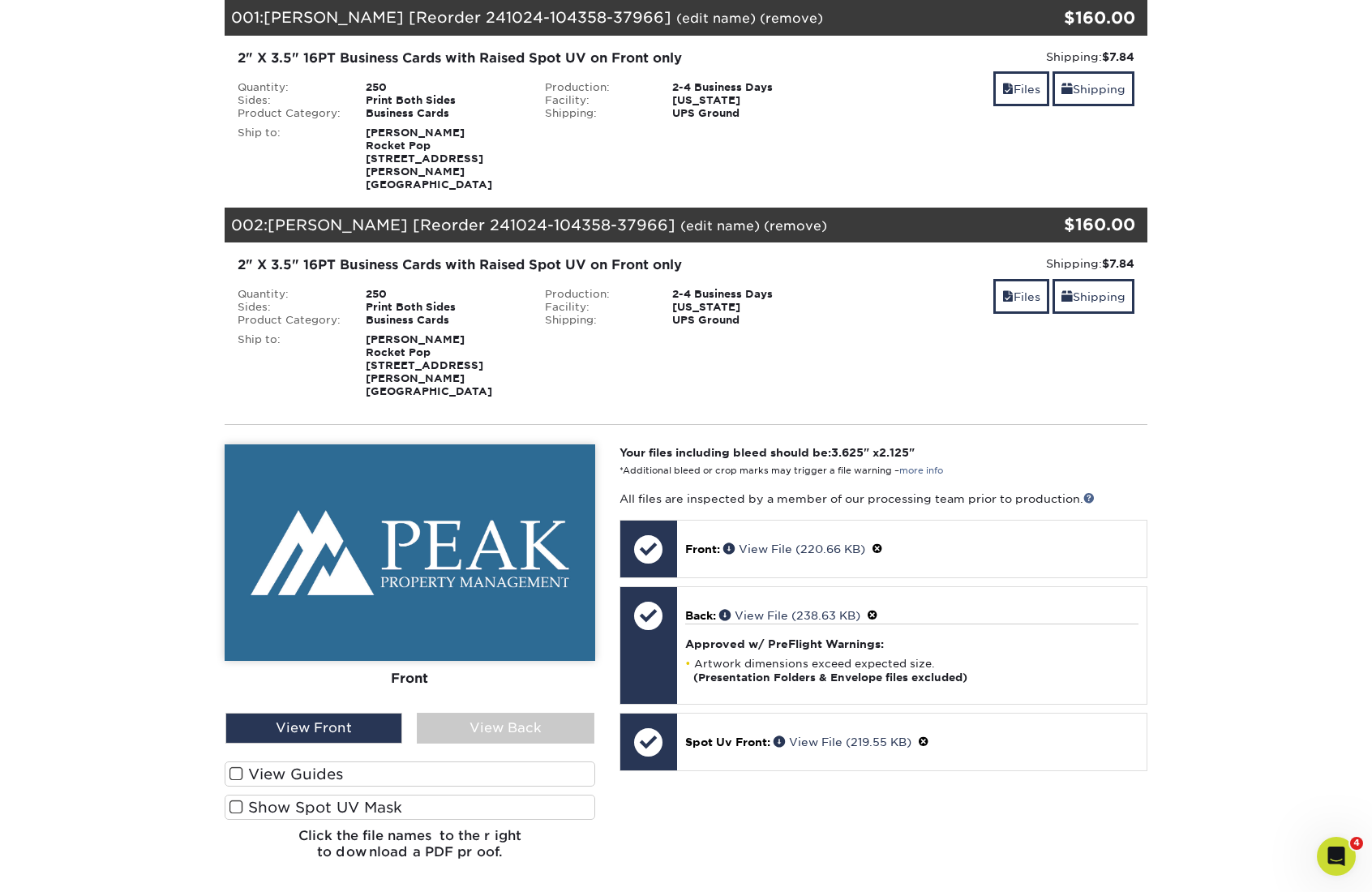
click at [680, 218] on link "(edit name)" at bounding box center [720, 225] width 80 height 16
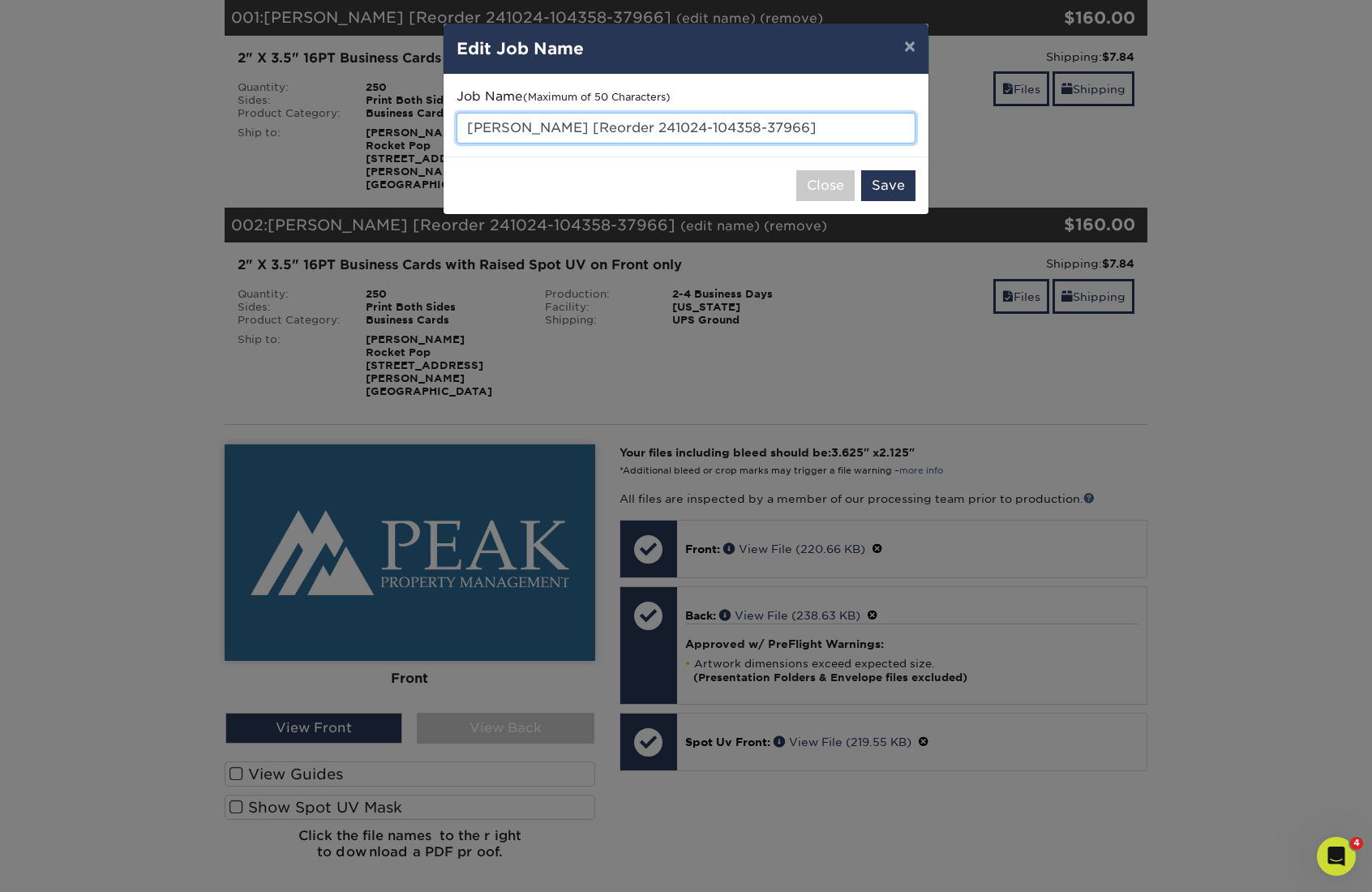
drag, startPoint x: 501, startPoint y: 126, endPoint x: 449, endPoint y: 129, distance: 52.1
click at [449, 129] on div "Job Name (Maximum of 50 Characters) [PERSON_NAME] [Reorder 241024-104358-37966]" at bounding box center [686, 115] width 485 height 82
type input "[PERSON_NAME] [Reorder 241024-104358-37966]"
click at [867, 184] on button "Save" at bounding box center [888, 185] width 55 height 31
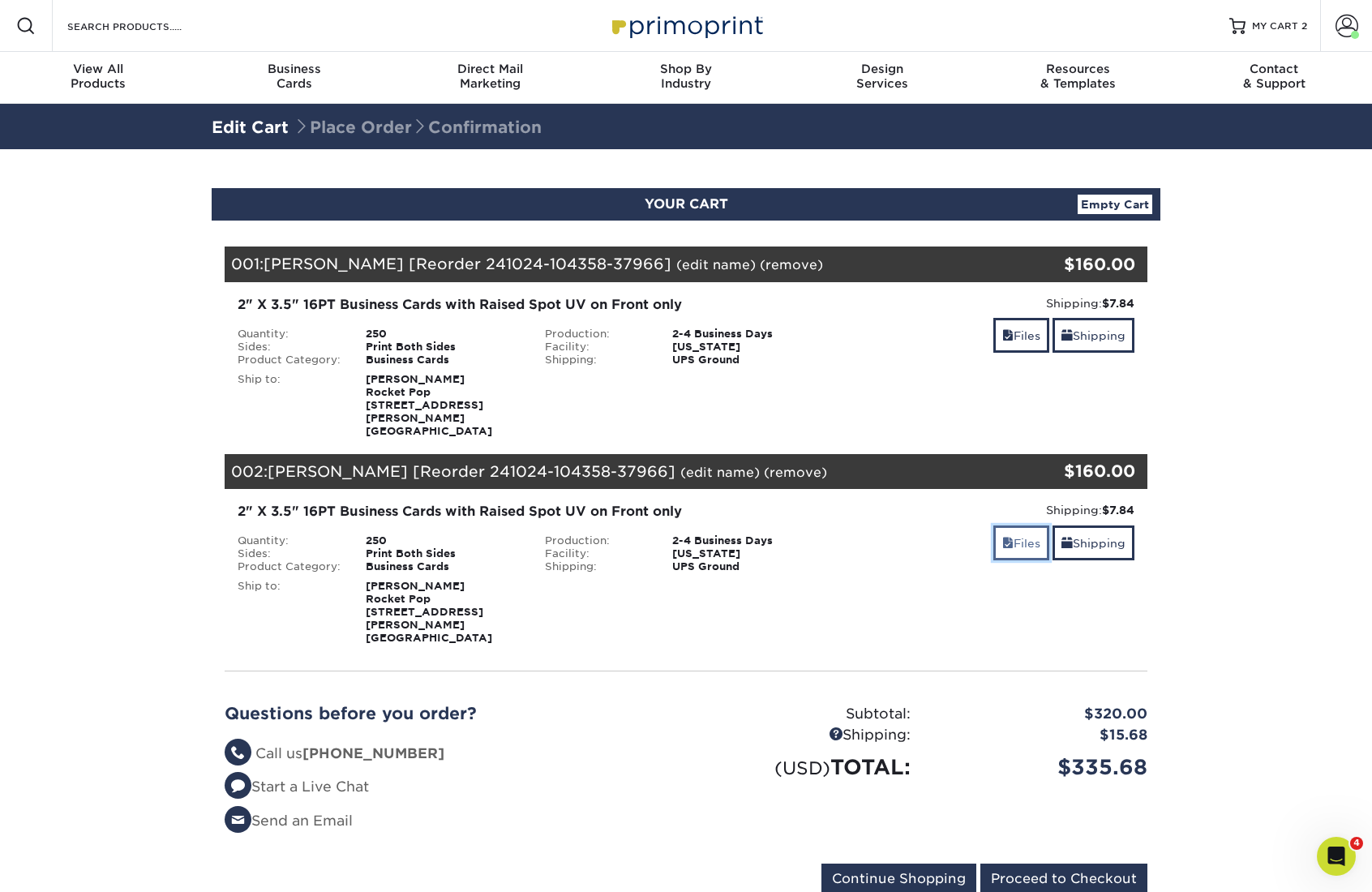
click at [1017, 530] on link "Files" at bounding box center [1022, 543] width 56 height 35
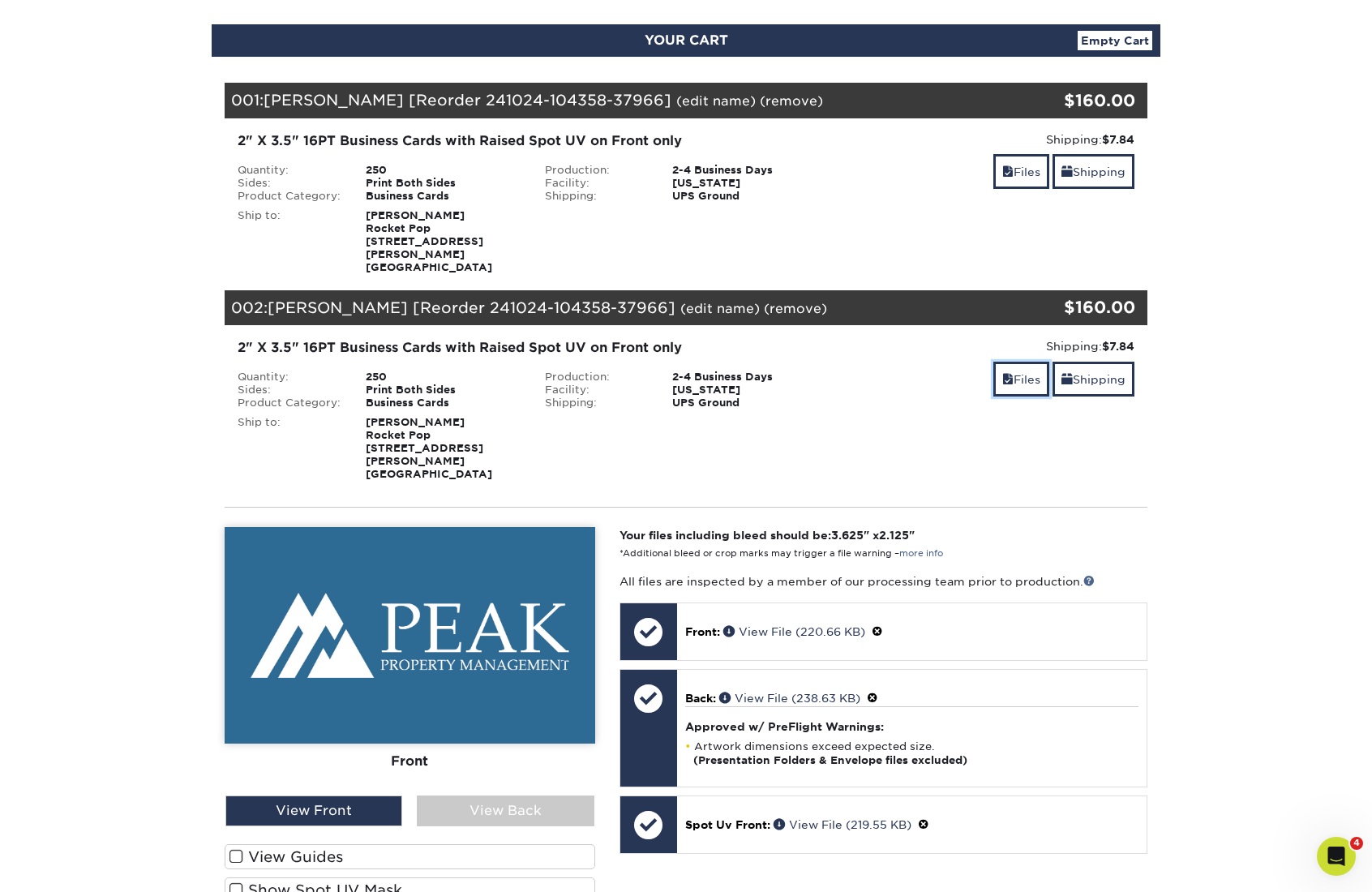
scroll to position [314, 0]
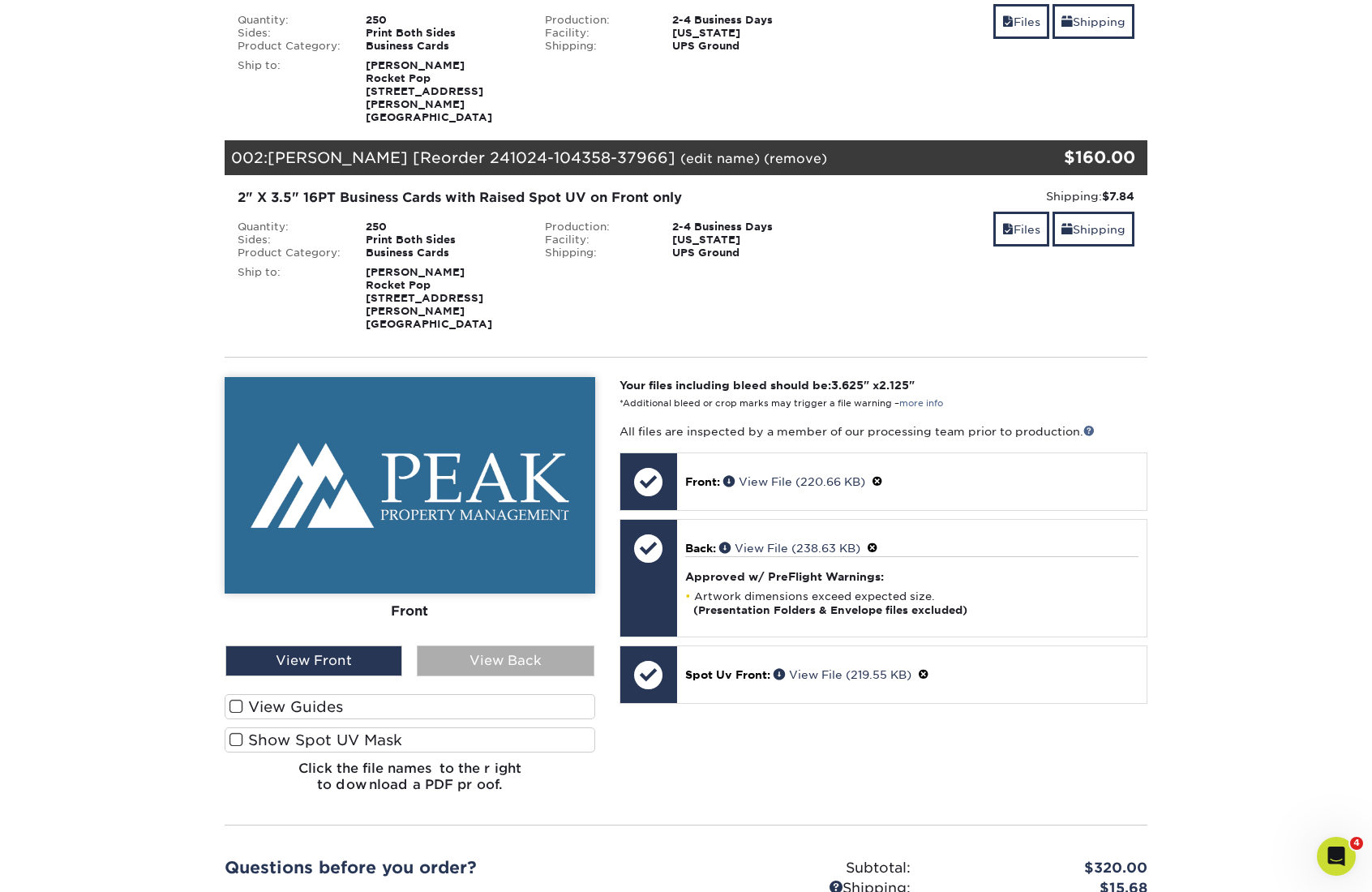
click at [476, 645] on div "View Back" at bounding box center [505, 660] width 177 height 31
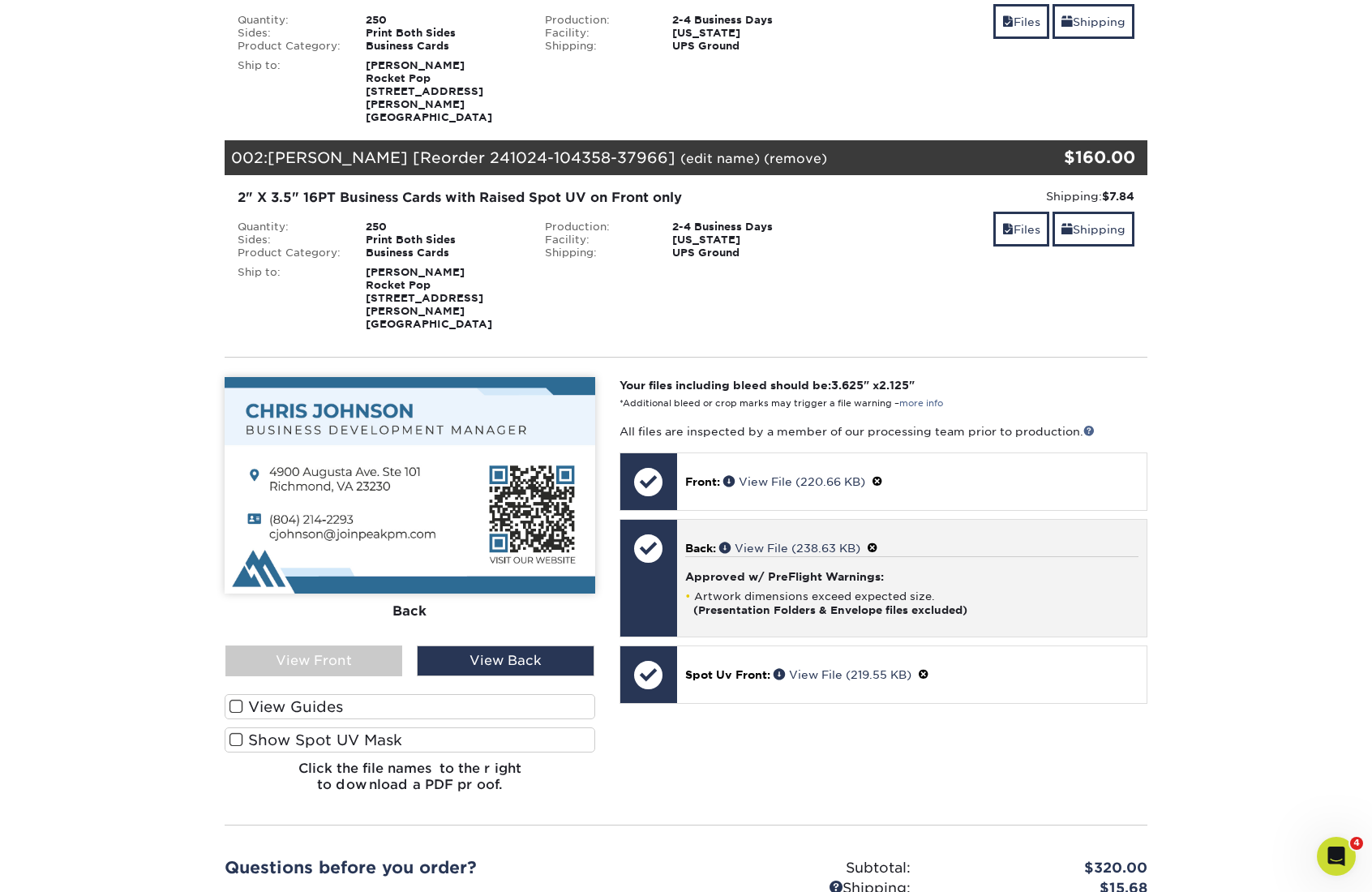
click at [877, 542] on span at bounding box center [872, 548] width 11 height 13
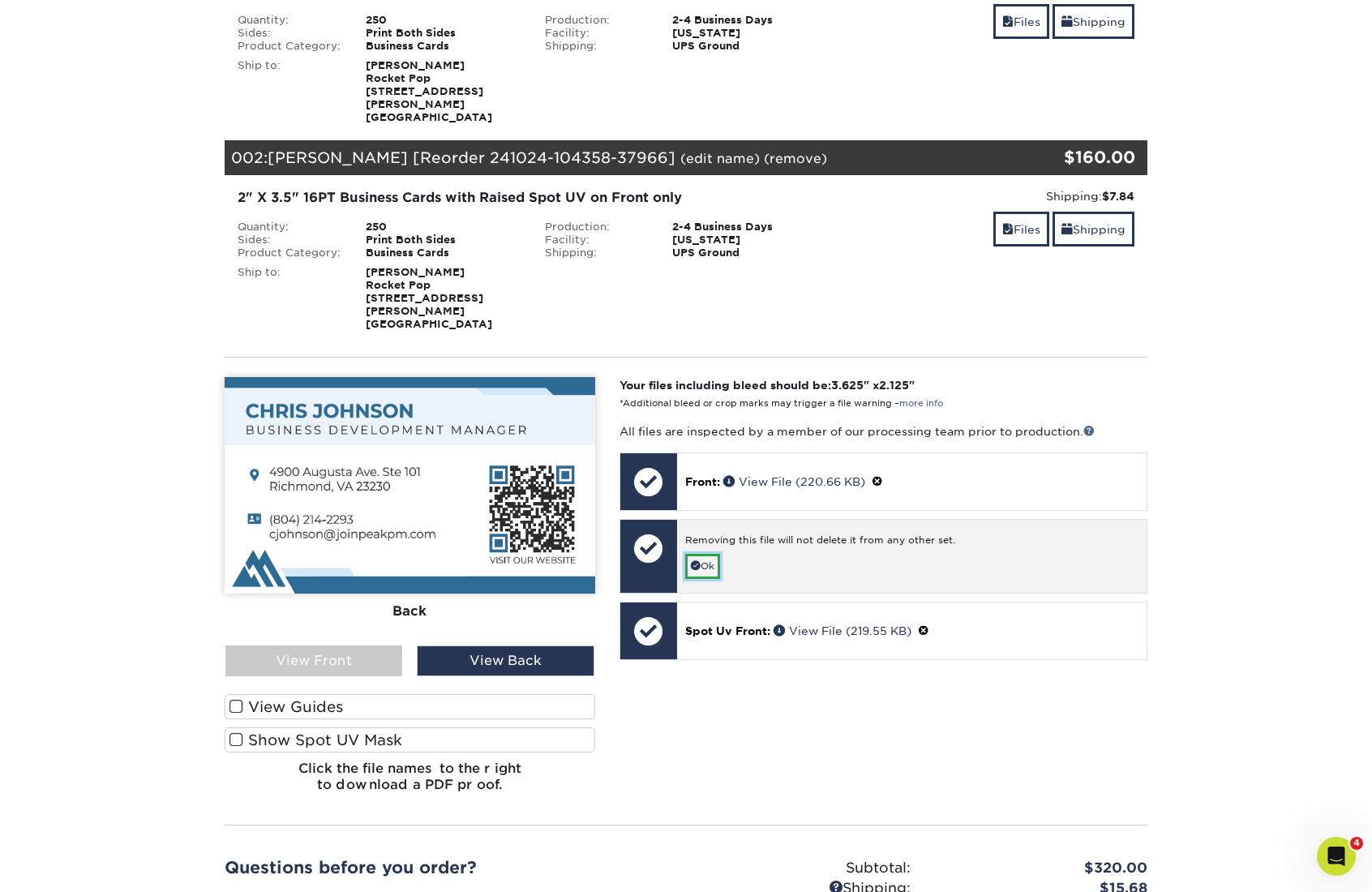
drag, startPoint x: 717, startPoint y: 545, endPoint x: 741, endPoint y: 543, distance: 24.1
click at [717, 554] on link "Ok" at bounding box center [703, 567] width 35 height 25
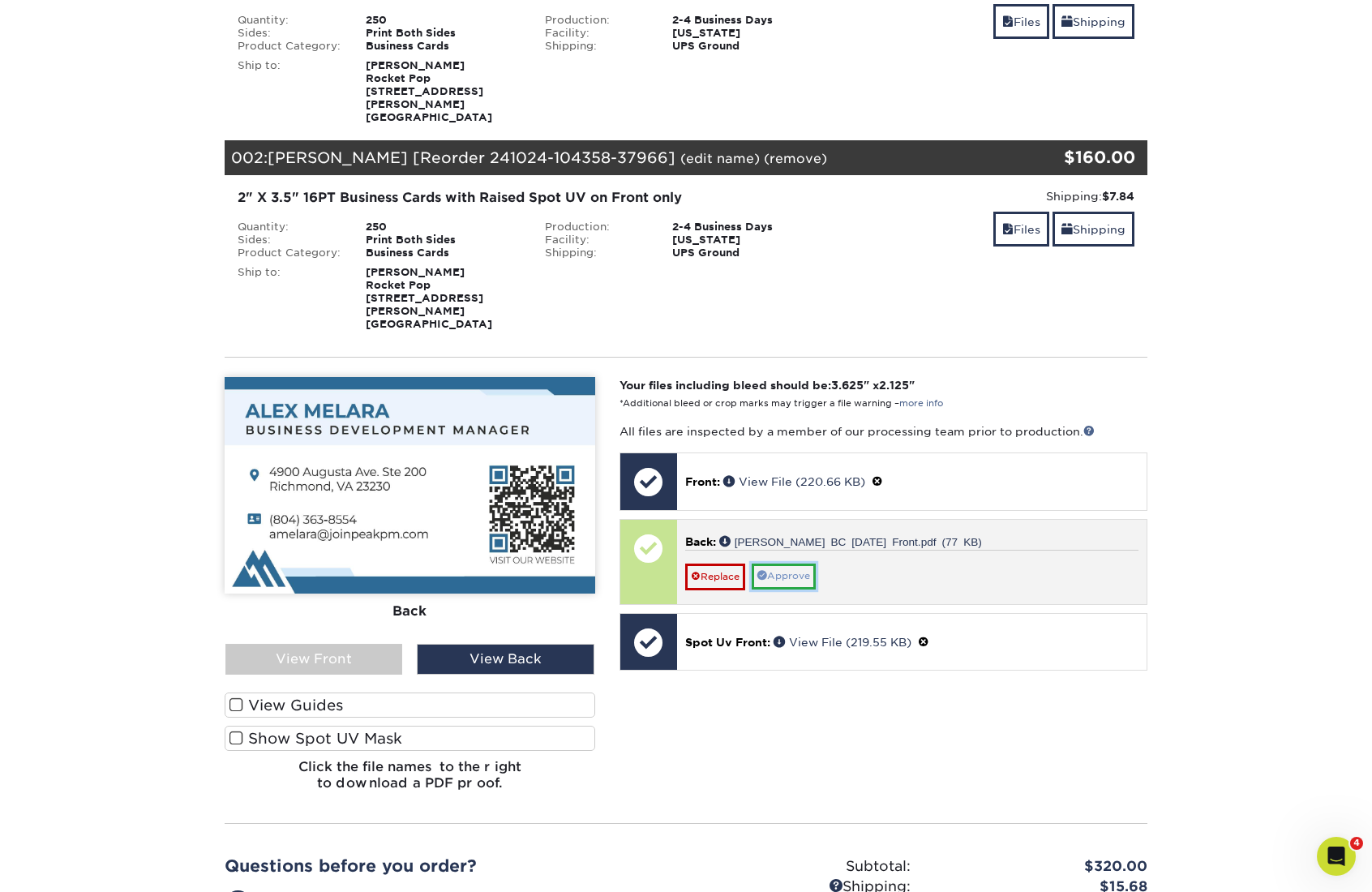
click at [787, 564] on link "Approve" at bounding box center [783, 576] width 64 height 25
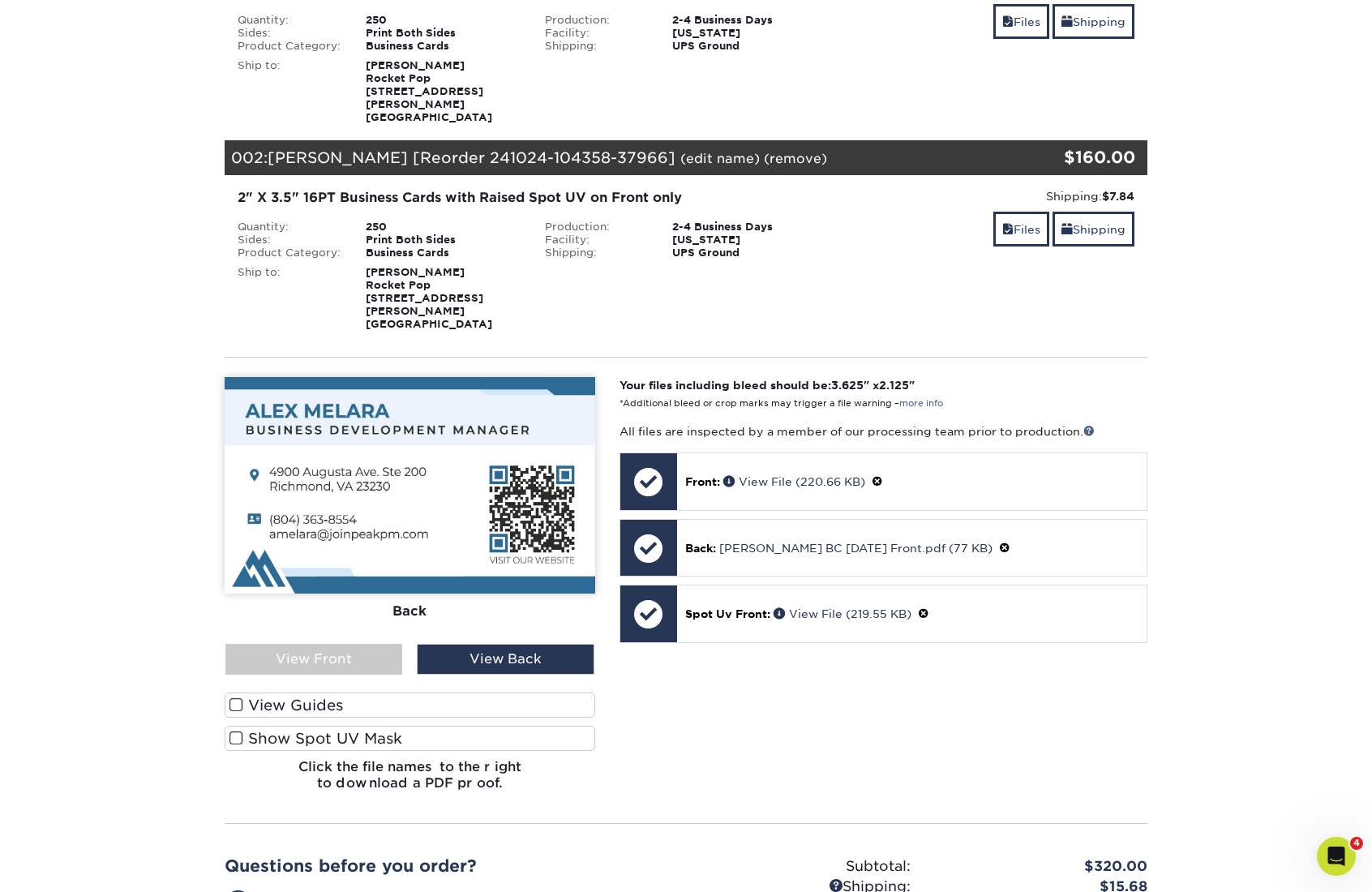
click at [304, 693] on label "View Guides" at bounding box center [410, 705] width 371 height 25
click at [0, 0] on input "View Guides" at bounding box center [0, 0] width 0 height 0
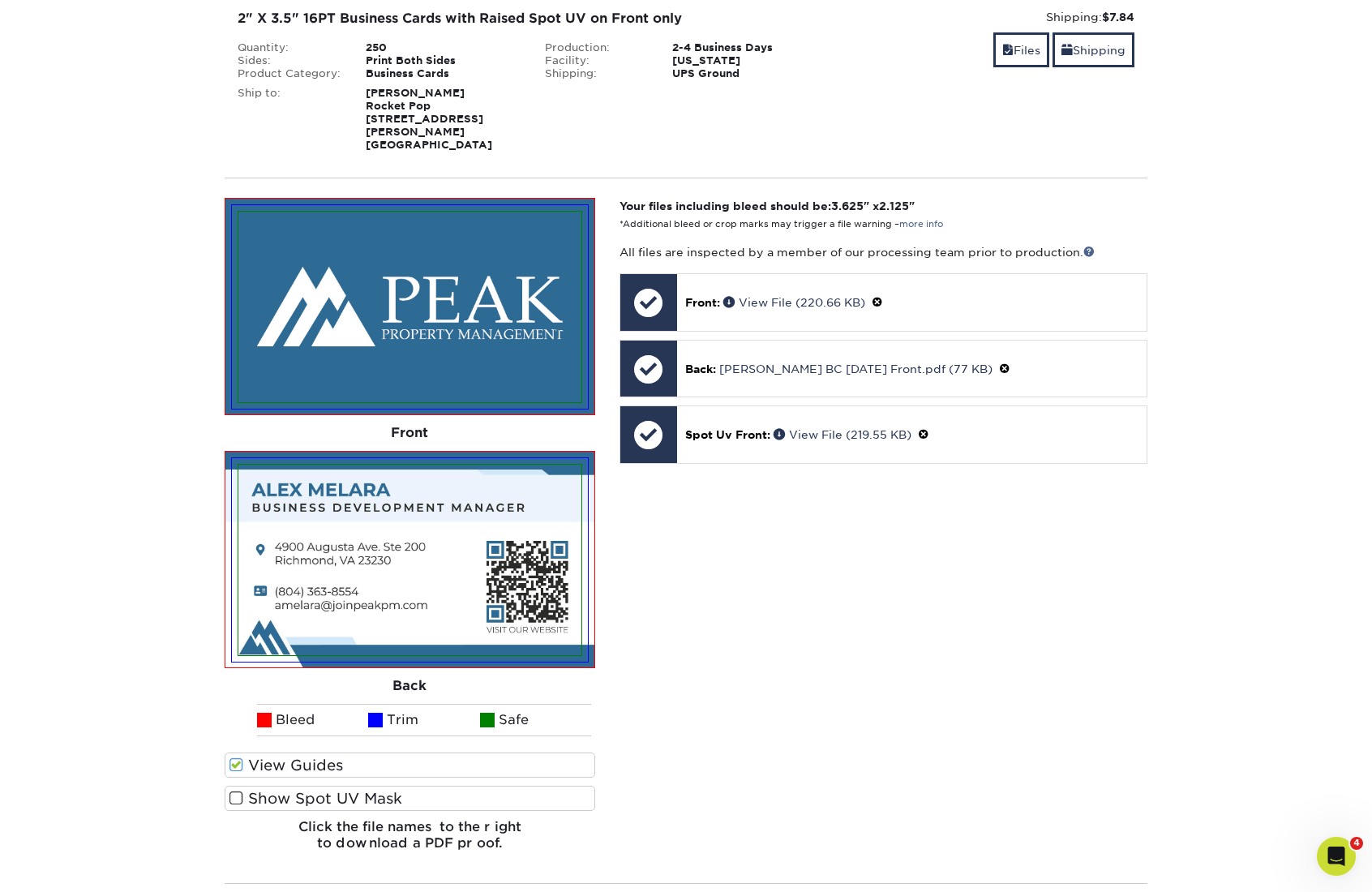
scroll to position [500, 0]
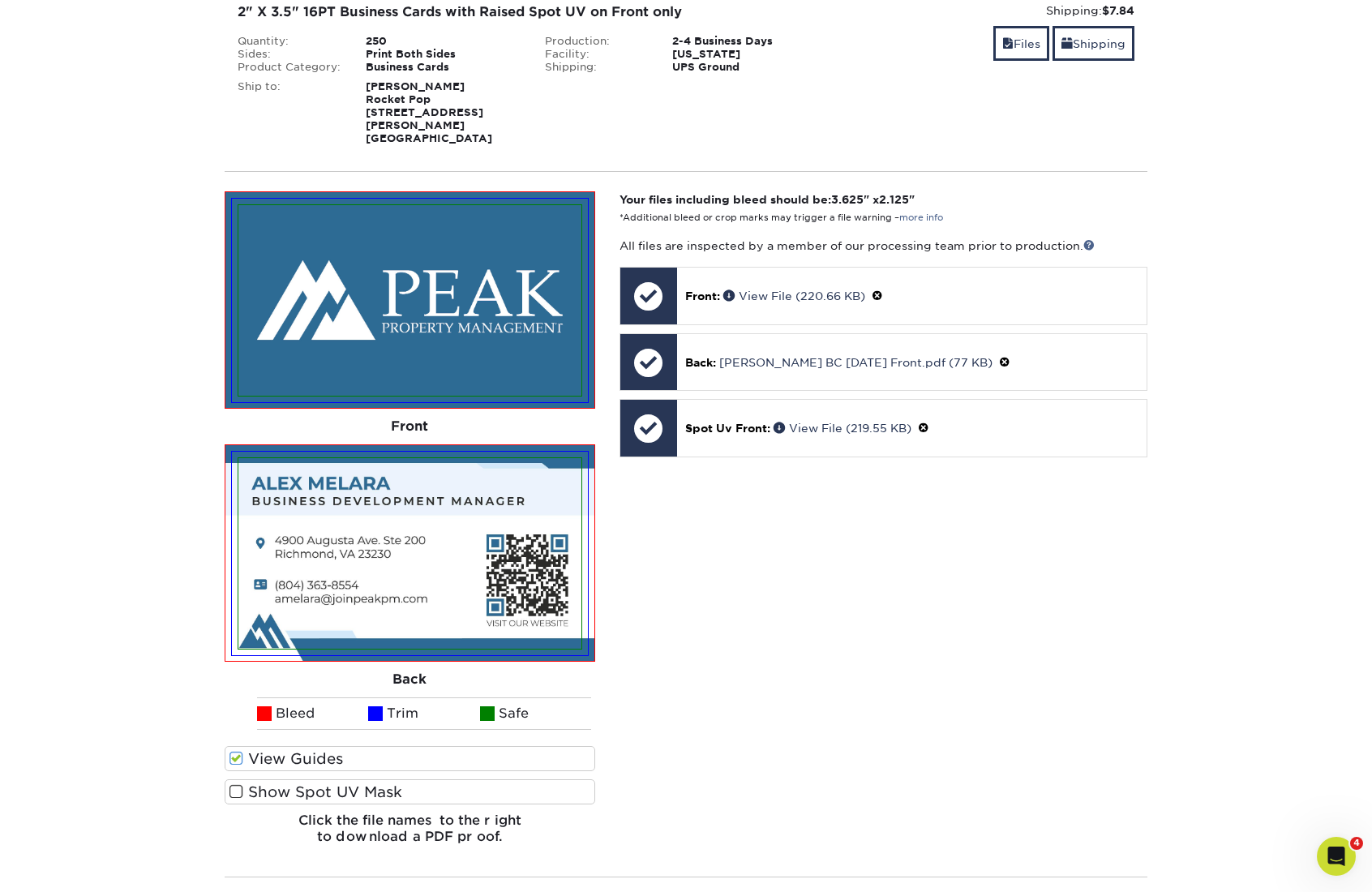
click at [228, 780] on label "Show Spot UV Mask" at bounding box center [410, 792] width 371 height 25
click at [0, 0] on input "Show Spot UV Mask" at bounding box center [0, 0] width 0 height 0
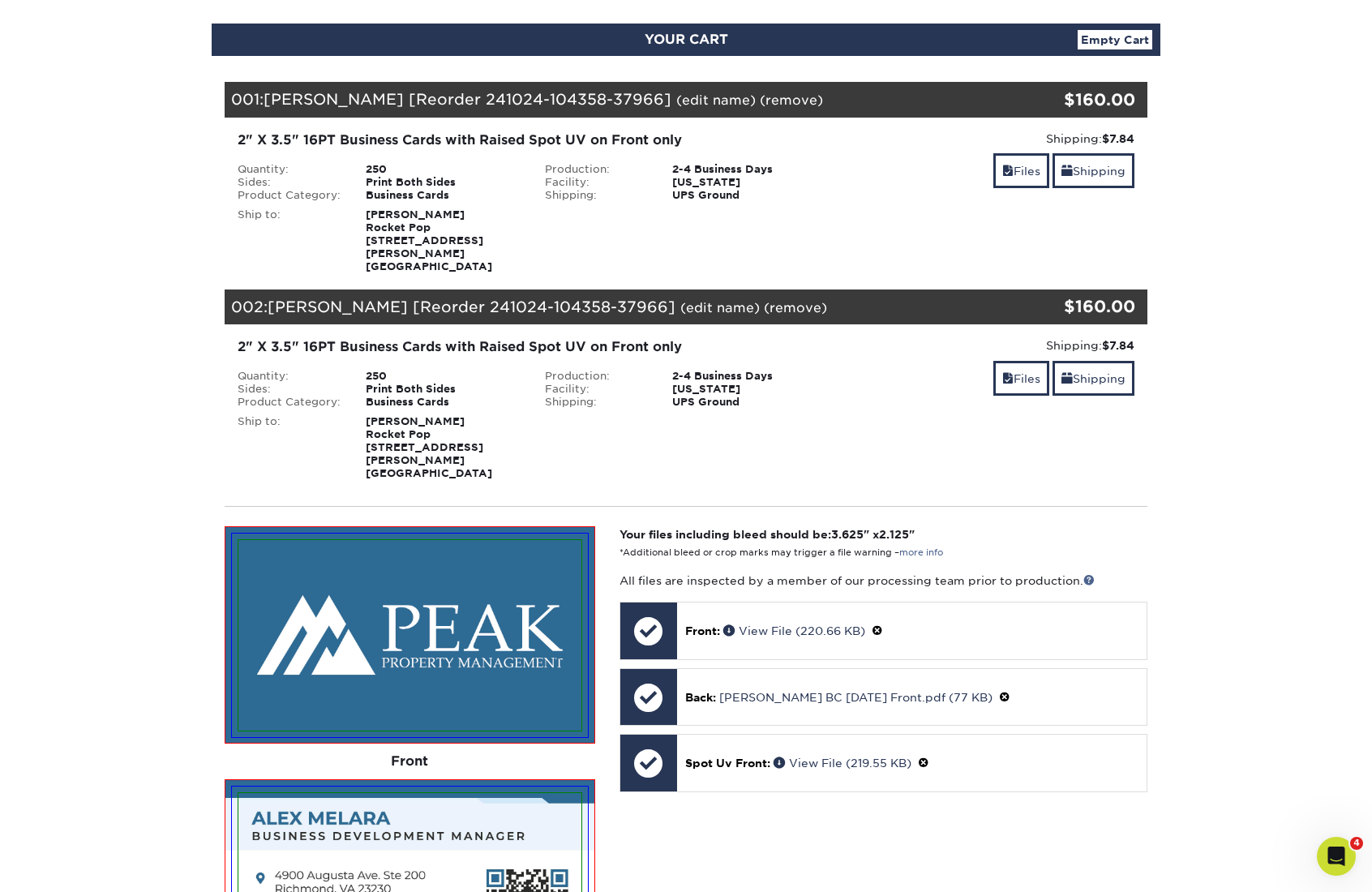
scroll to position [0, 0]
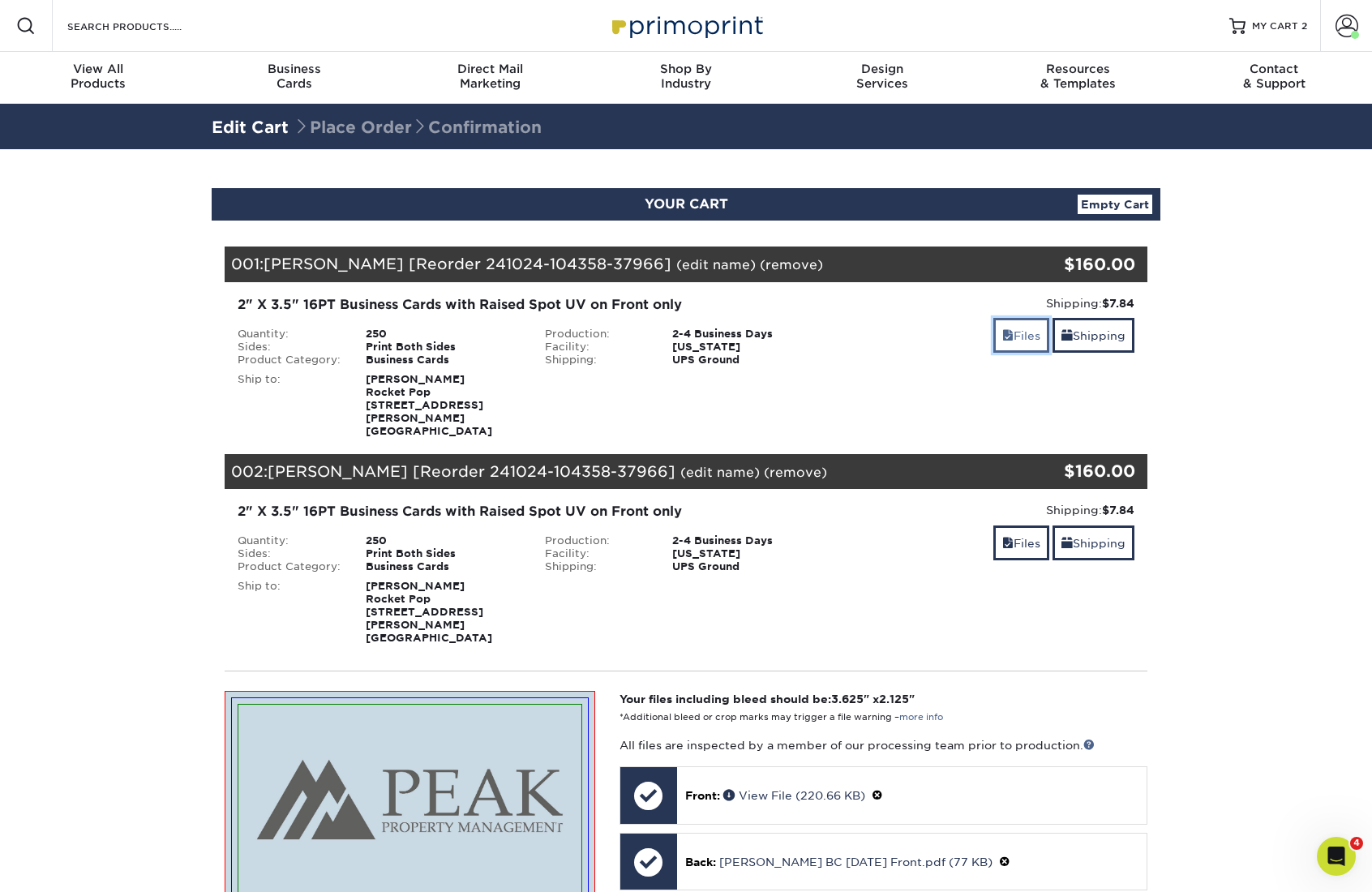
click at [1010, 332] on link "Files" at bounding box center [1022, 336] width 56 height 35
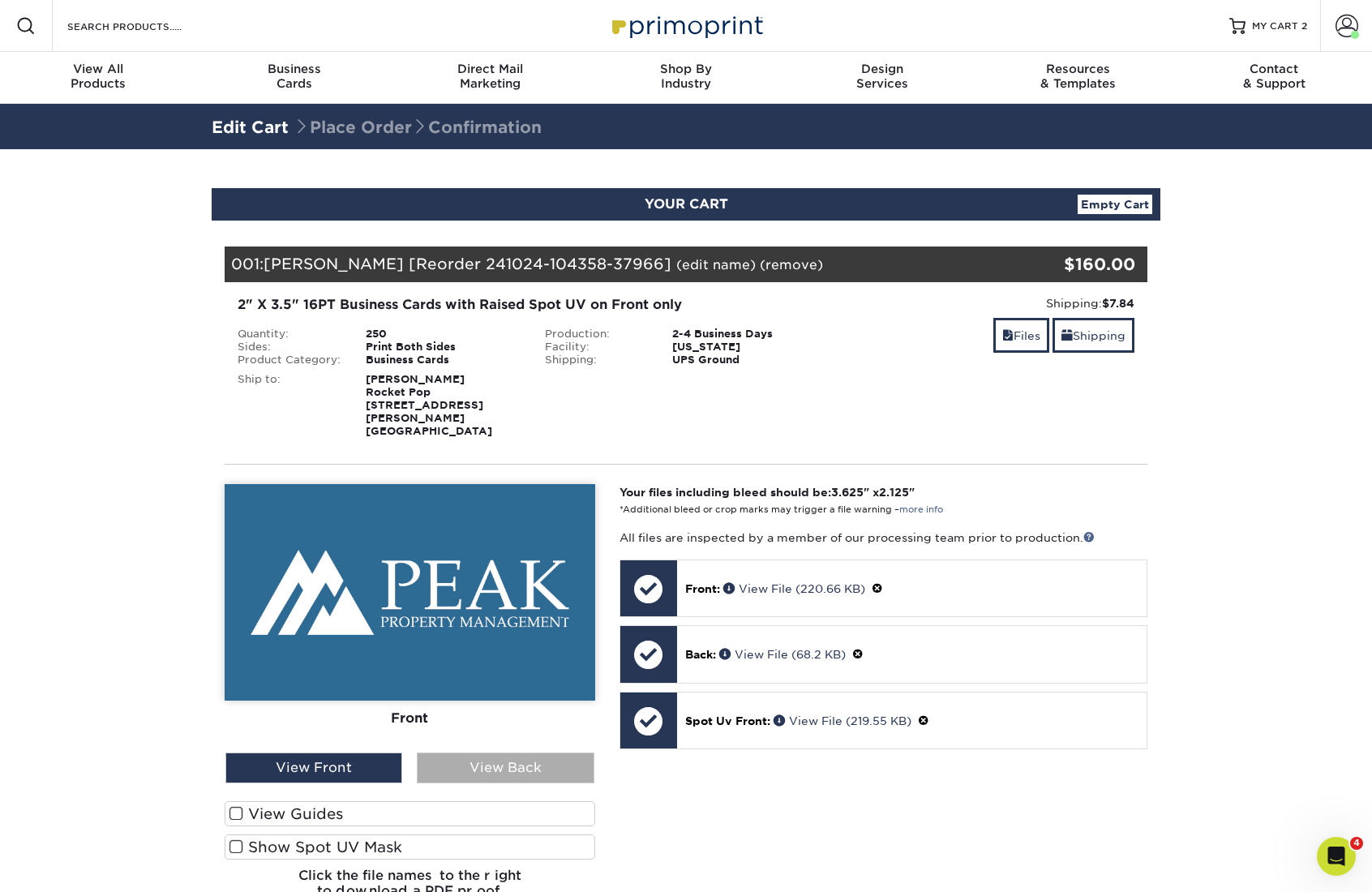
click at [499, 757] on div "View Back" at bounding box center [505, 768] width 177 height 31
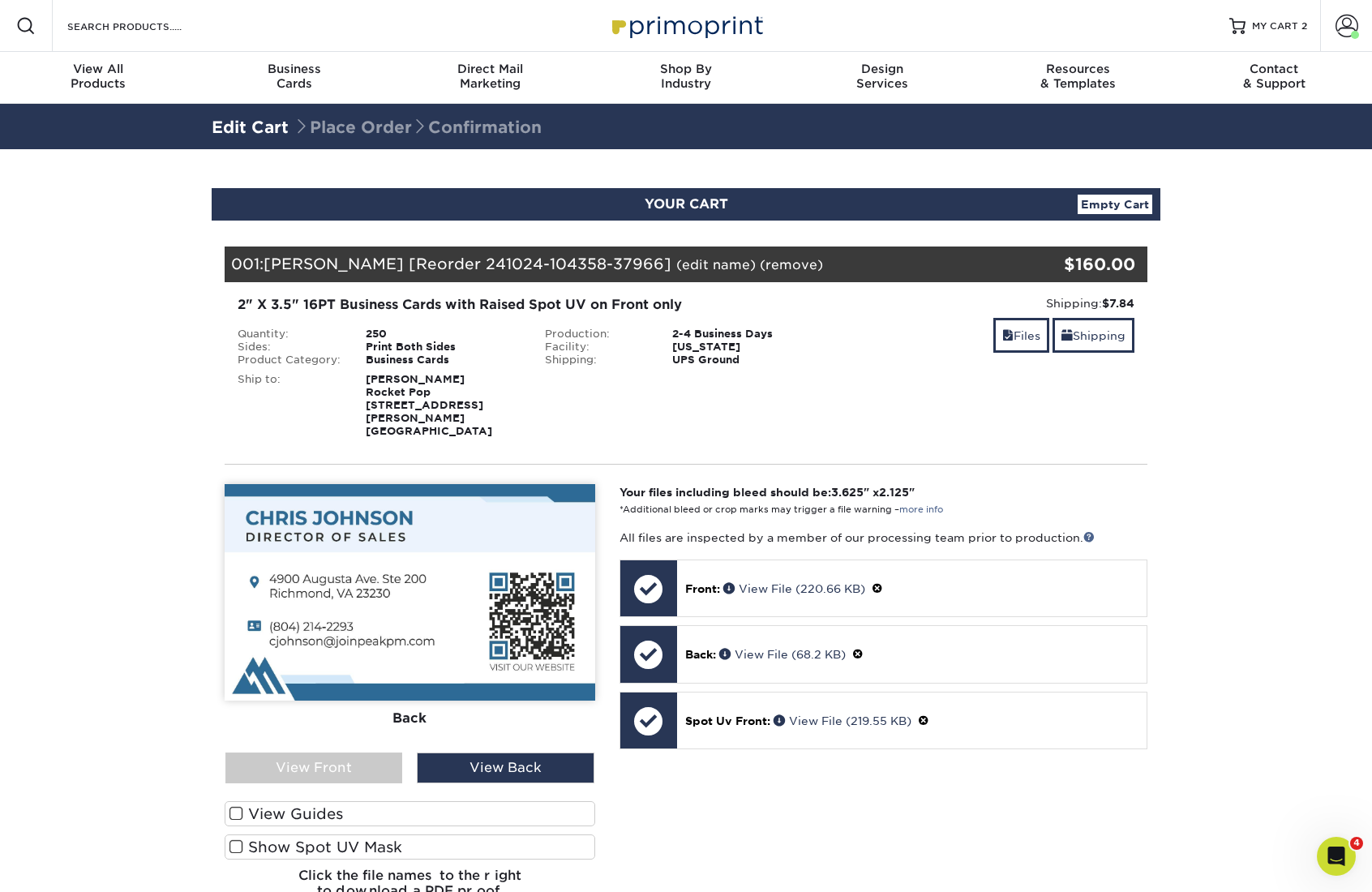
click at [235, 807] on span at bounding box center [236, 814] width 14 height 16
click at [0, 0] on input "View Guides" at bounding box center [0, 0] width 0 height 0
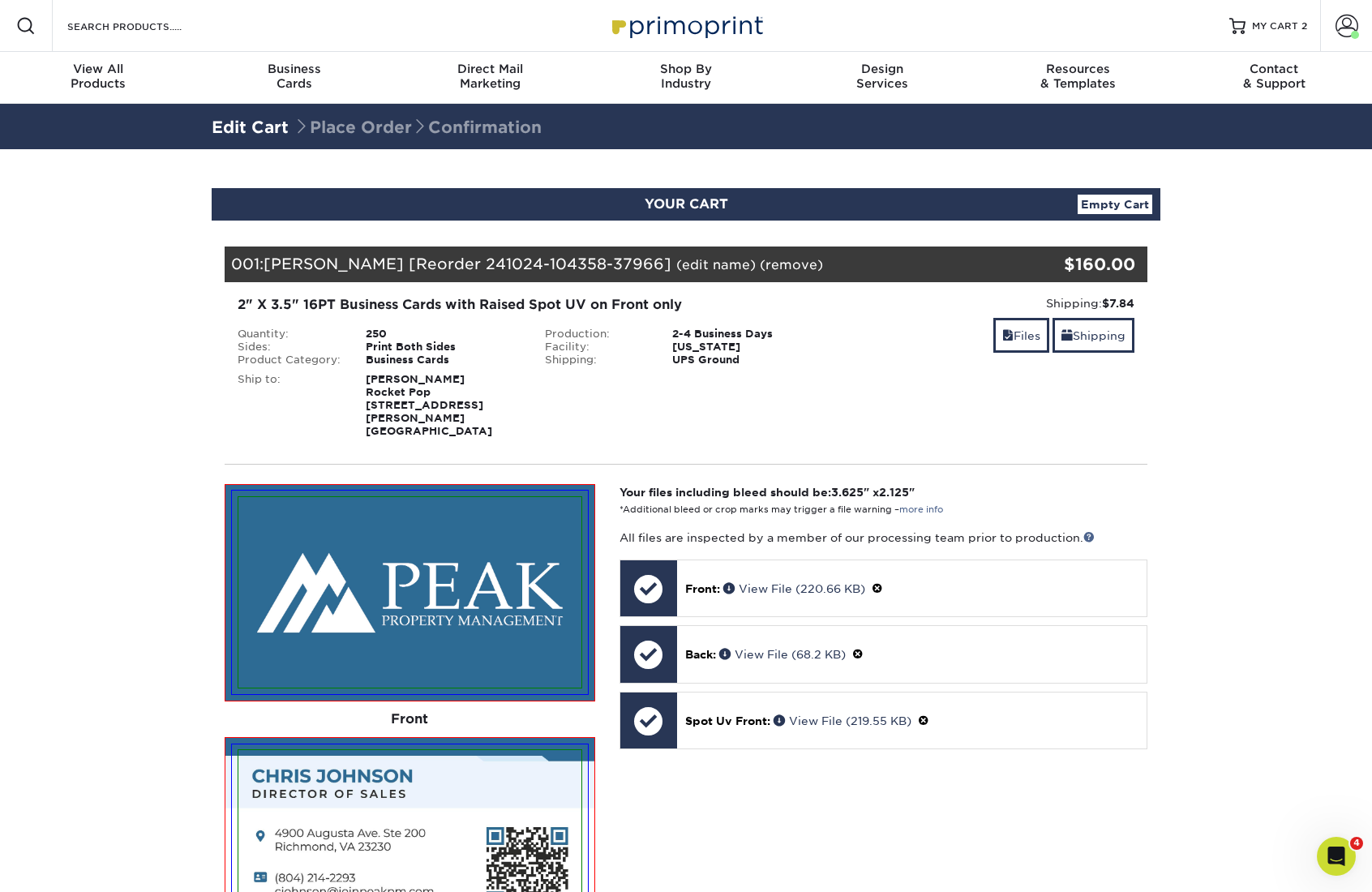
scroll to position [278, 0]
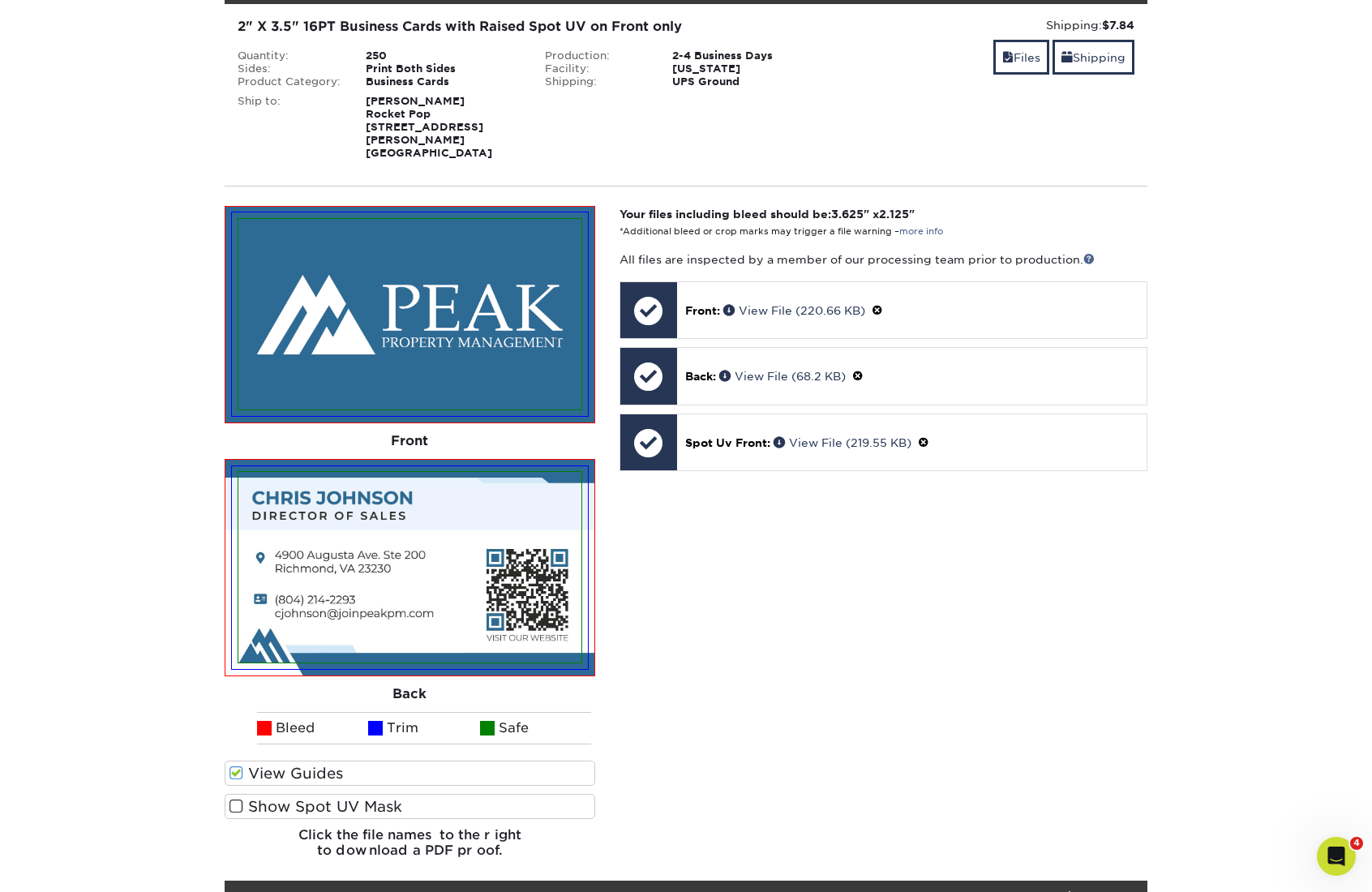
click at [235, 799] on span at bounding box center [236, 807] width 14 height 16
click at [0, 0] on input "Show Spot UV Mask" at bounding box center [0, 0] width 0 height 0
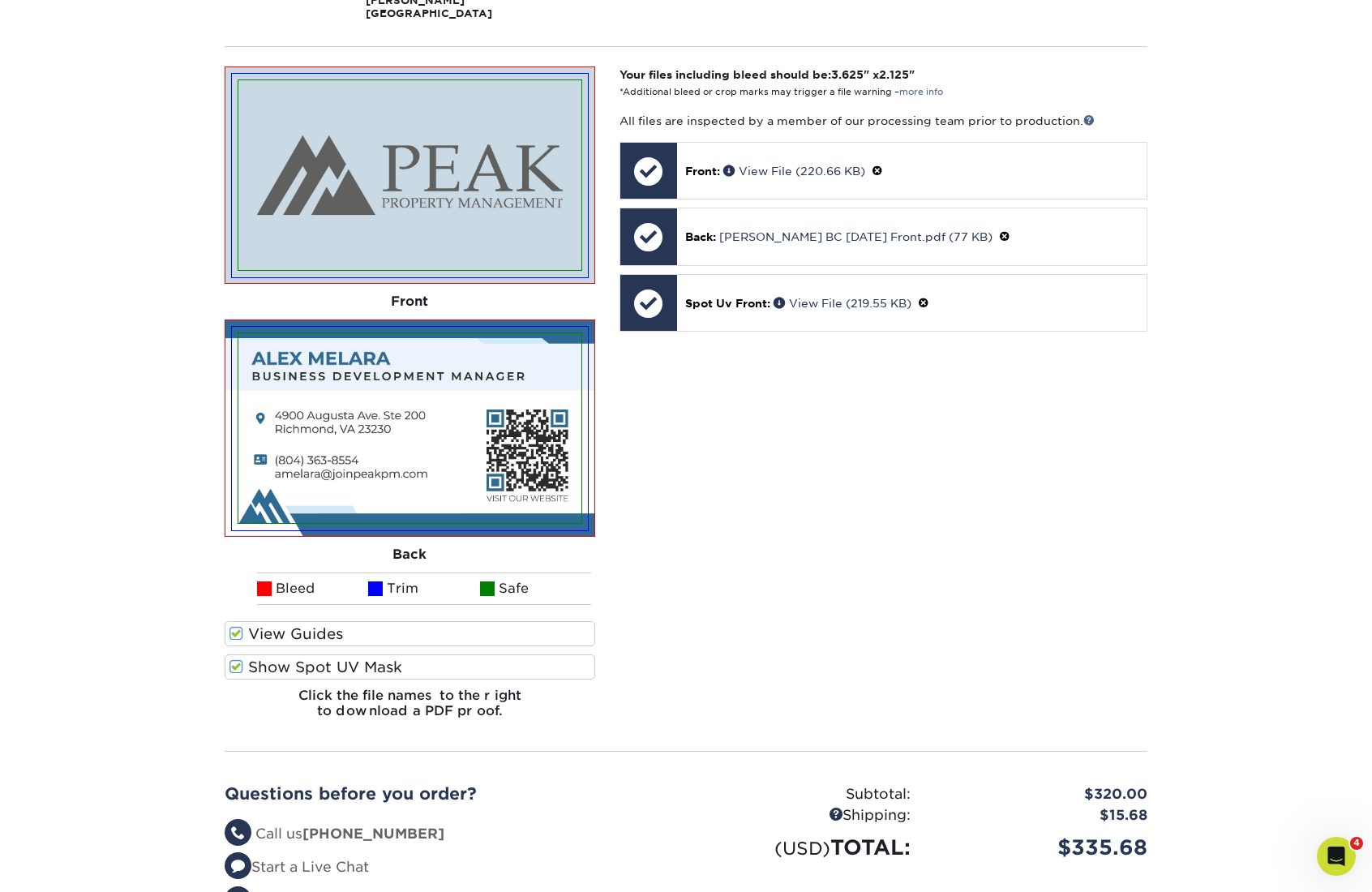
scroll to position [1920, 0]
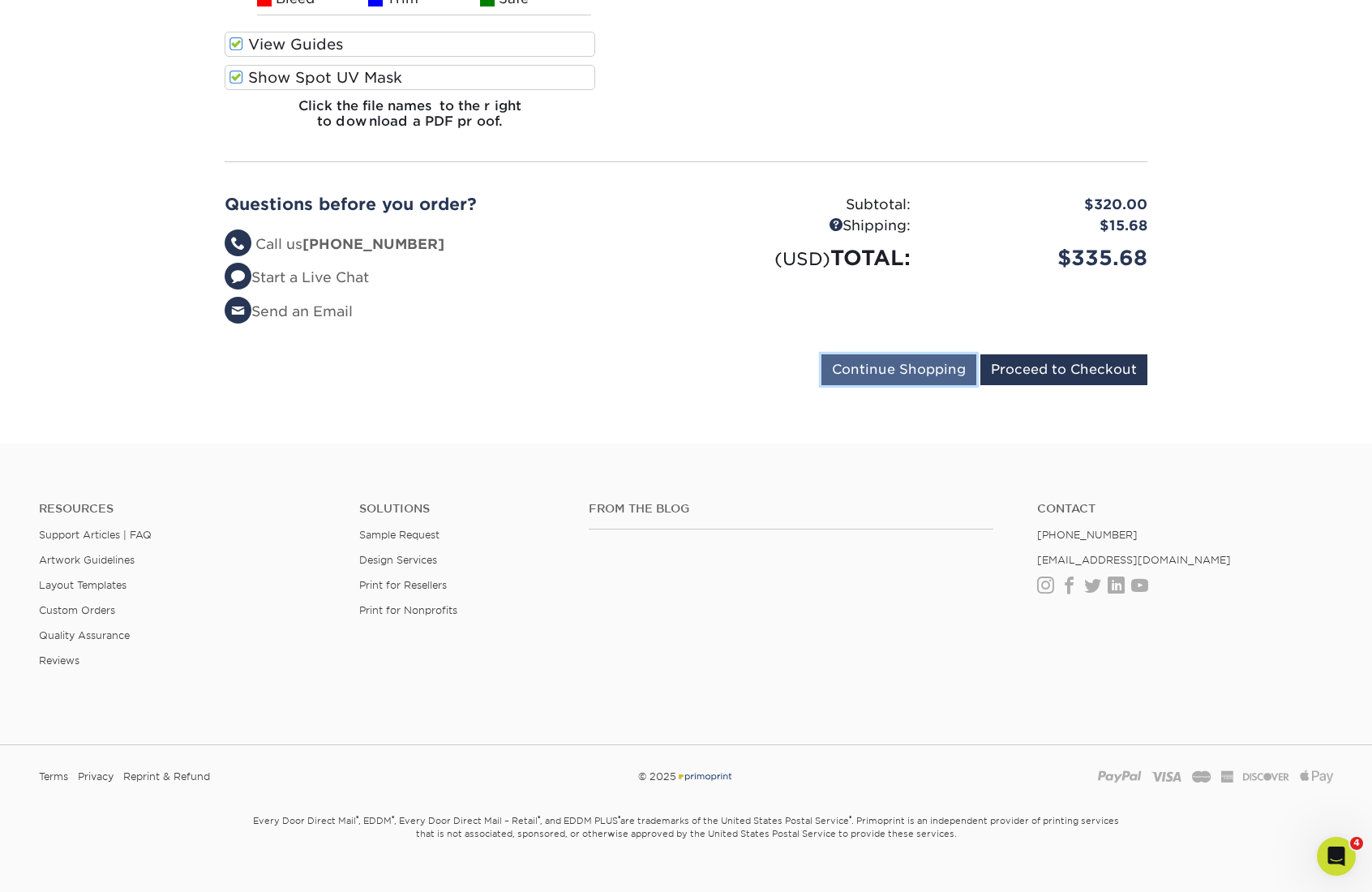
click at [920, 354] on input "Continue Shopping" at bounding box center [898, 369] width 155 height 31
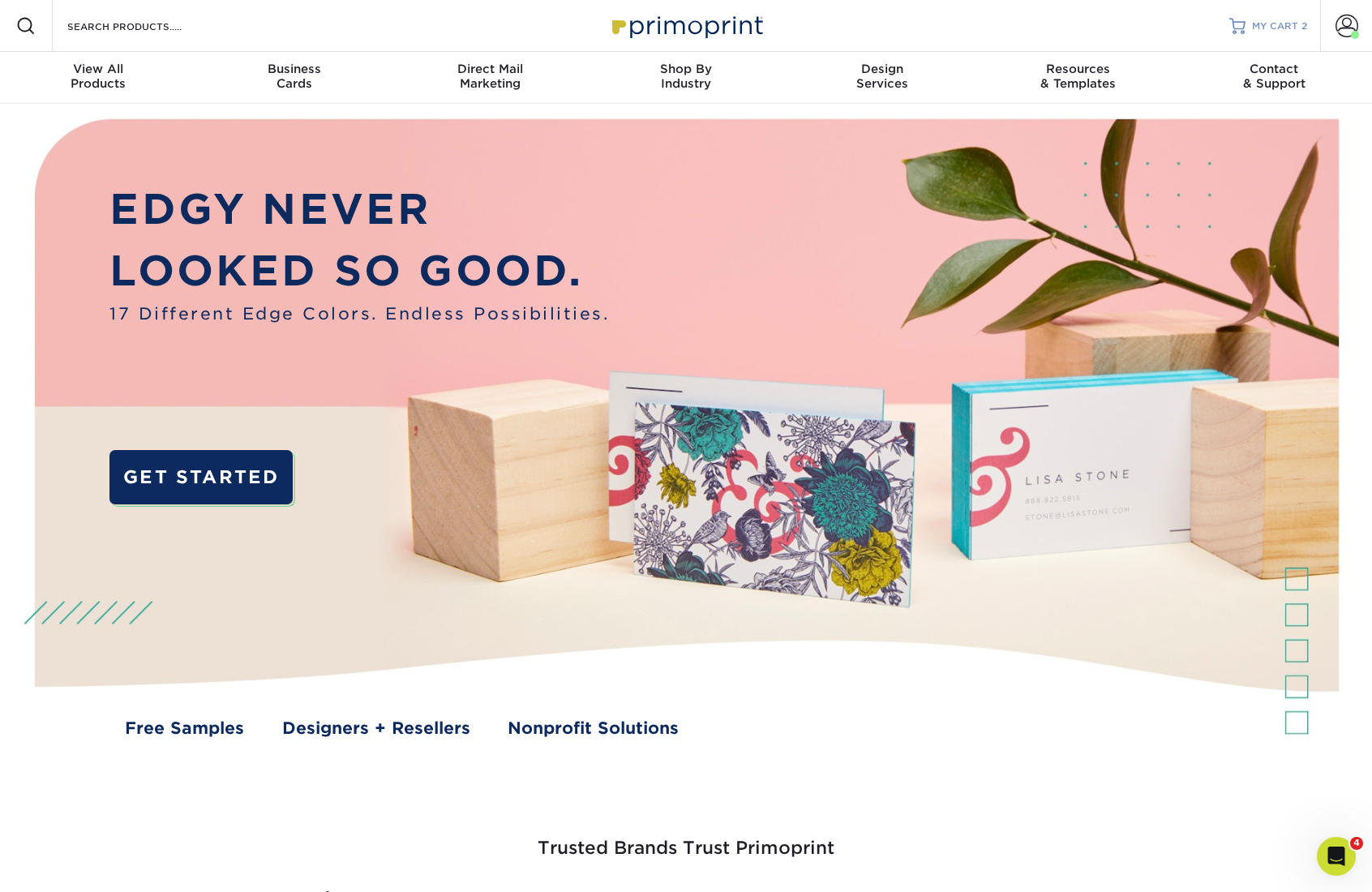
click at [1271, 28] on span "MY CART" at bounding box center [1276, 26] width 46 height 14
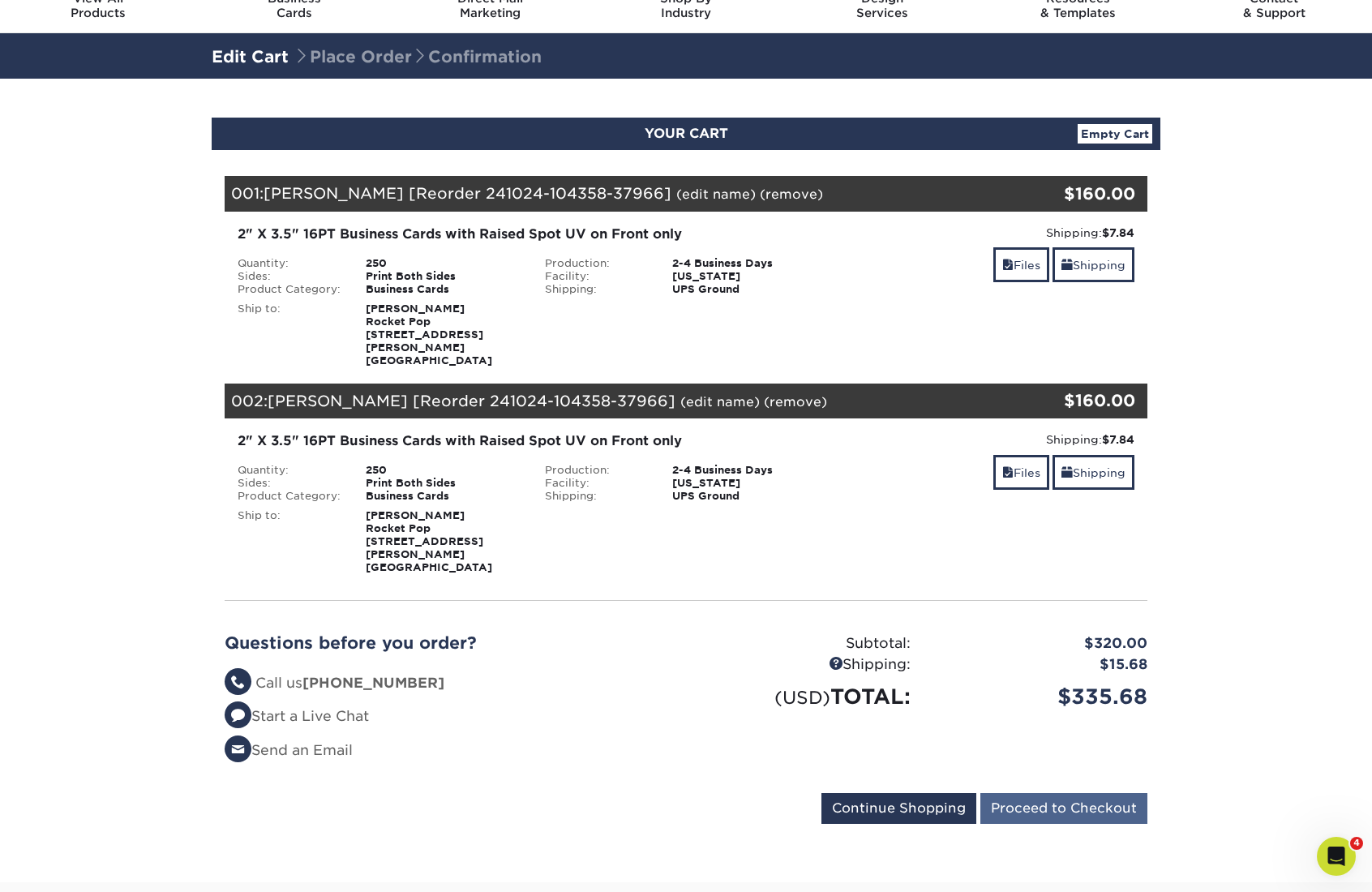
scroll to position [67, 0]
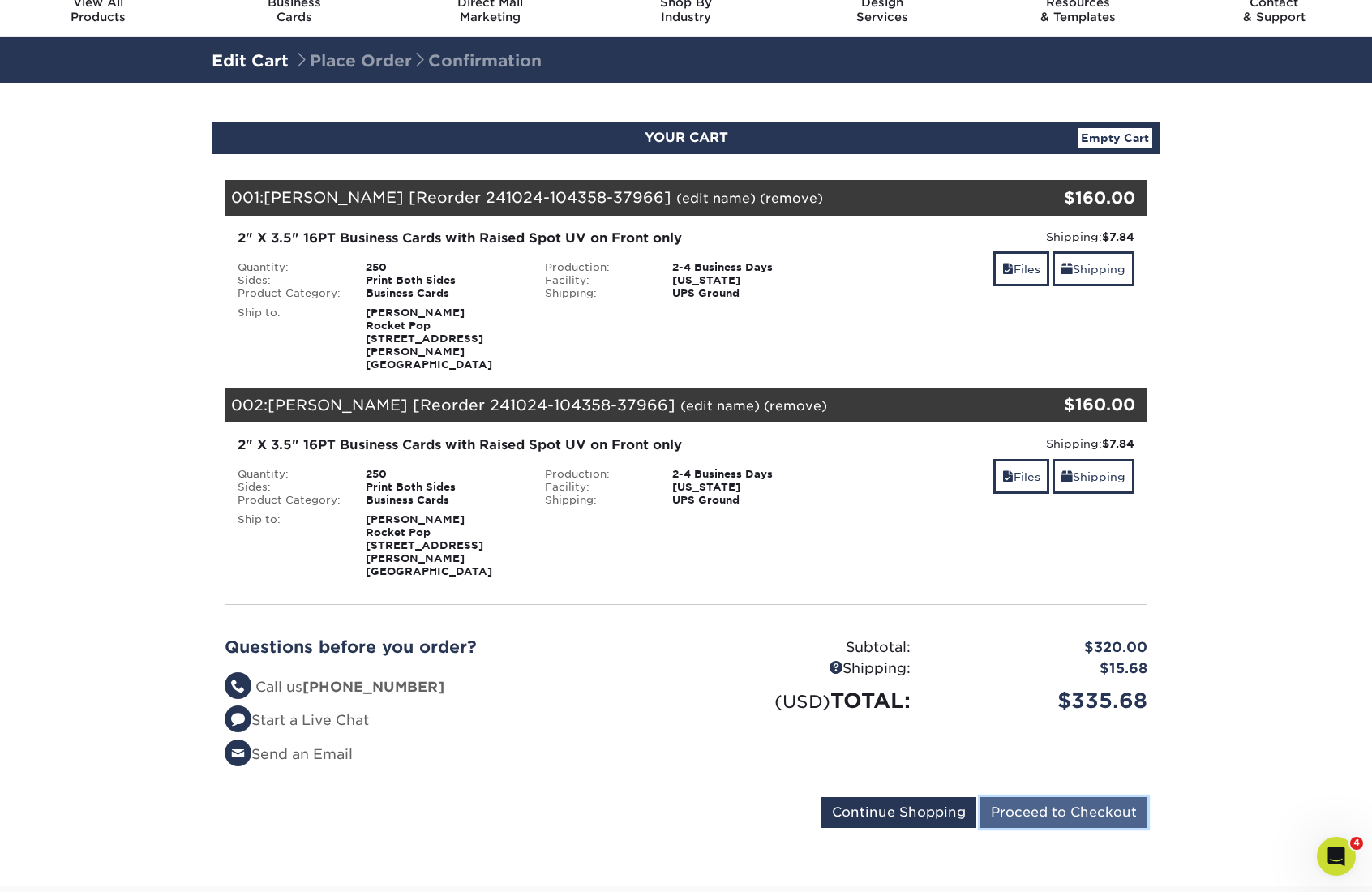
click at [1037, 797] on input "Proceed to Checkout" at bounding box center [1064, 812] width 167 height 31
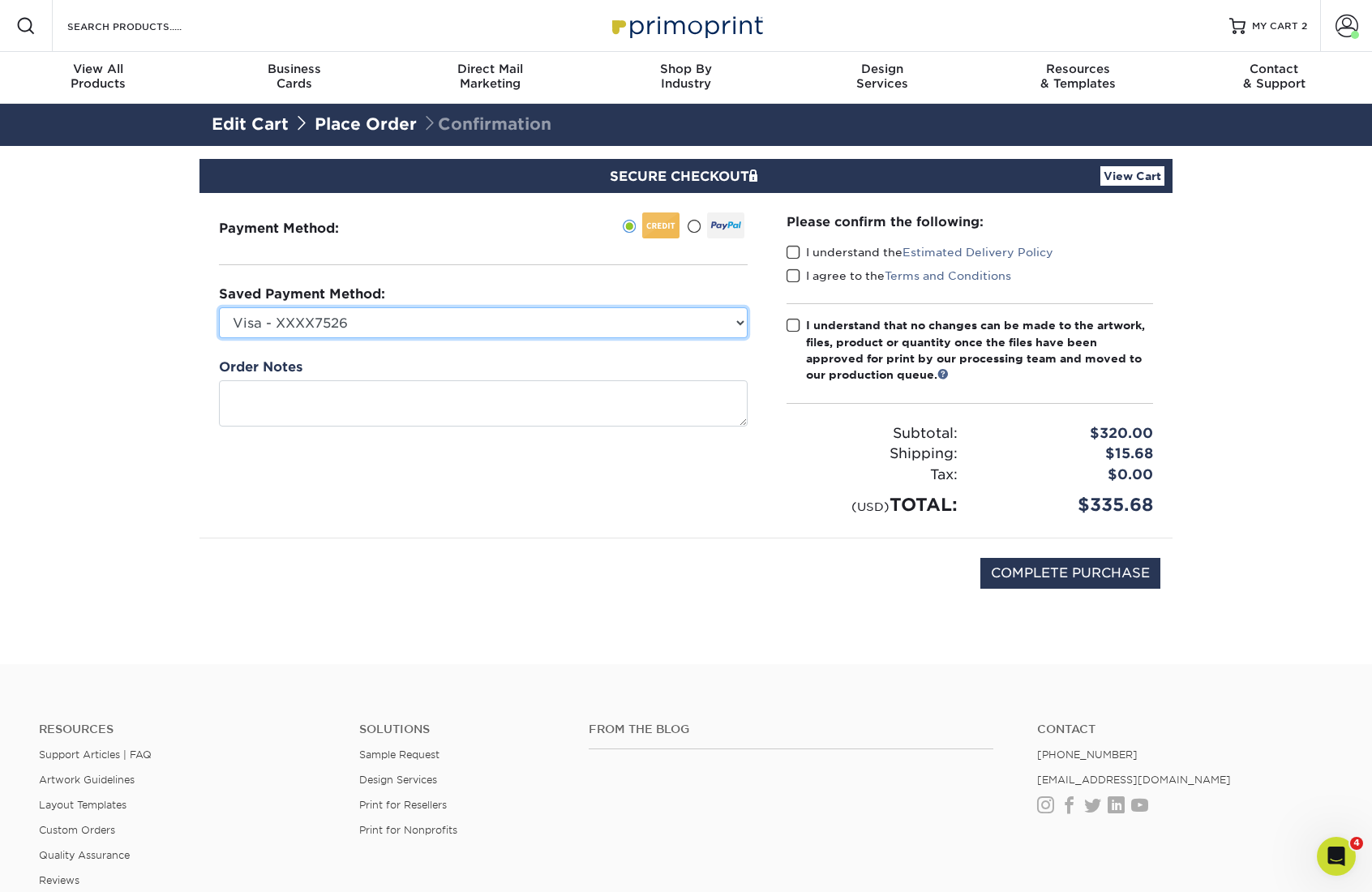
click at [678, 317] on select "Visa - XXXX7526 American Express - XXXX1054 New Credit Card" at bounding box center [483, 323] width 528 height 31
click at [219, 308] on select "Visa - XXXX7526 American Express - XXXX1054 New Credit Card" at bounding box center [483, 323] width 528 height 31
click at [794, 249] on span at bounding box center [794, 252] width 14 height 16
click at [0, 0] on input "I understand the Estimated Delivery Policy" at bounding box center [0, 0] width 0 height 0
click at [794, 274] on span at bounding box center [794, 276] width 14 height 16
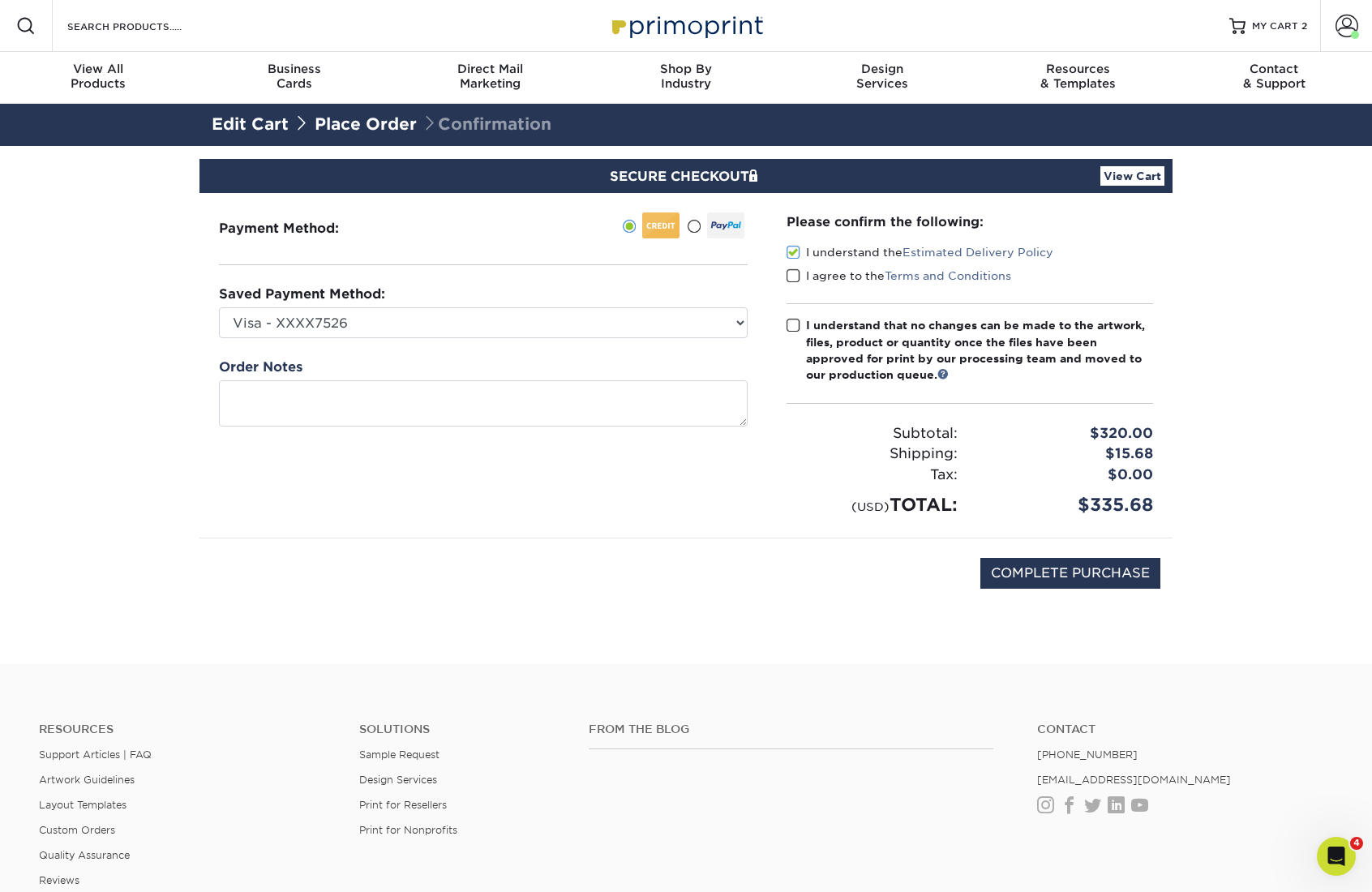
click at [0, 0] on input "I agree to the Terms and Conditions" at bounding box center [0, 0] width 0 height 0
click at [792, 325] on span at bounding box center [794, 325] width 14 height 16
click at [0, 0] on input "I understand that no changes can be made to the artwork, files, product or quan…" at bounding box center [0, 0] width 0 height 0
click at [1106, 569] on input "COMPLETE PURCHASE" at bounding box center [1071, 573] width 180 height 31
type input "COMPLETE PURCHASE"
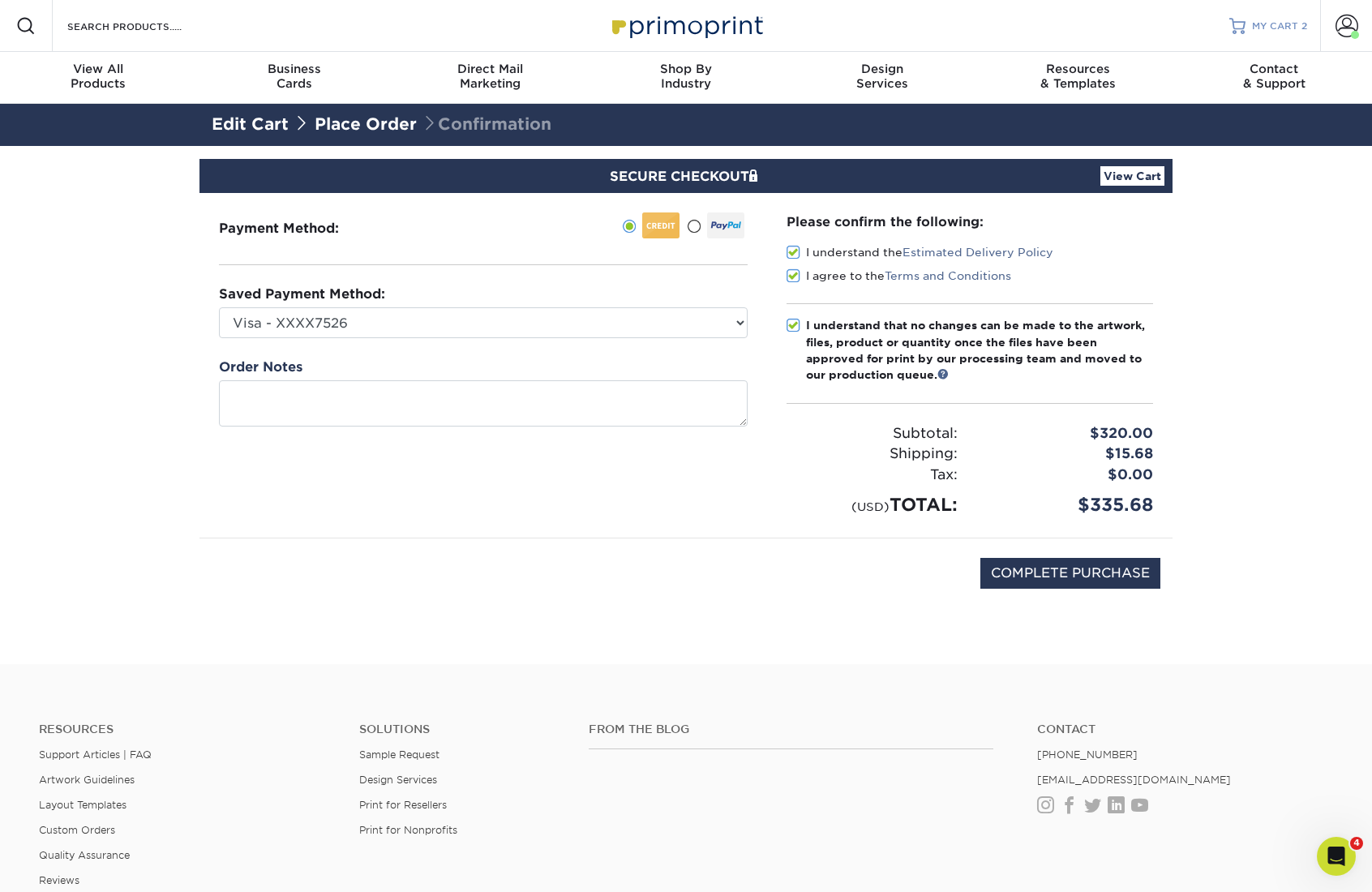
click at [1262, 26] on span "MY CART" at bounding box center [1276, 26] width 46 height 14
